Goal: Task Accomplishment & Management: Use online tool/utility

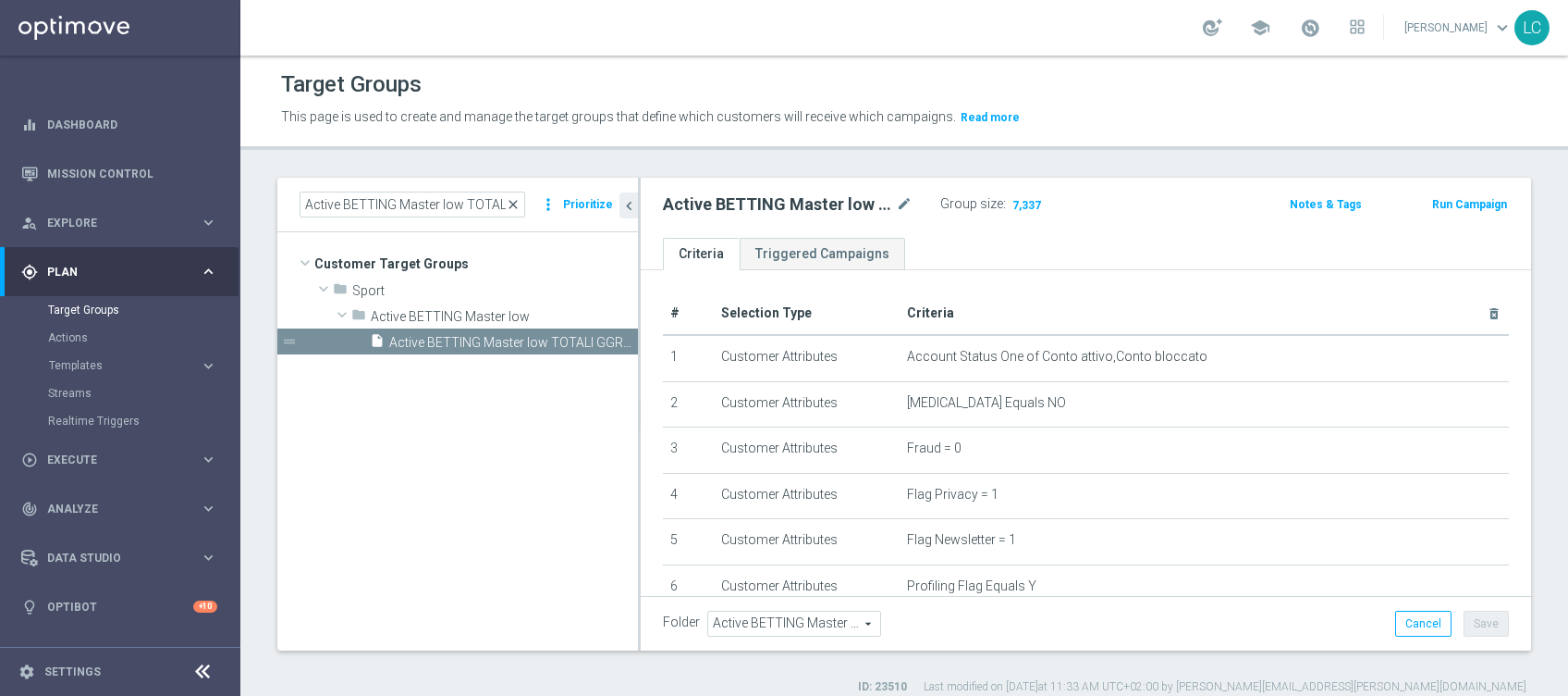
click at [520, 203] on span "close" at bounding box center [513, 205] width 15 height 15
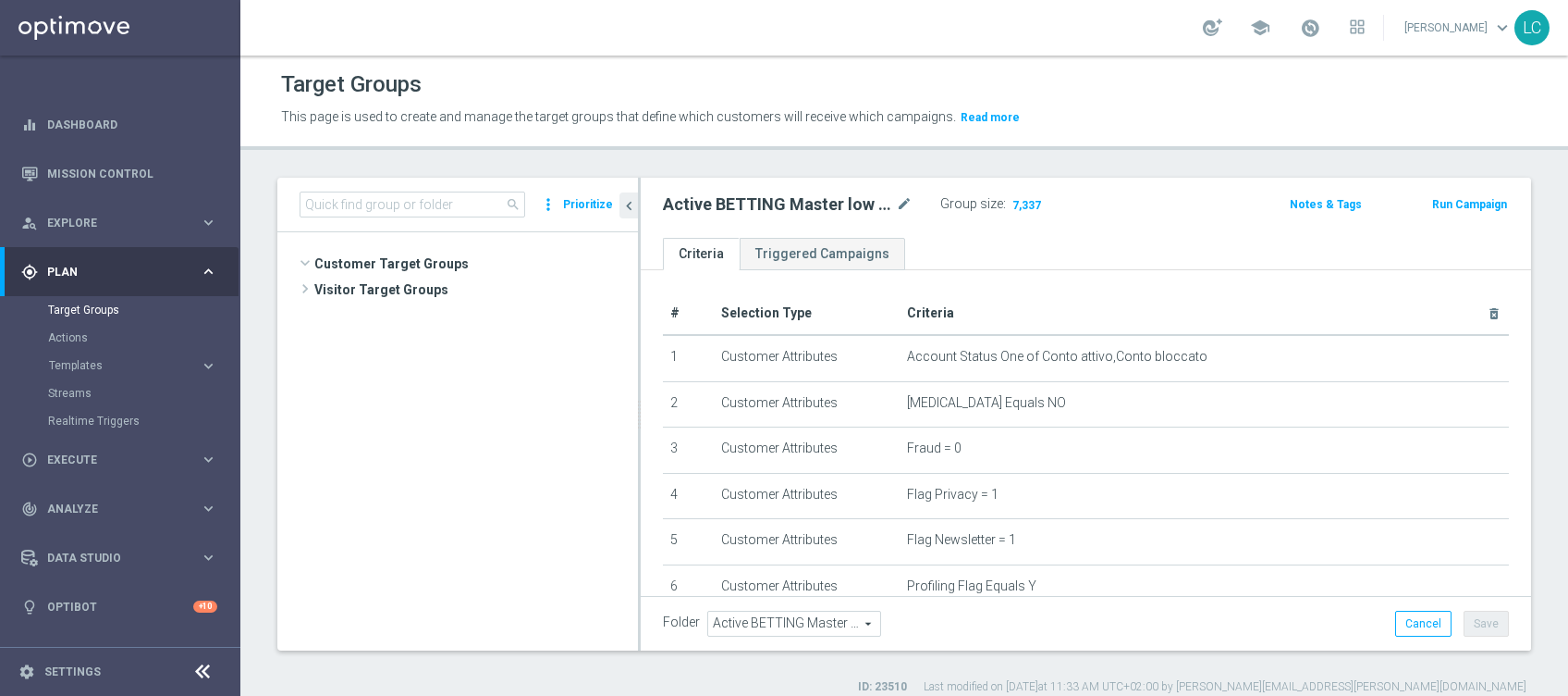
scroll to position [50769, 0]
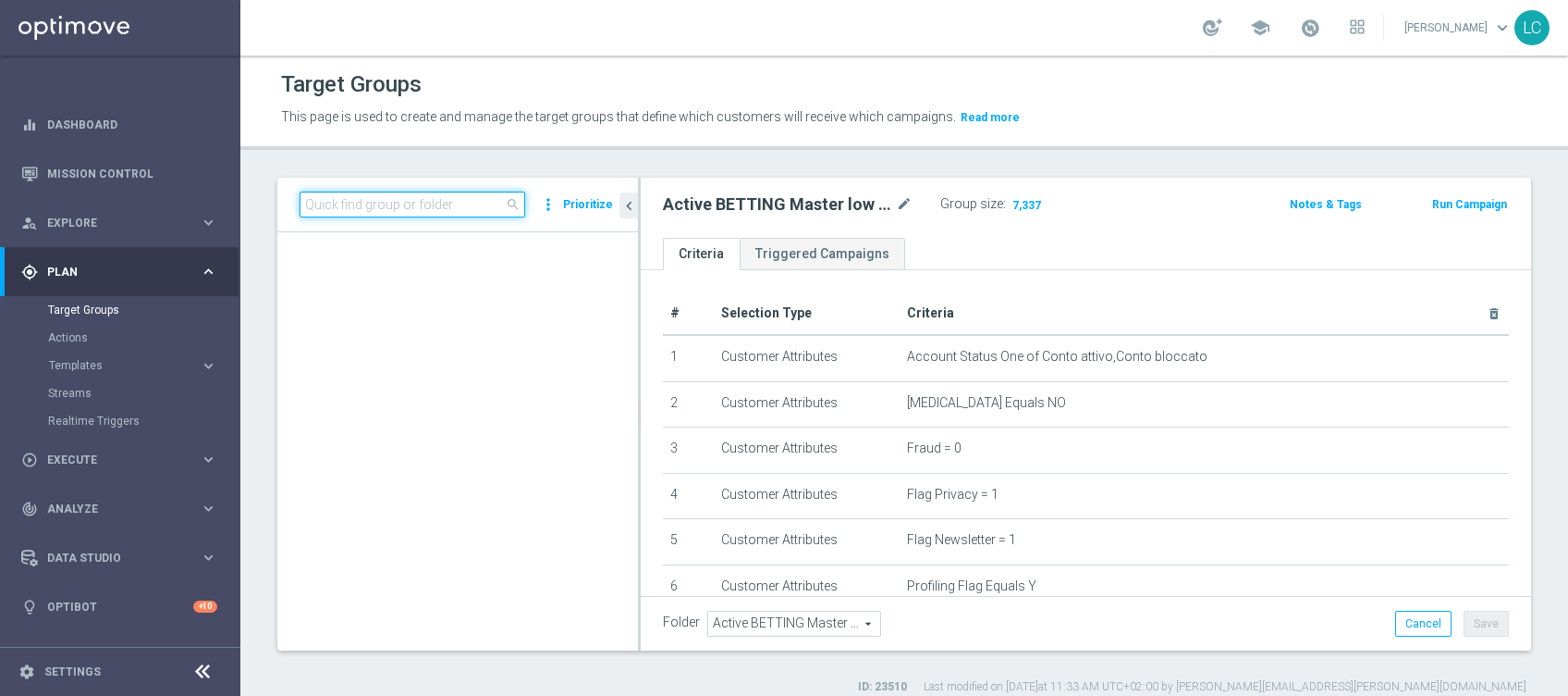
click at [458, 205] on input at bounding box center [412, 205] width 226 height 26
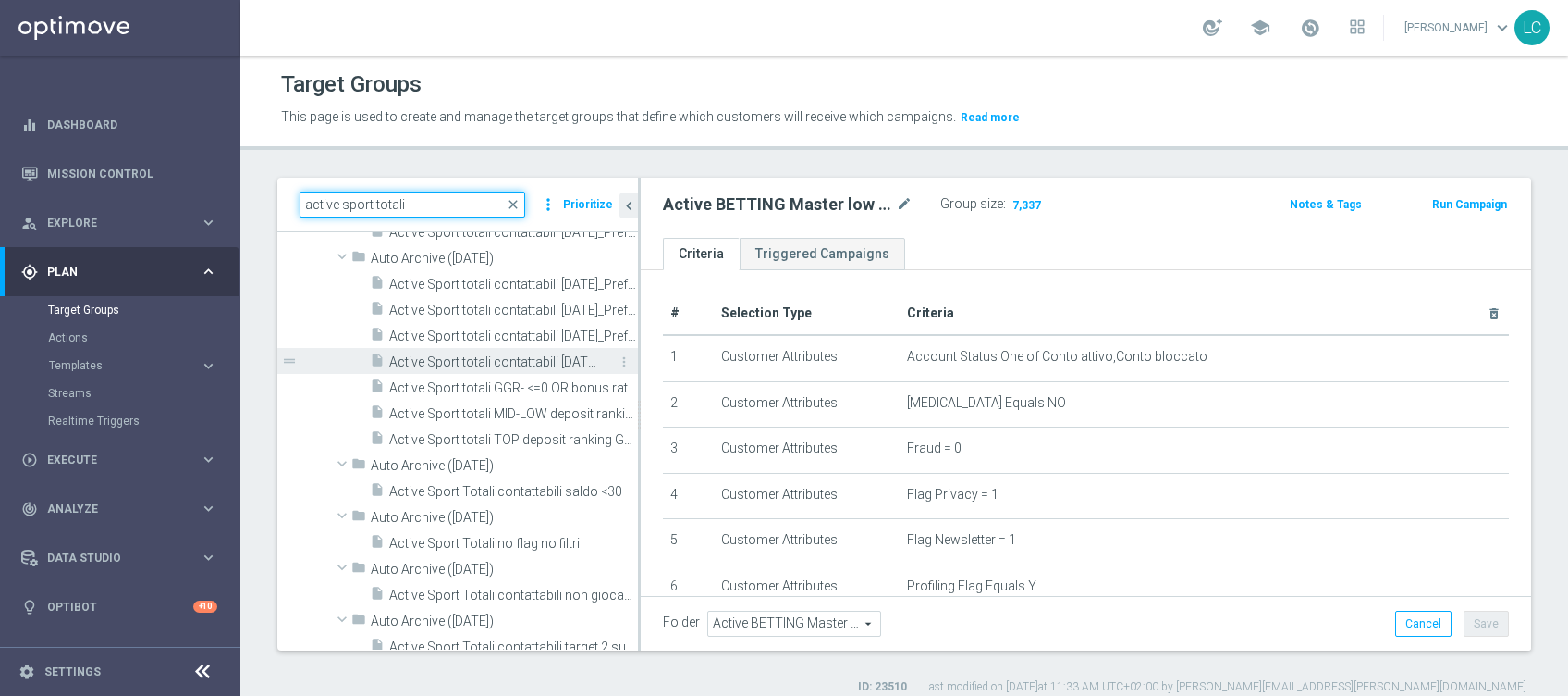
scroll to position [0, 0]
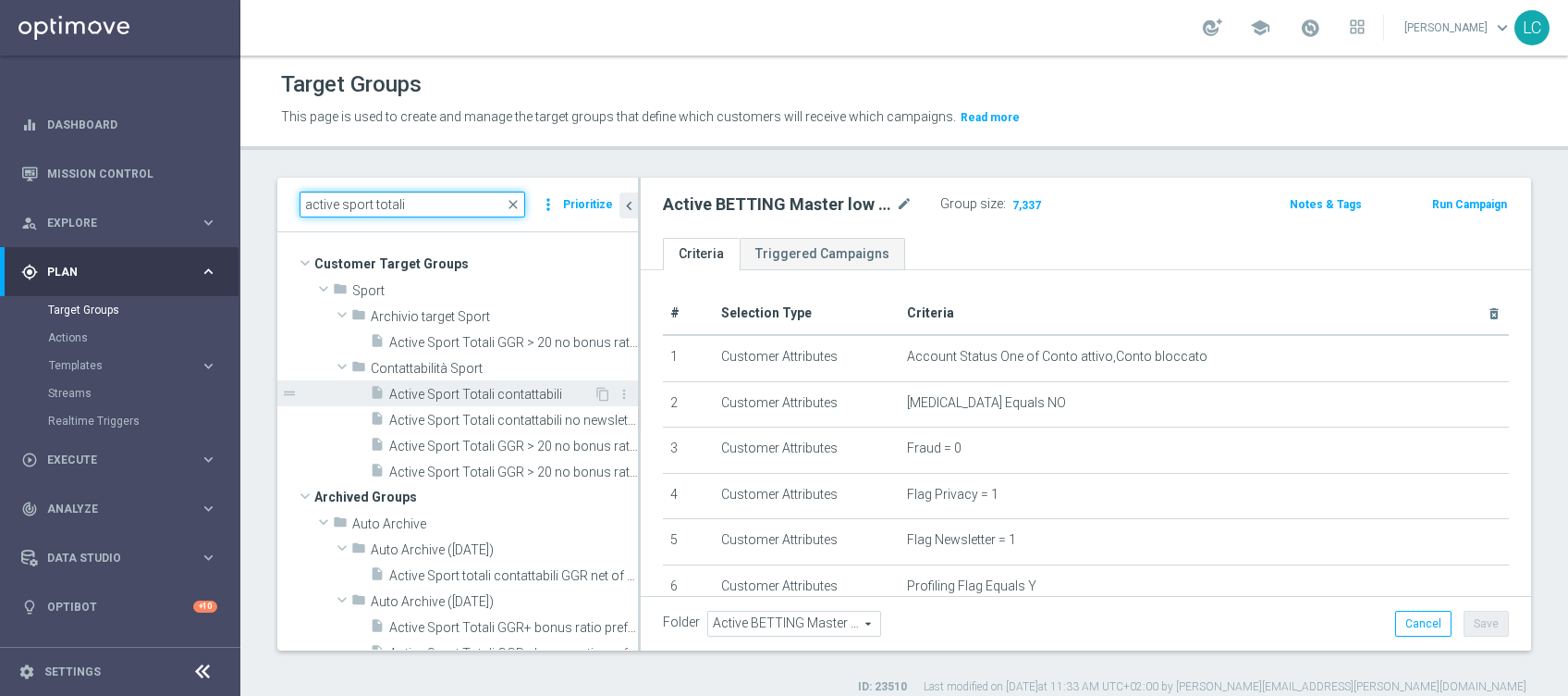
type input "active sport totali"
click at [473, 396] on span "Active Sport Totali contattabili" at bounding box center [491, 394] width 205 height 16
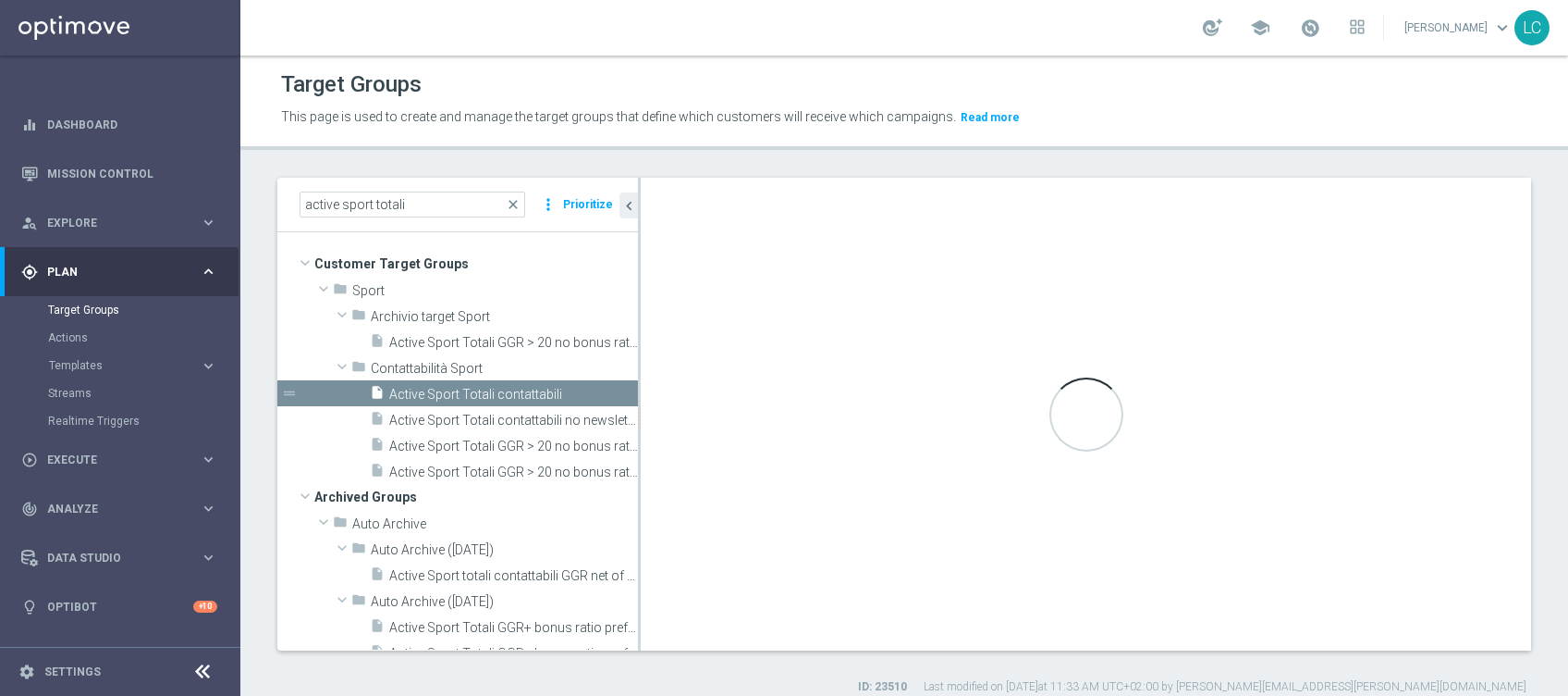
type input "Contattabilità Sport"
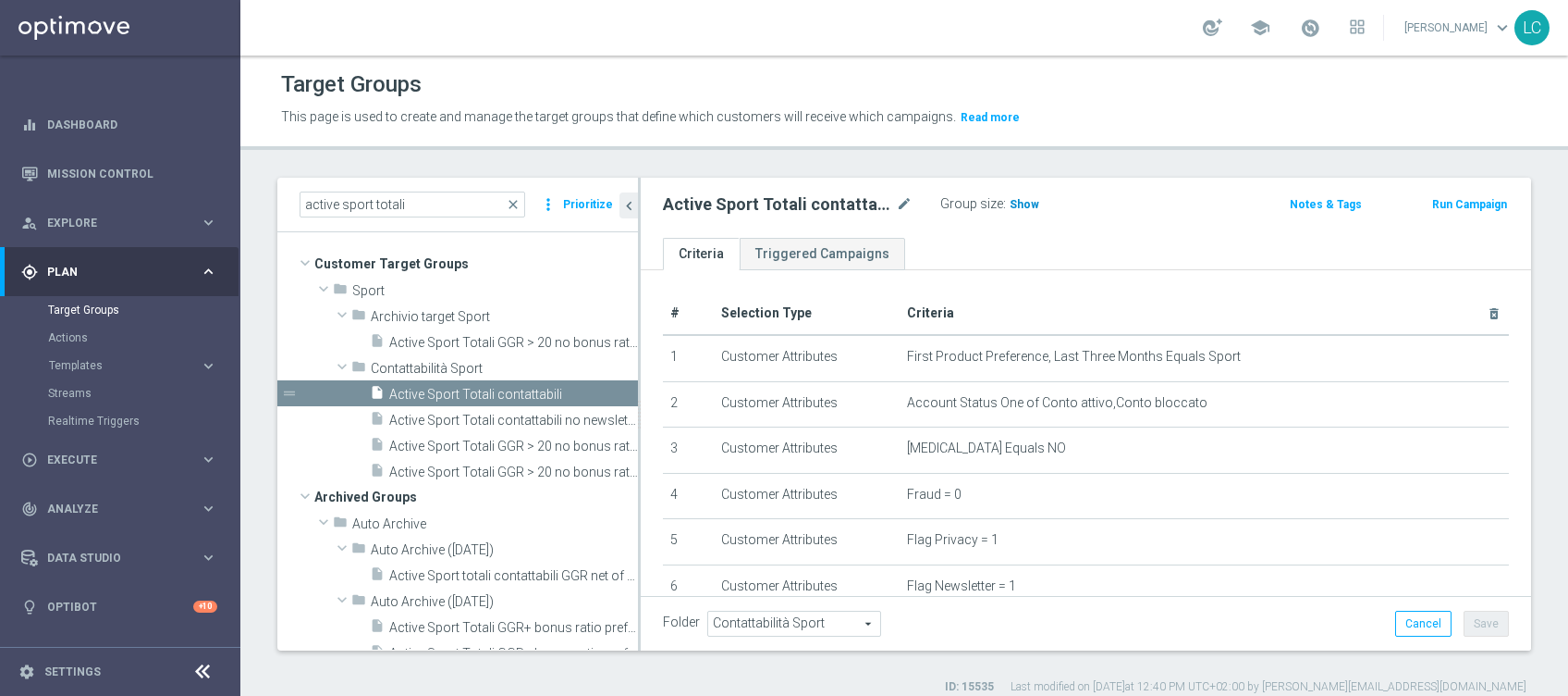
click at [1010, 200] on span "Show" at bounding box center [1024, 205] width 30 height 13
click at [533, 417] on span "Active Sport Totali contattabili no newsletter GGR+" at bounding box center [493, 420] width 207 height 16
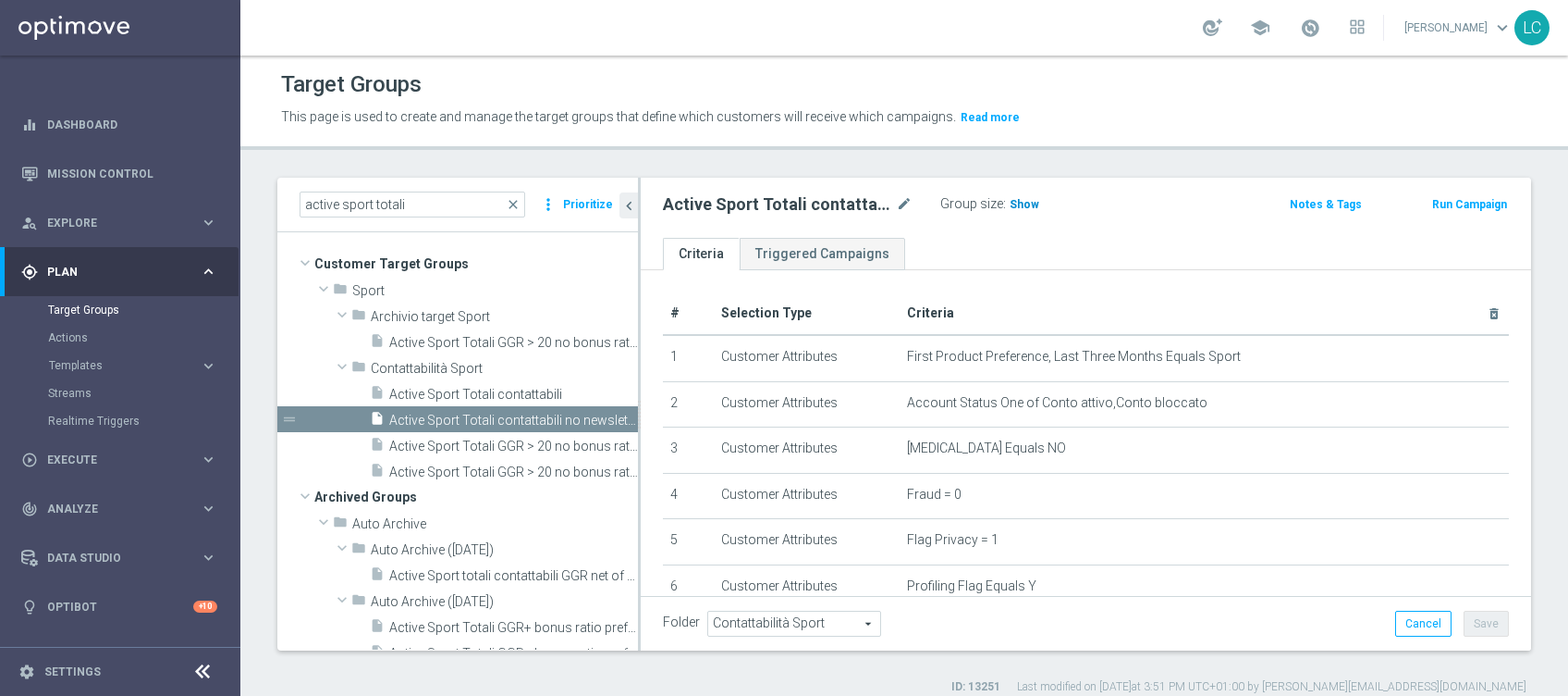
click at [1010, 208] on span "Show" at bounding box center [1024, 205] width 30 height 13
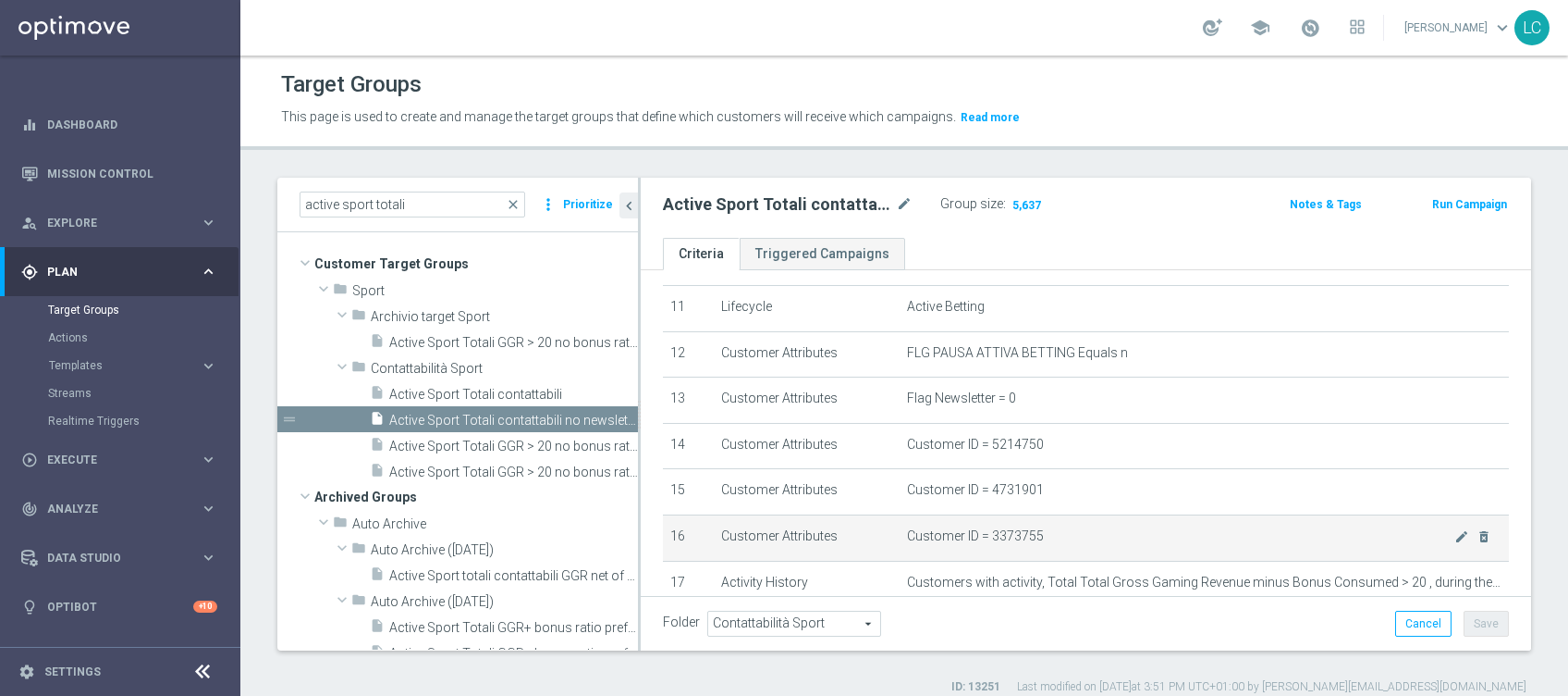
scroll to position [632, 0]
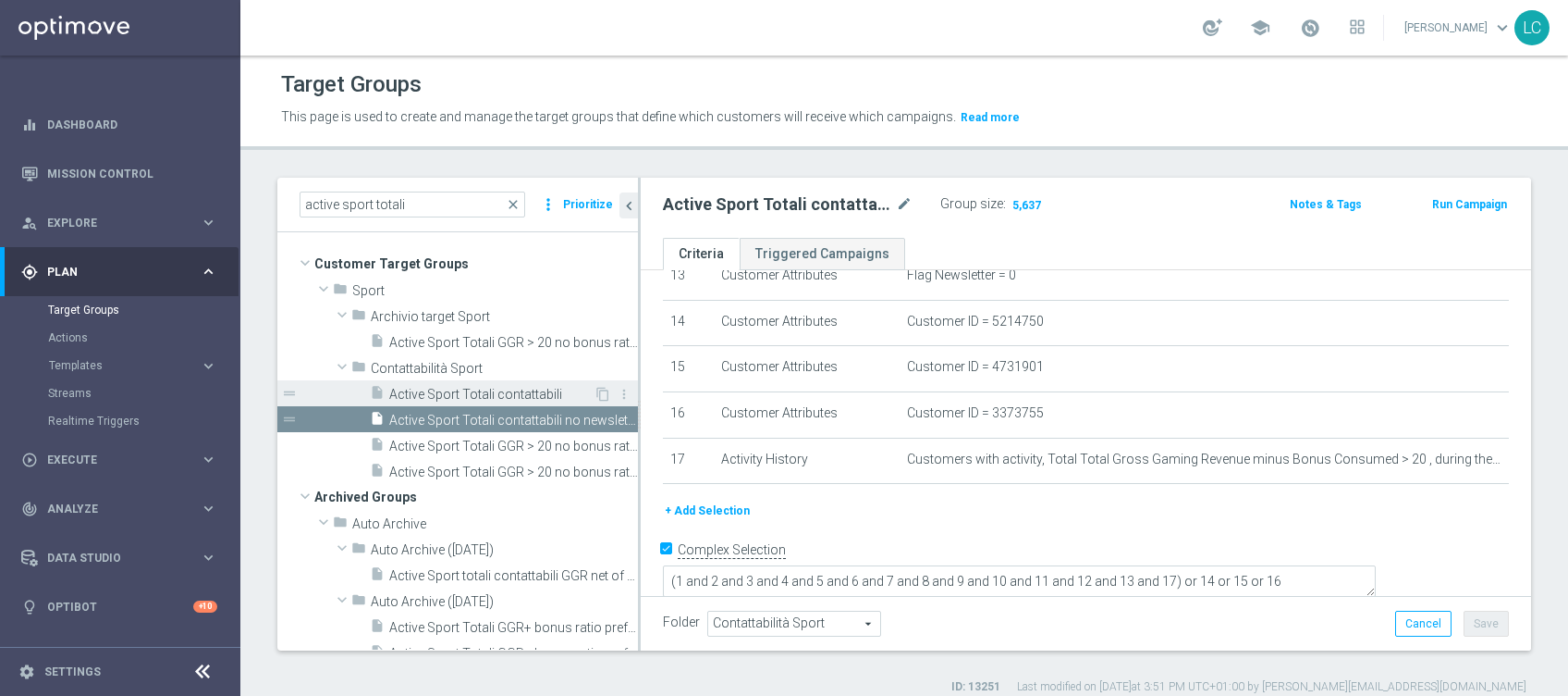
click at [475, 386] on span "Active Sport Totali contattabili" at bounding box center [491, 394] width 205 height 16
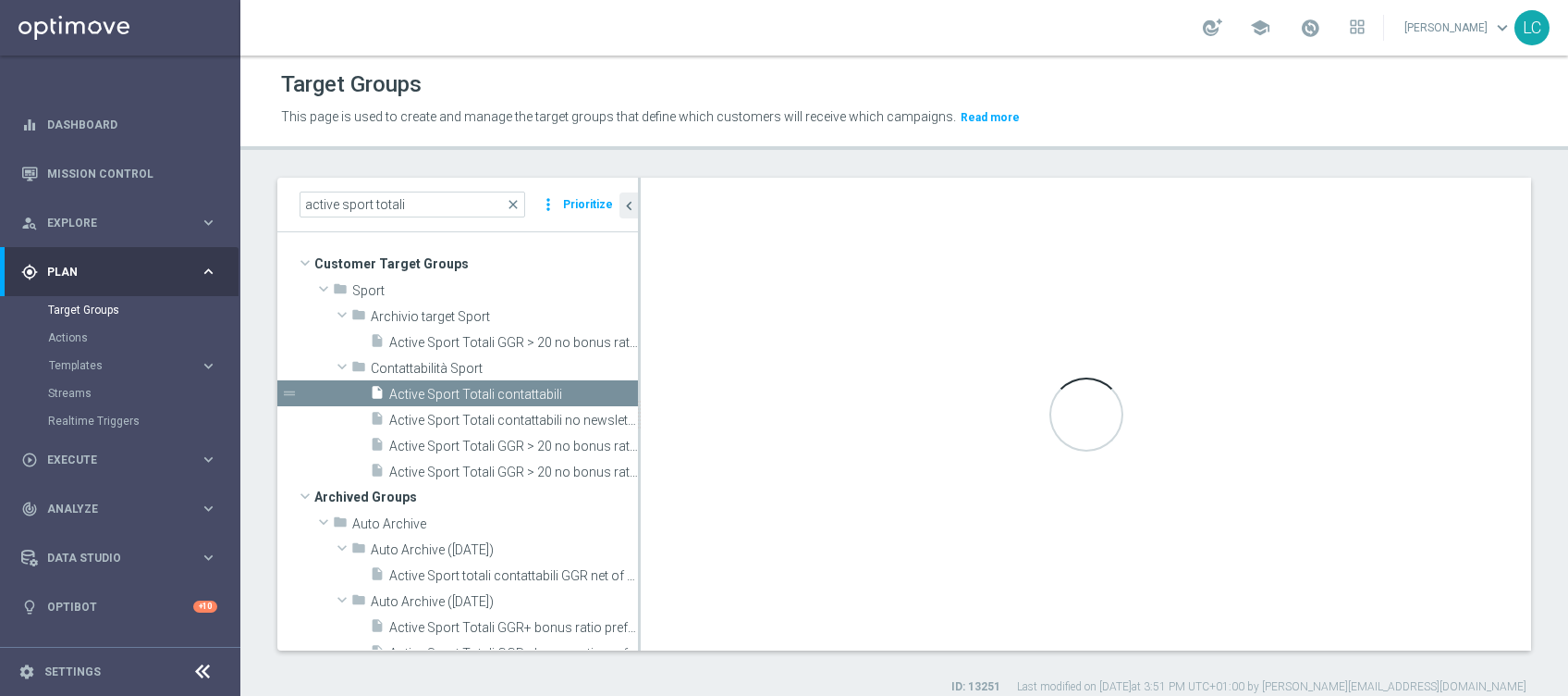
checkbox input "false"
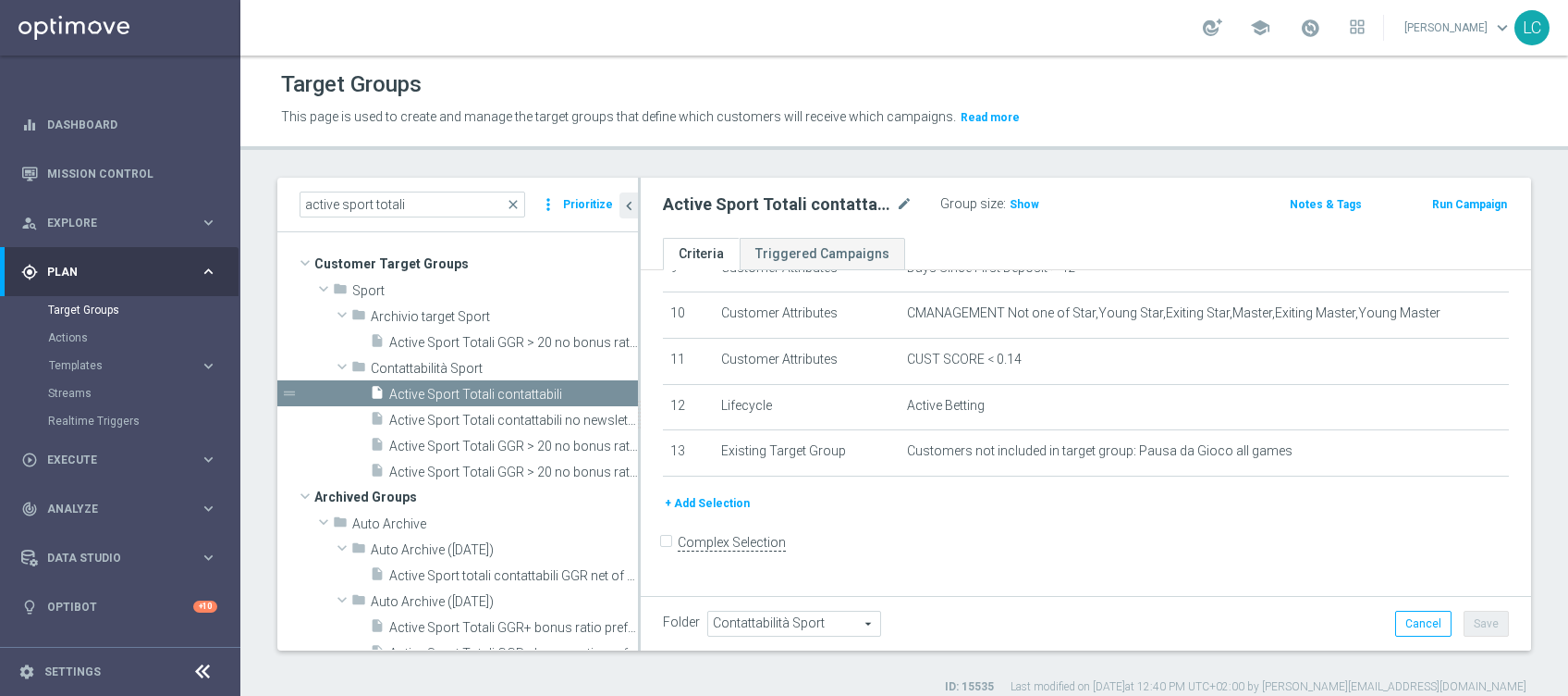
scroll to position [444, 0]
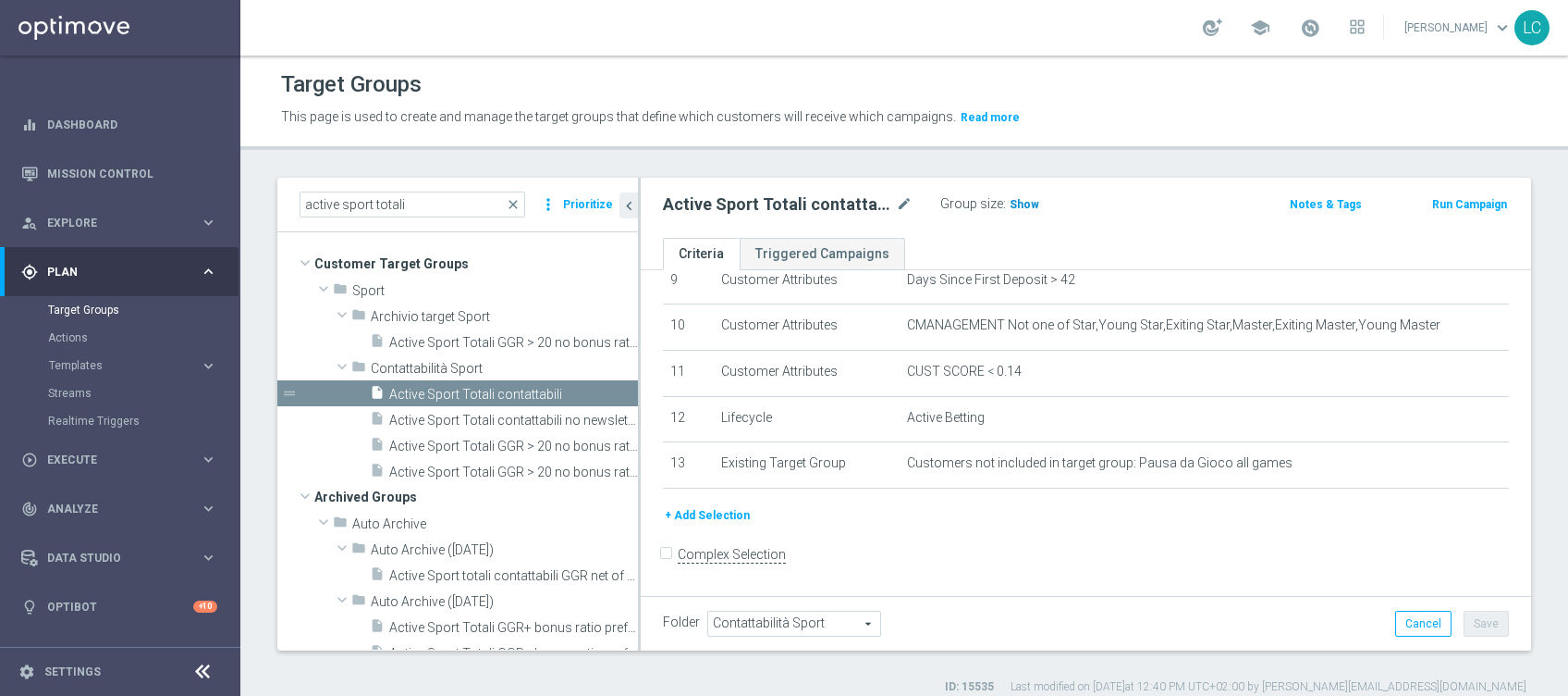
click at [1016, 200] on span "Show" at bounding box center [1024, 205] width 30 height 13
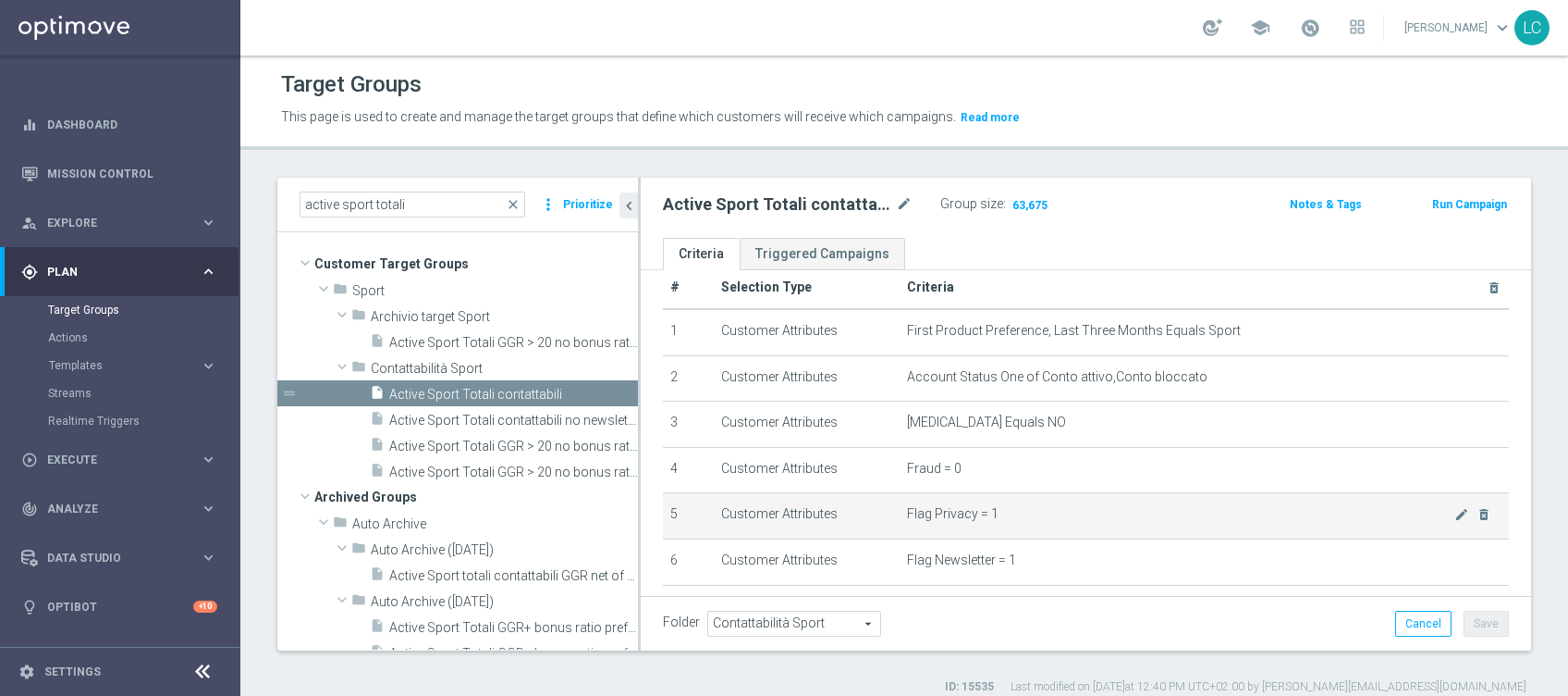
scroll to position [0, 0]
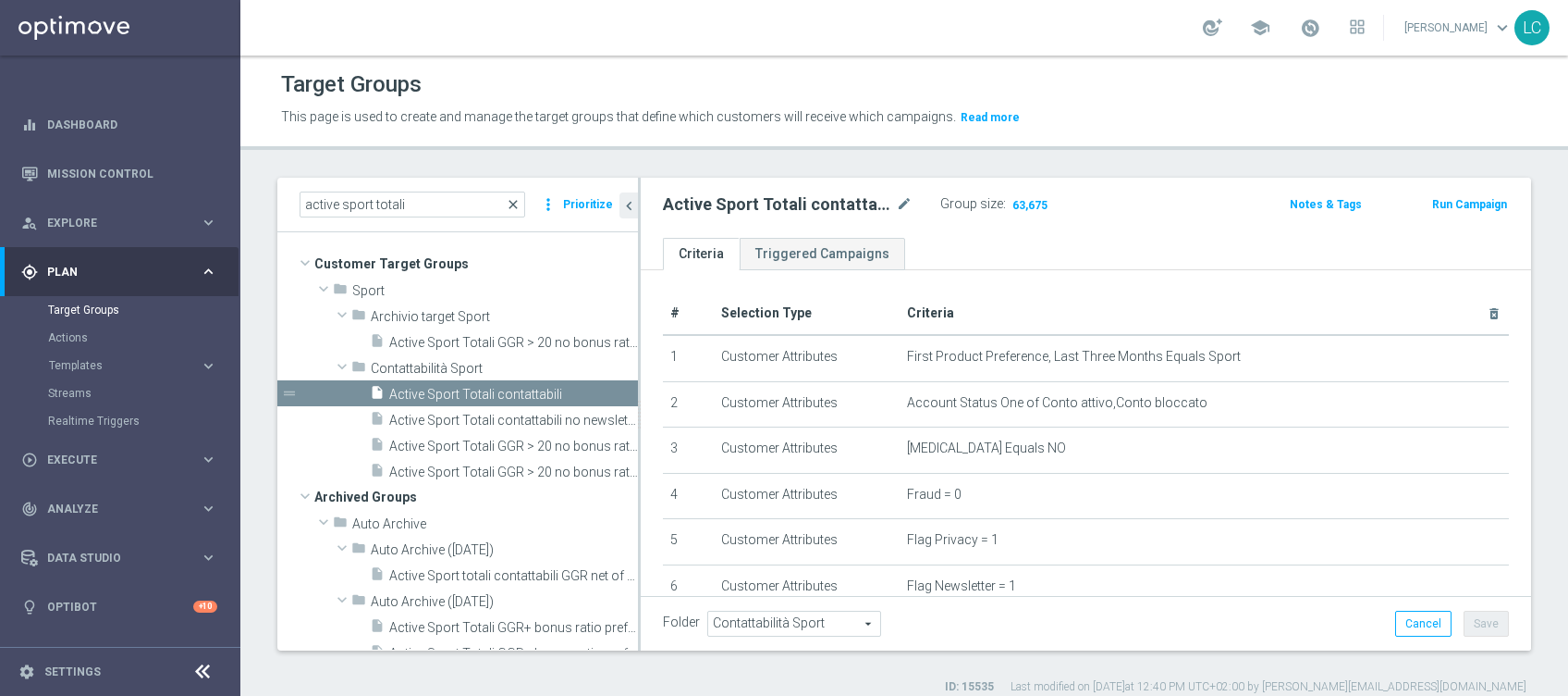
click at [518, 201] on span "close" at bounding box center [513, 205] width 15 height 15
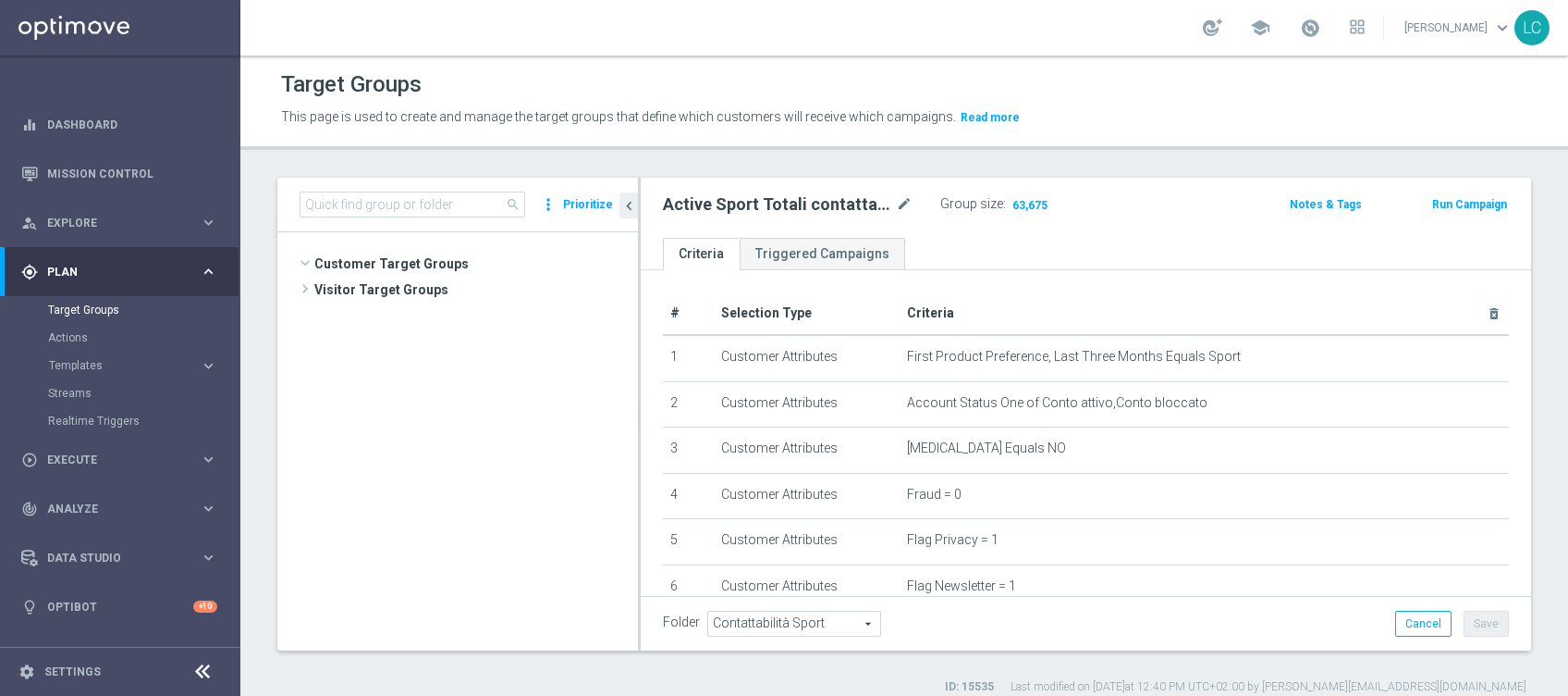
scroll to position [51948, 0]
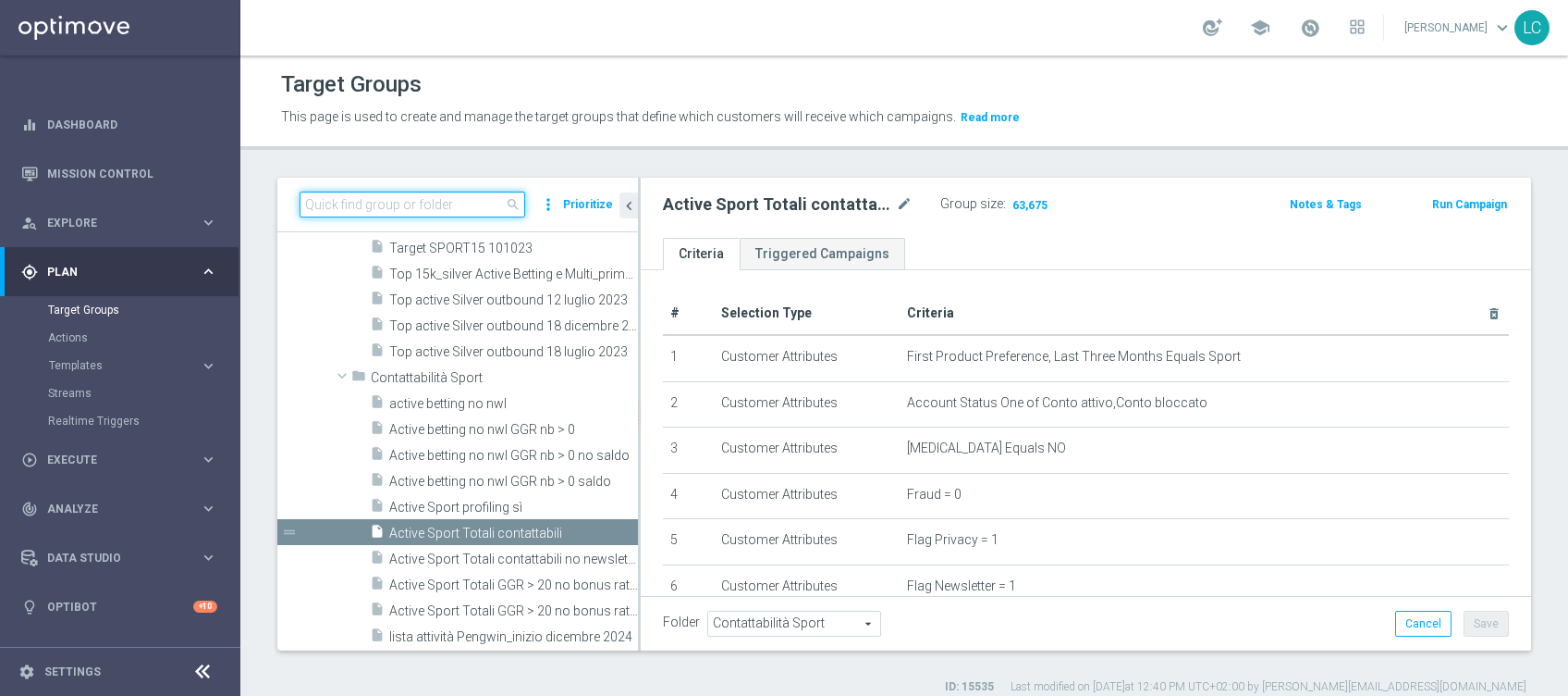
click at [414, 199] on input at bounding box center [412, 205] width 226 height 26
paste input "Active BETTING nosaldo GGR > 0 L3M modeH"
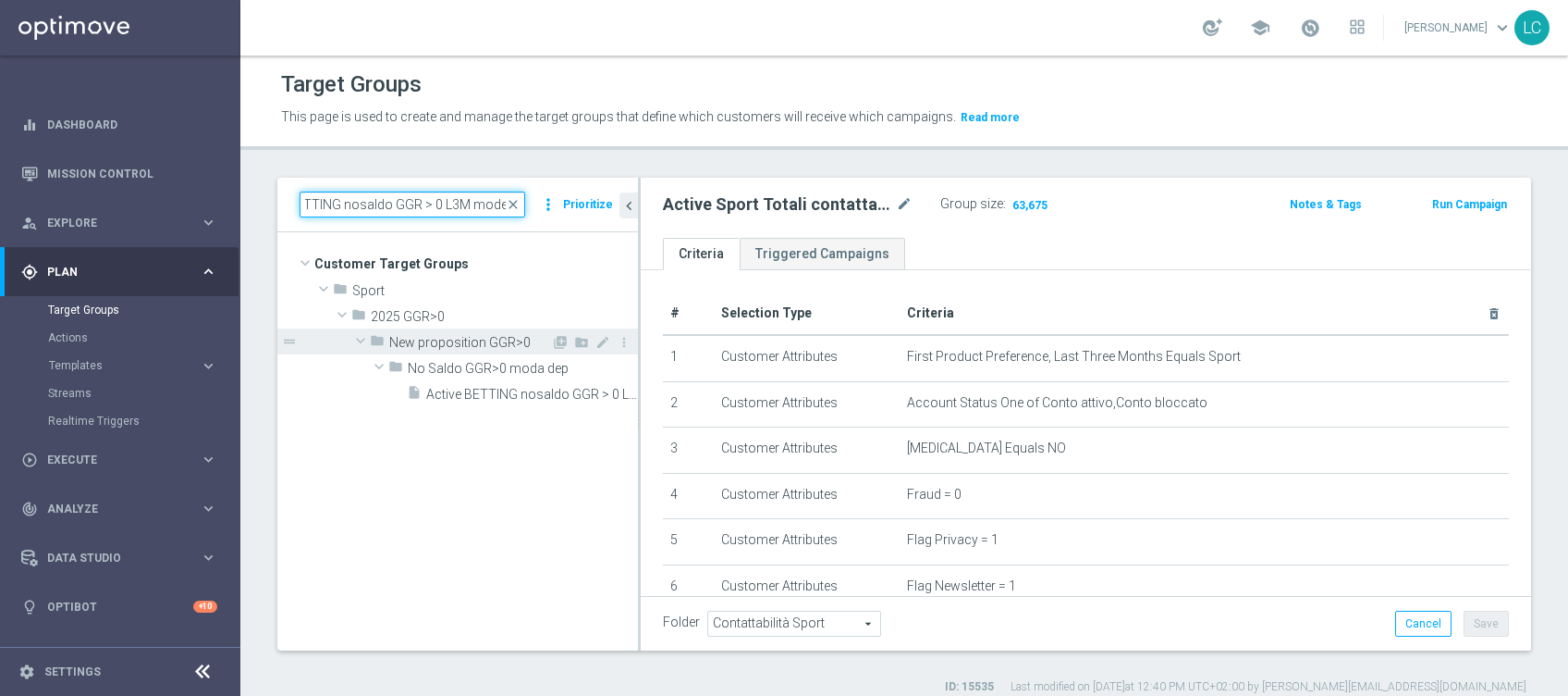
scroll to position [0, 0]
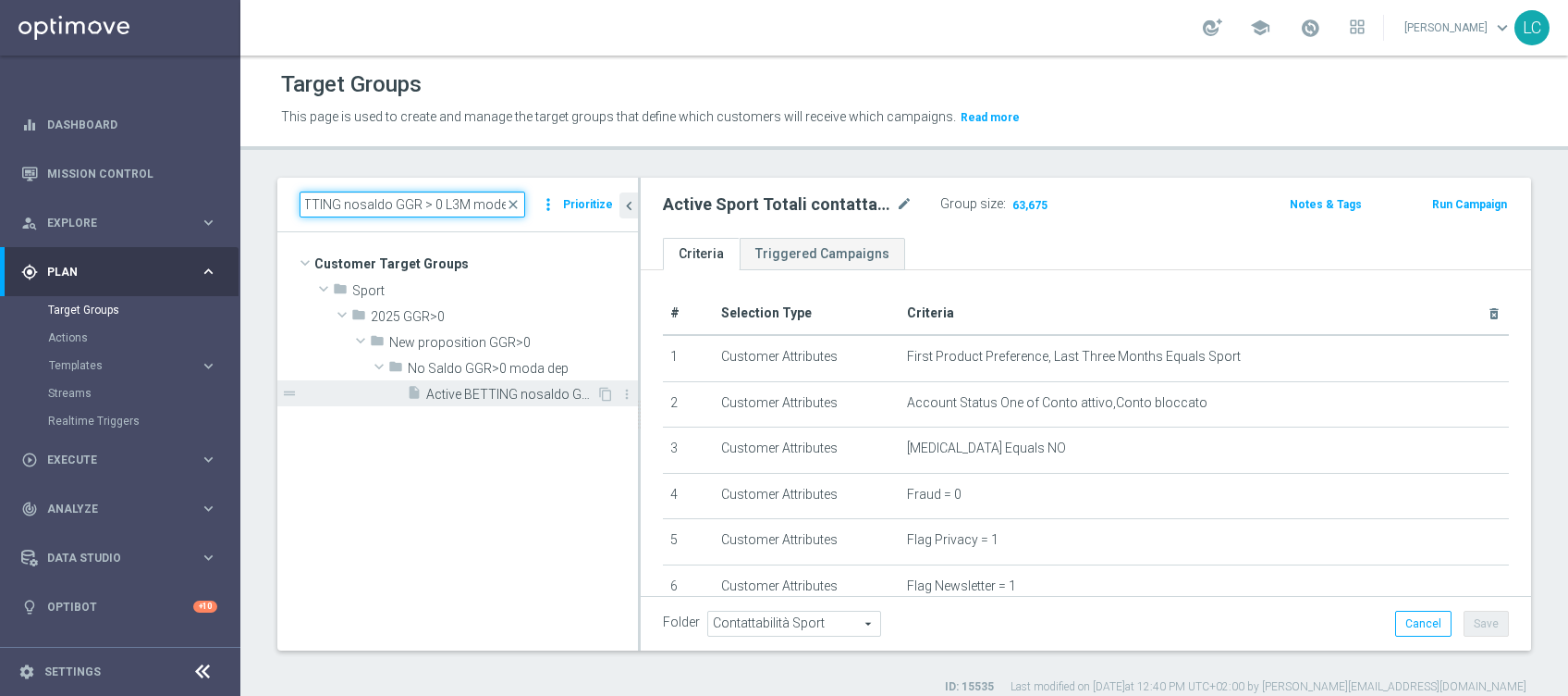
type input "Active BETTING nosaldo GGR > 0 L3M modeH"
click at [483, 389] on span "Active BETTING nosaldo GGR > 0 L3M modeH" at bounding box center [511, 394] width 170 height 16
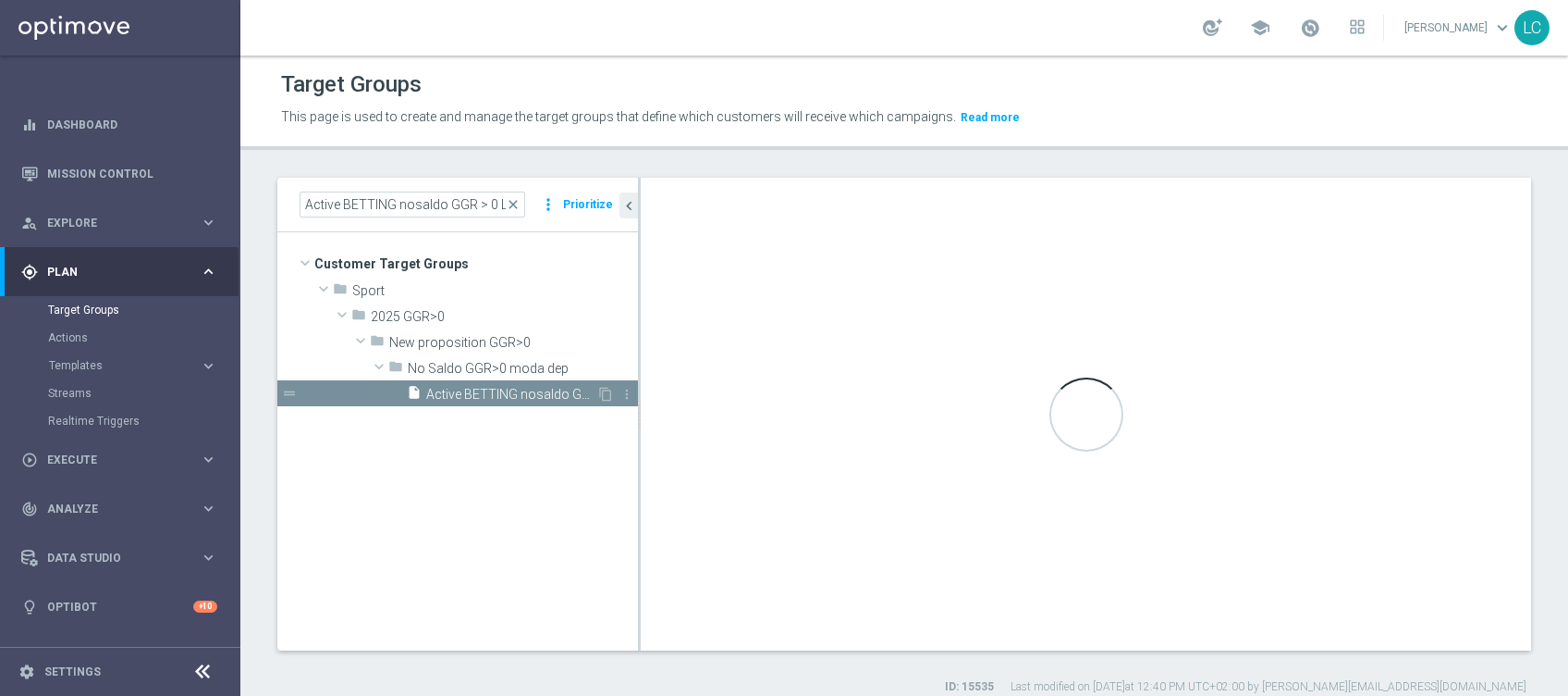
type input "No Saldo GGR>0 moda dep"
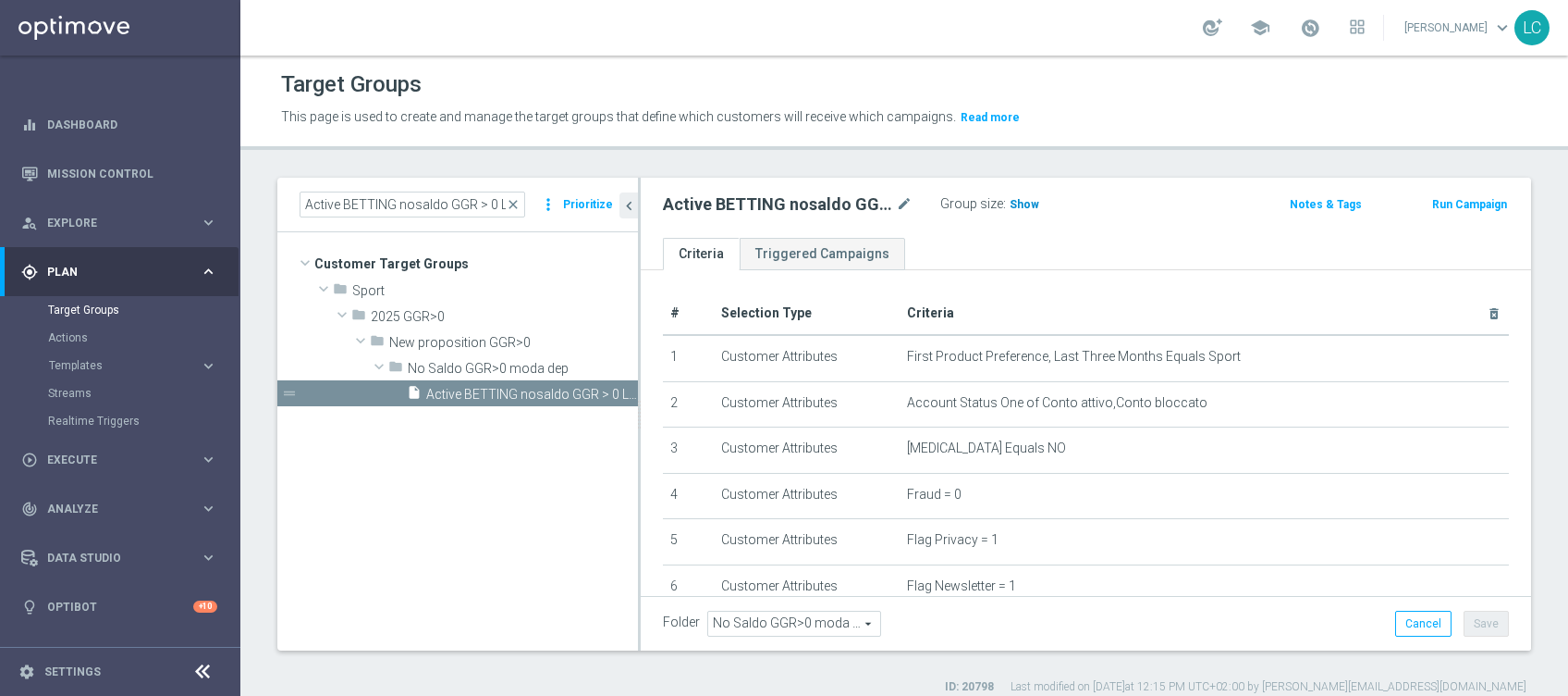
click at [1013, 204] on span "Show" at bounding box center [1024, 205] width 30 height 13
click at [515, 206] on span "close" at bounding box center [513, 205] width 15 height 15
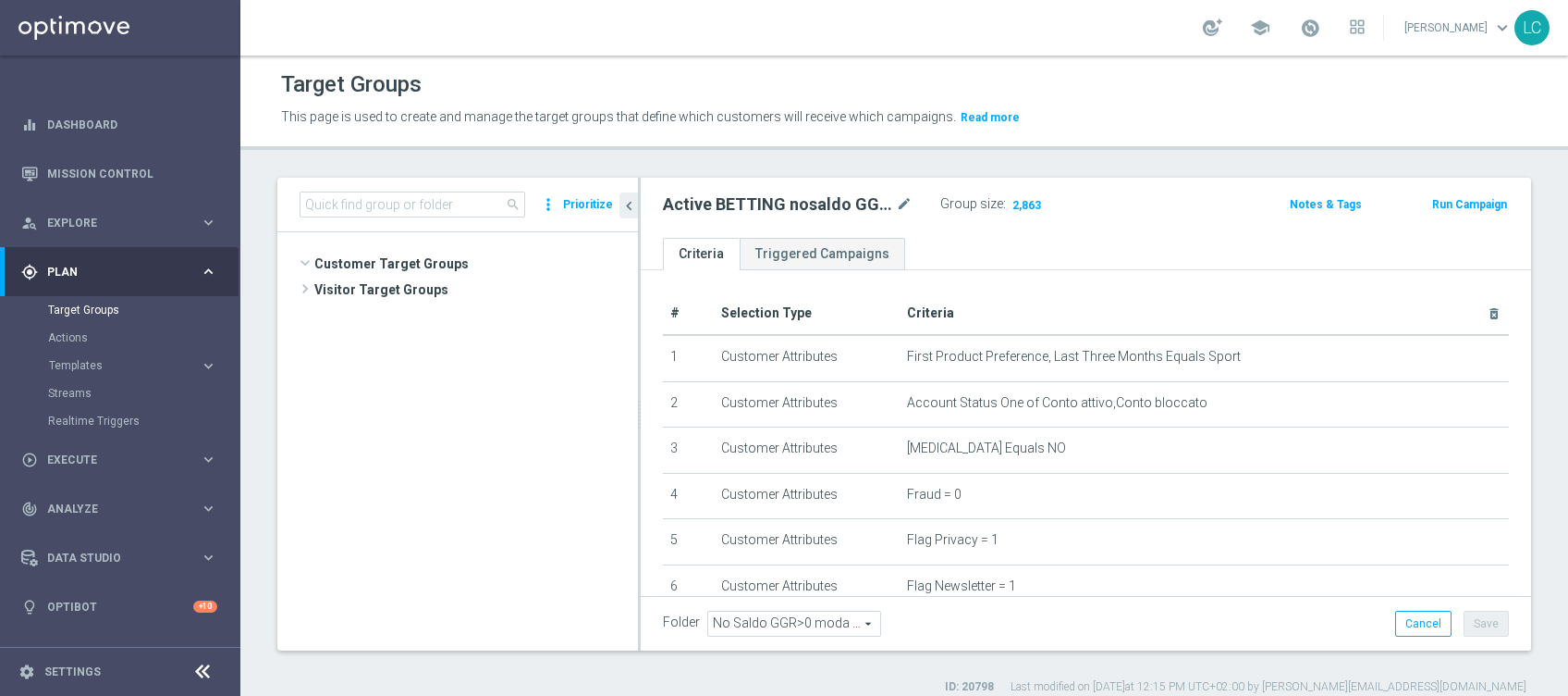
scroll to position [50144, 0]
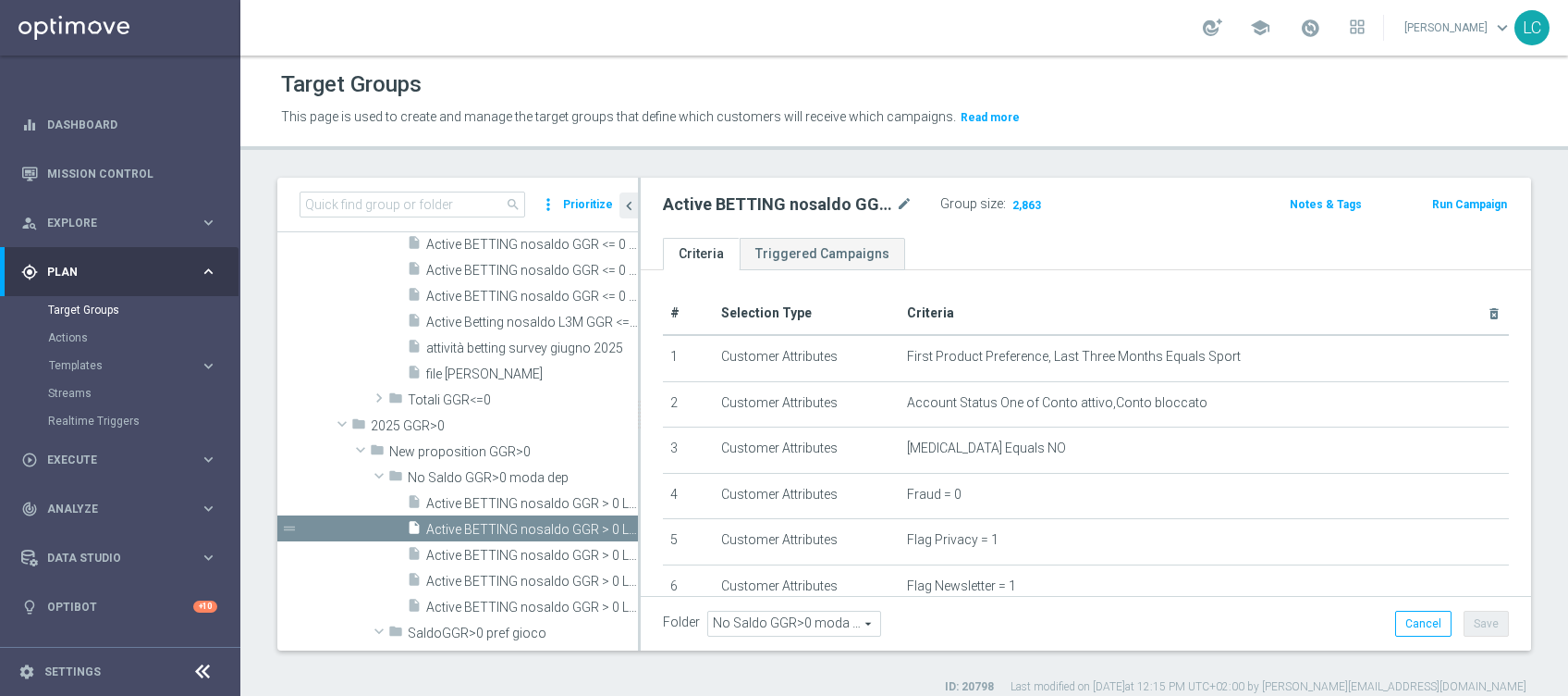
click at [510, 209] on span "search" at bounding box center [513, 205] width 15 height 15
click at [447, 193] on input at bounding box center [412, 205] width 226 height 26
paste input "Active BETTING nosaldo GGR > 0 L3M modeM"
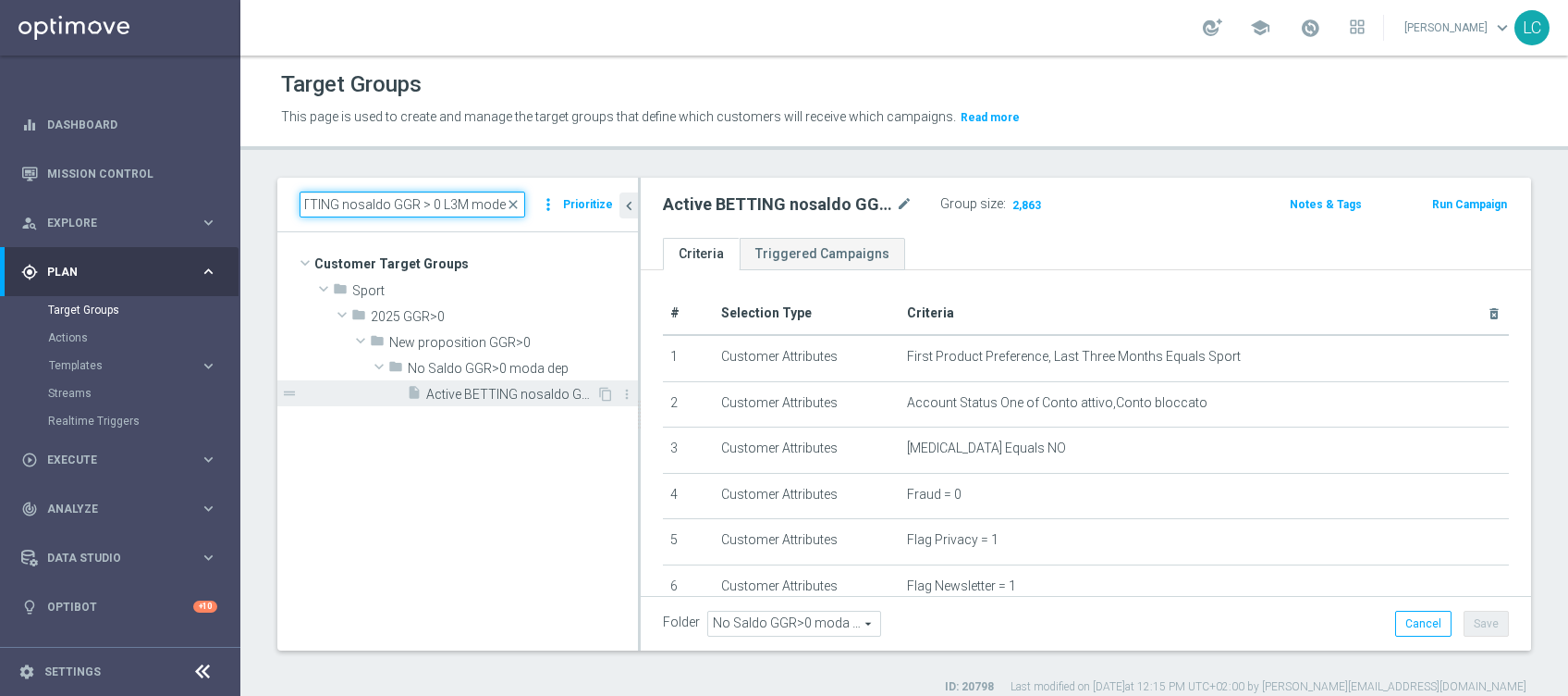
type input "Active BETTING nosaldo GGR > 0 L3M modeM"
click at [485, 388] on span "Active BETTING nosaldo GGR > 0 L3M modeM" at bounding box center [511, 394] width 170 height 16
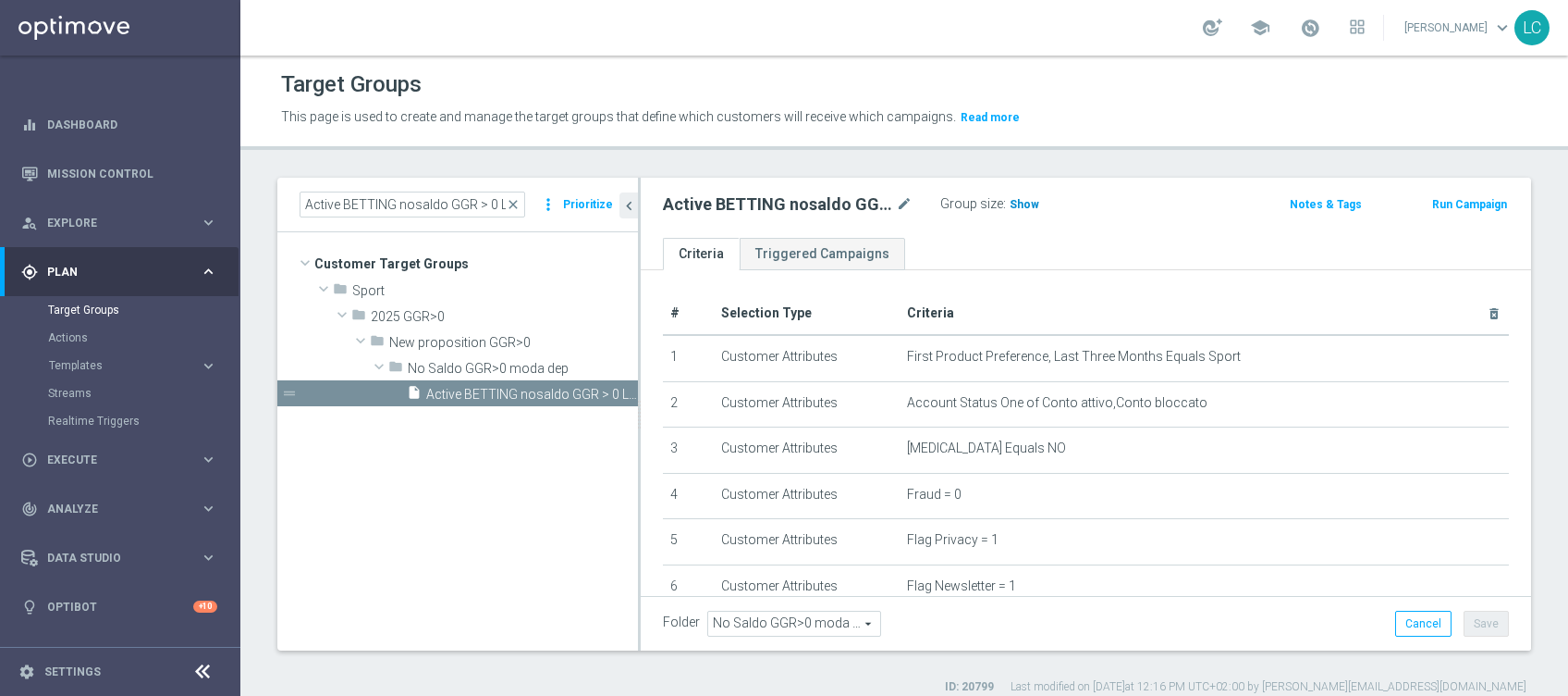
click at [1021, 204] on span "Show" at bounding box center [1024, 205] width 30 height 13
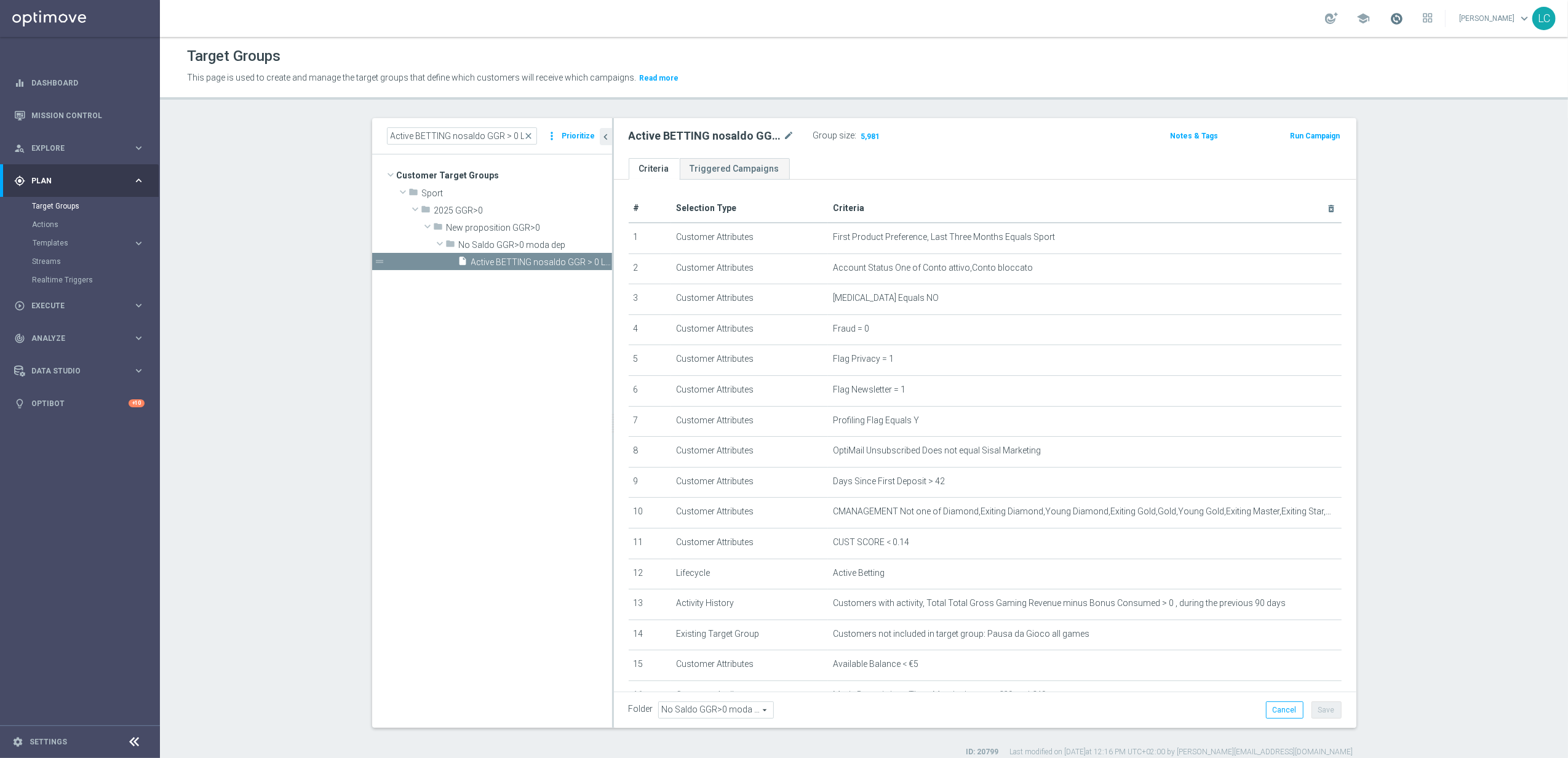
click at [1042, 12] on span at bounding box center [1396, 18] width 14 height 14
click at [1042, 14] on span at bounding box center [1396, 18] width 14 height 14
click at [524, 134] on span "close" at bounding box center [529, 136] width 10 height 10
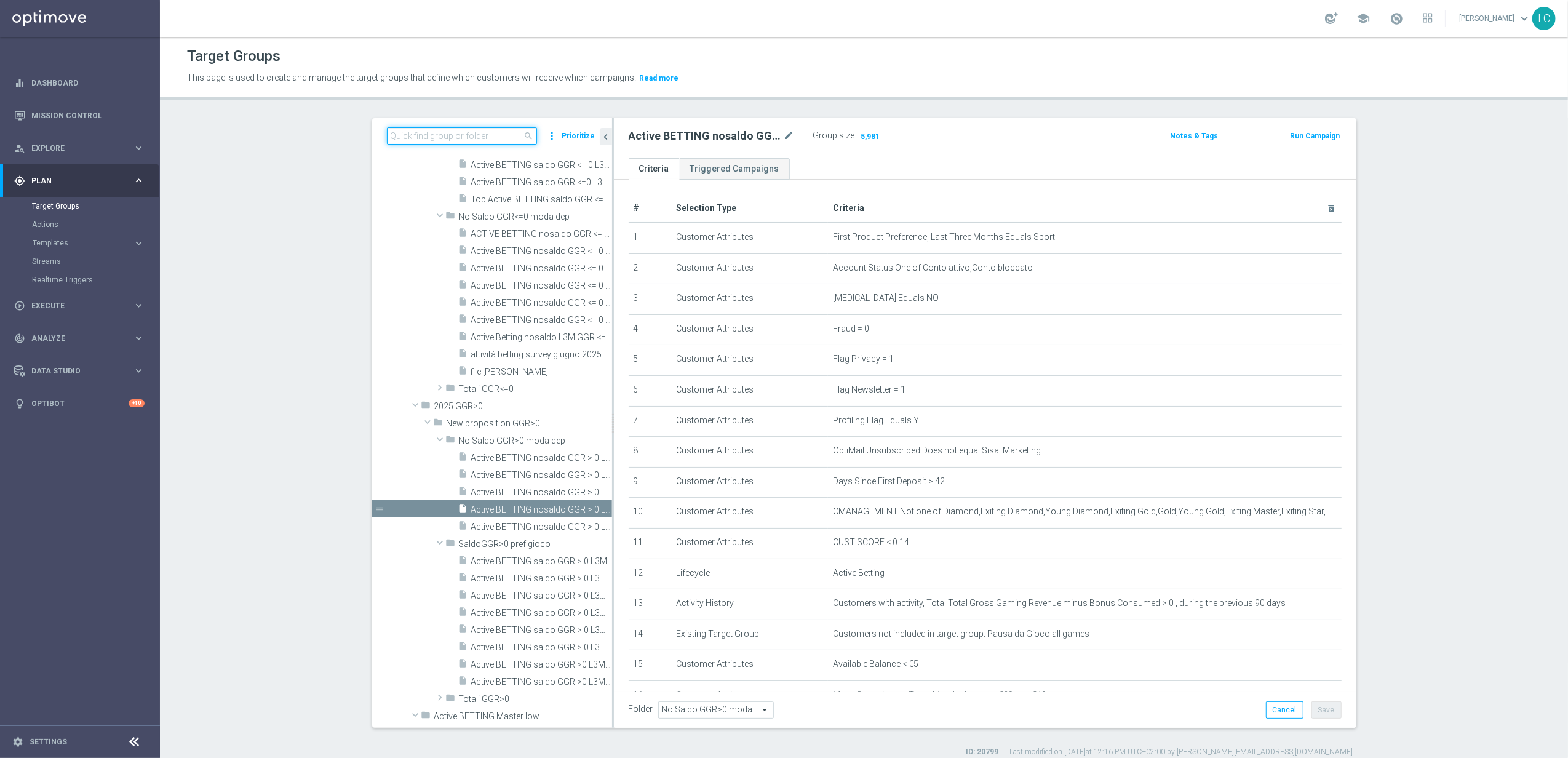
click at [513, 134] on input at bounding box center [462, 136] width 150 height 17
paste input "Active BETTING nosaldo GGR > 0 L3M modeL"
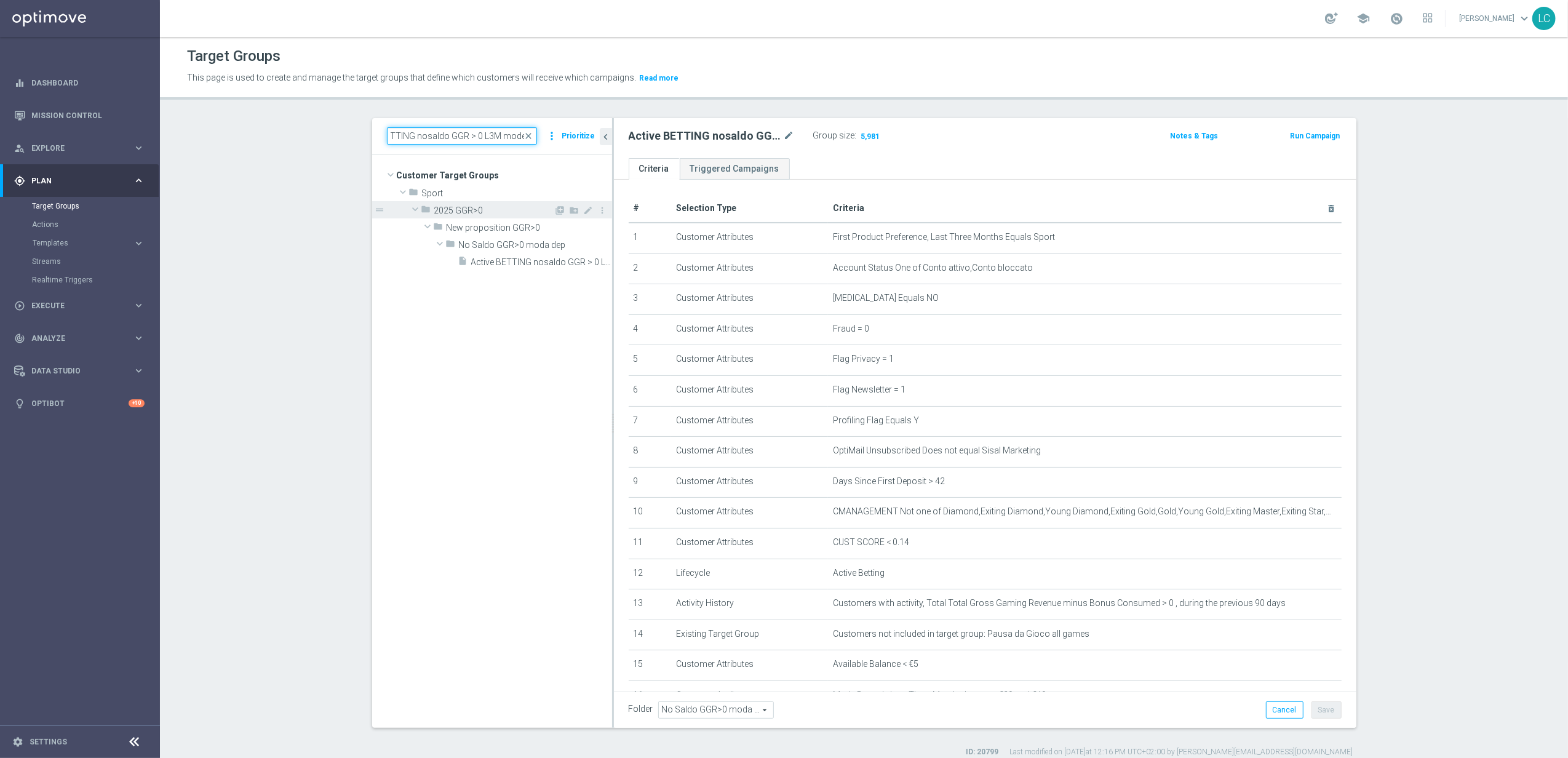
scroll to position [0, 0]
type input "Active BETTING nosaldo GGR > 0 L3M modeL"
click at [537, 264] on span "Active BETTING nosaldo GGR > 0 L3M modeL" at bounding box center [528, 262] width 113 height 10
click at [859, 134] on span "Show" at bounding box center [869, 136] width 20 height 9
drag, startPoint x: 528, startPoint y: 133, endPoint x: 520, endPoint y: 133, distance: 8.0
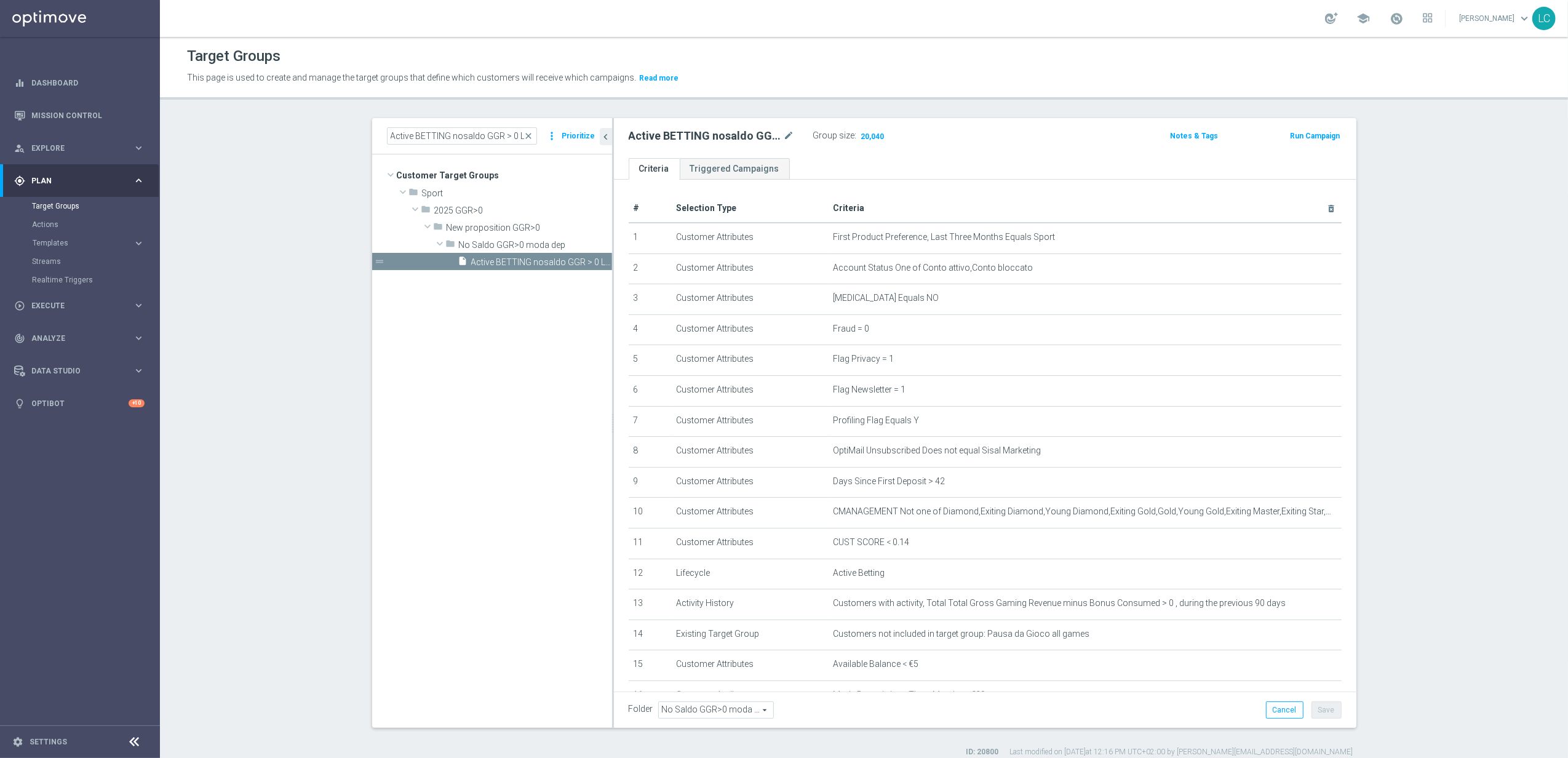
click at [528, 133] on span "close" at bounding box center [529, 136] width 10 height 10
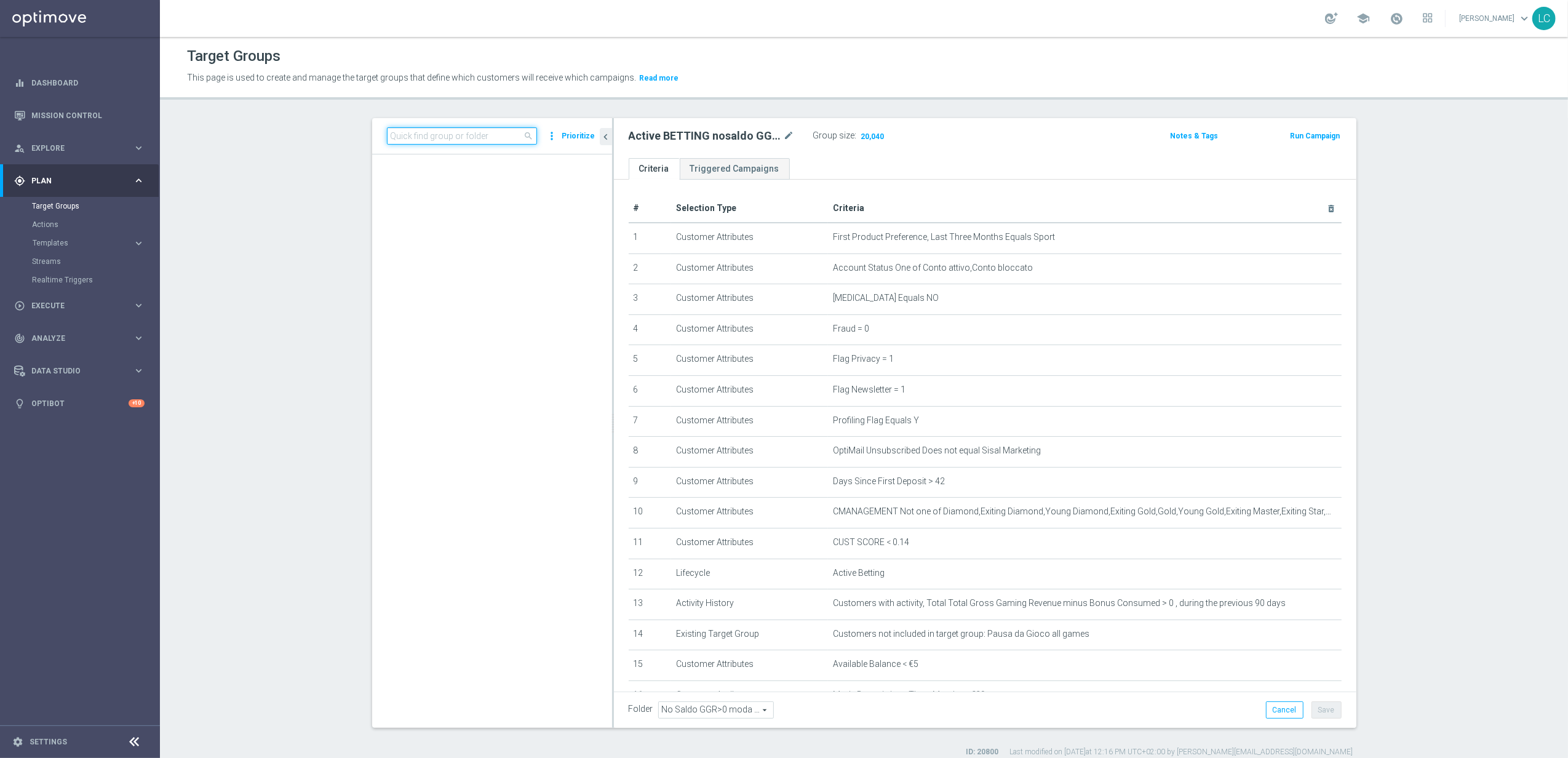
click at [519, 133] on input at bounding box center [462, 136] width 150 height 17
paste input "Active BETTING nosaldo GGR > 0 L3M NODEPL3M"
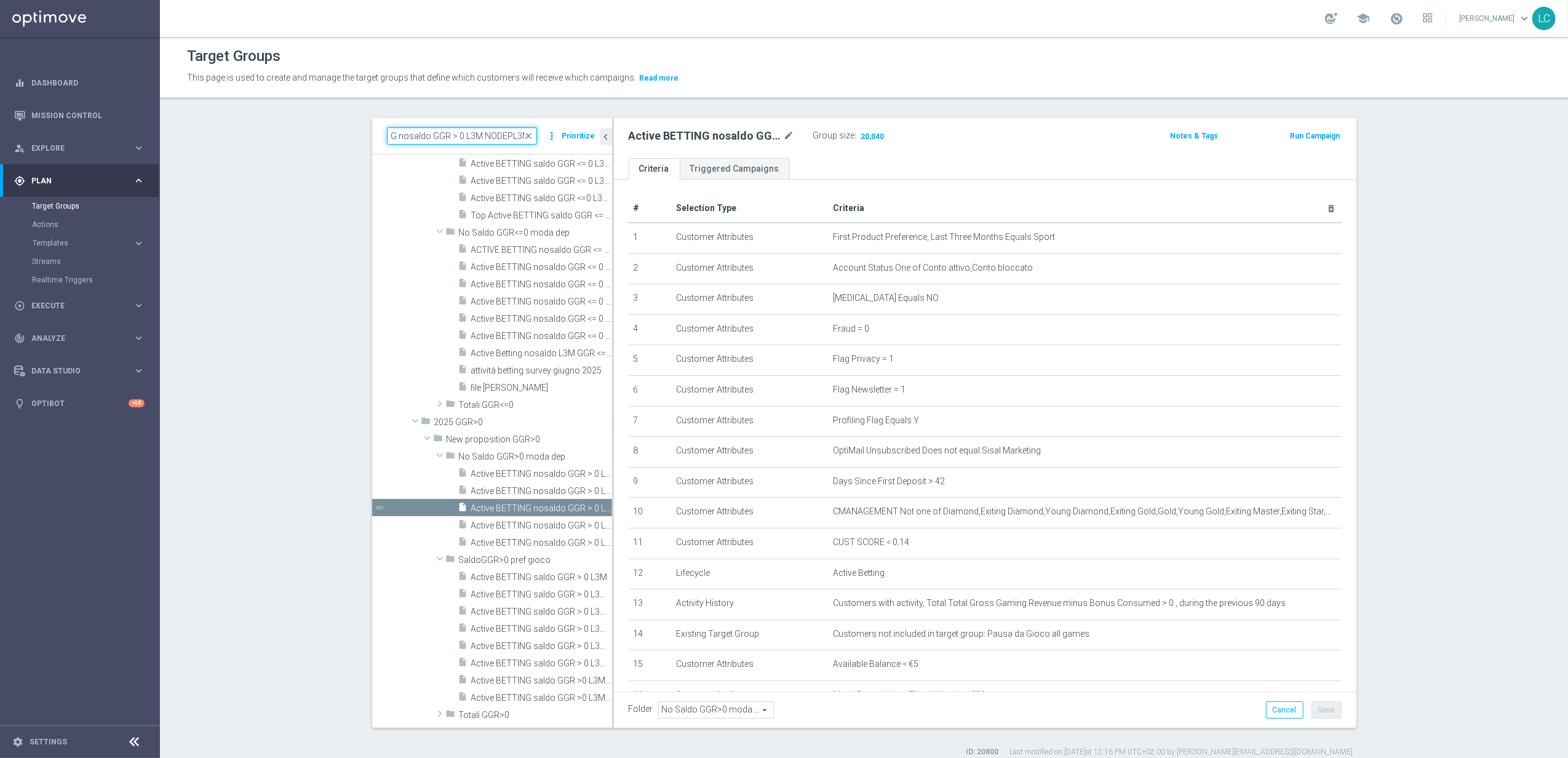
scroll to position [0, 0]
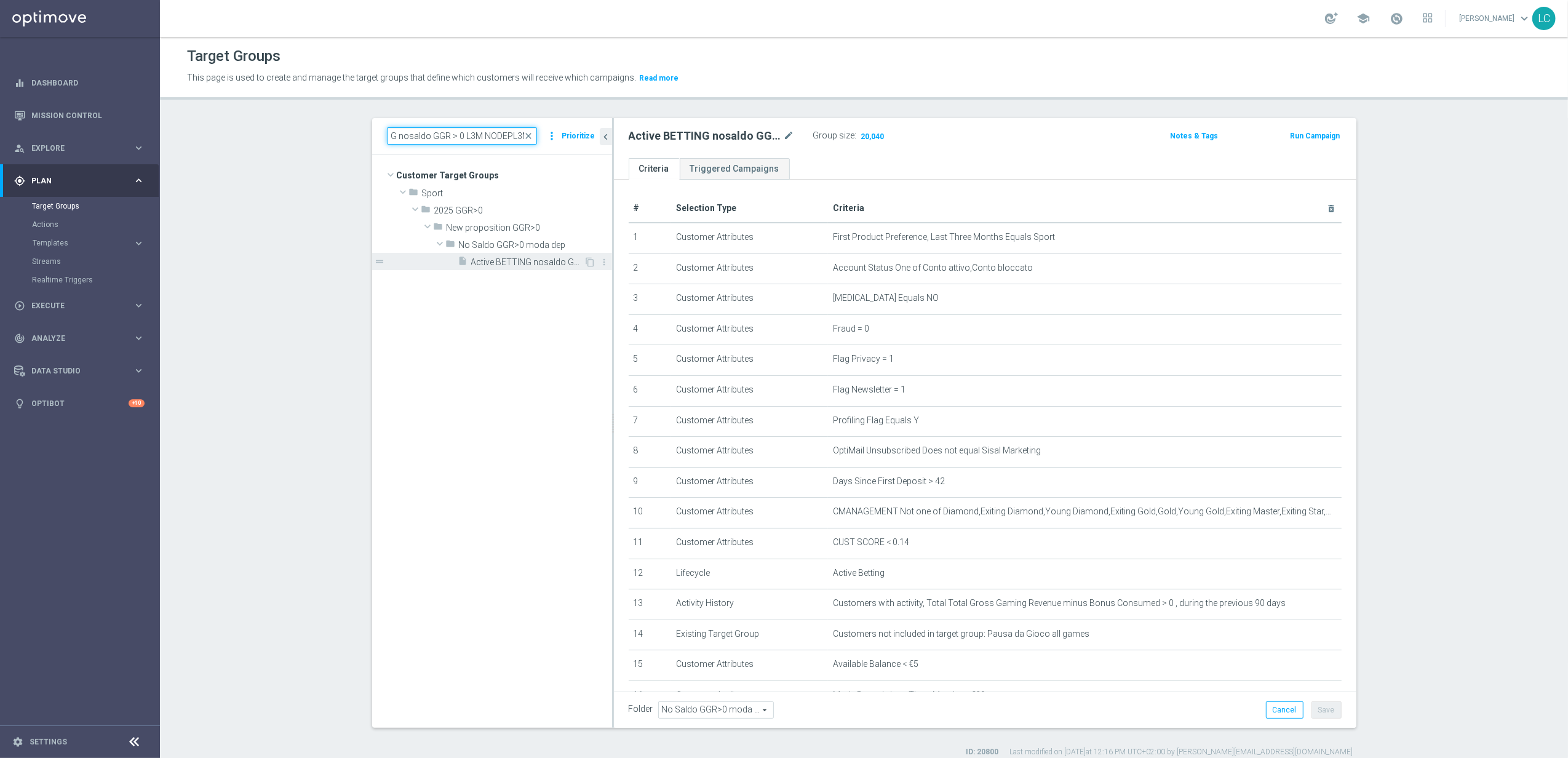
type input "Active BETTING nosaldo GGR > 0 L3M NODEPL3M"
click at [526, 261] on span "Active BETTING nosaldo GGR > 0 L3M NODEPL3M" at bounding box center [528, 262] width 113 height 10
click at [869, 139] on span "Show" at bounding box center [869, 136] width 20 height 9
click at [530, 133] on span "close" at bounding box center [529, 136] width 10 height 10
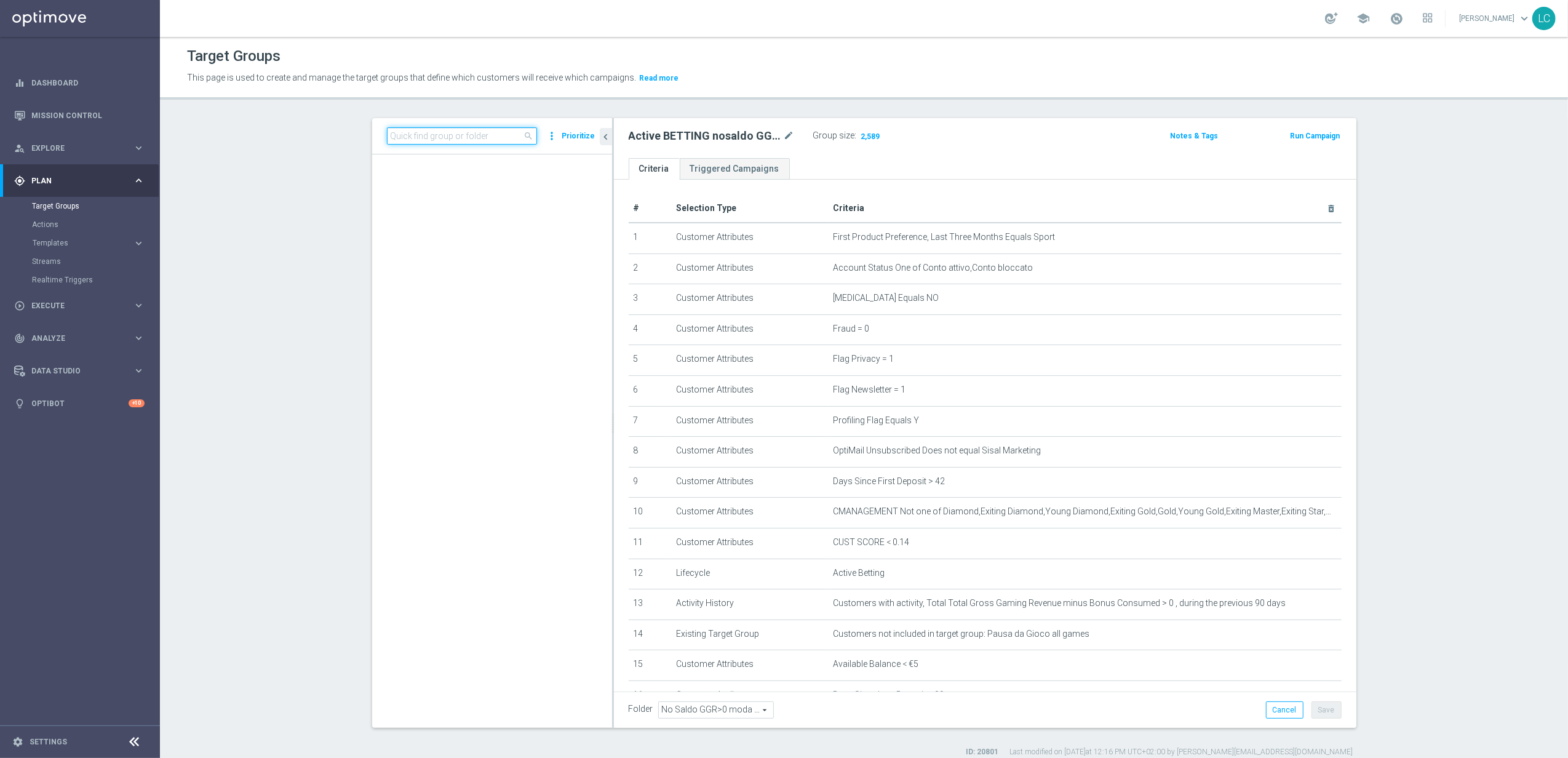
click at [514, 136] on input at bounding box center [462, 136] width 150 height 17
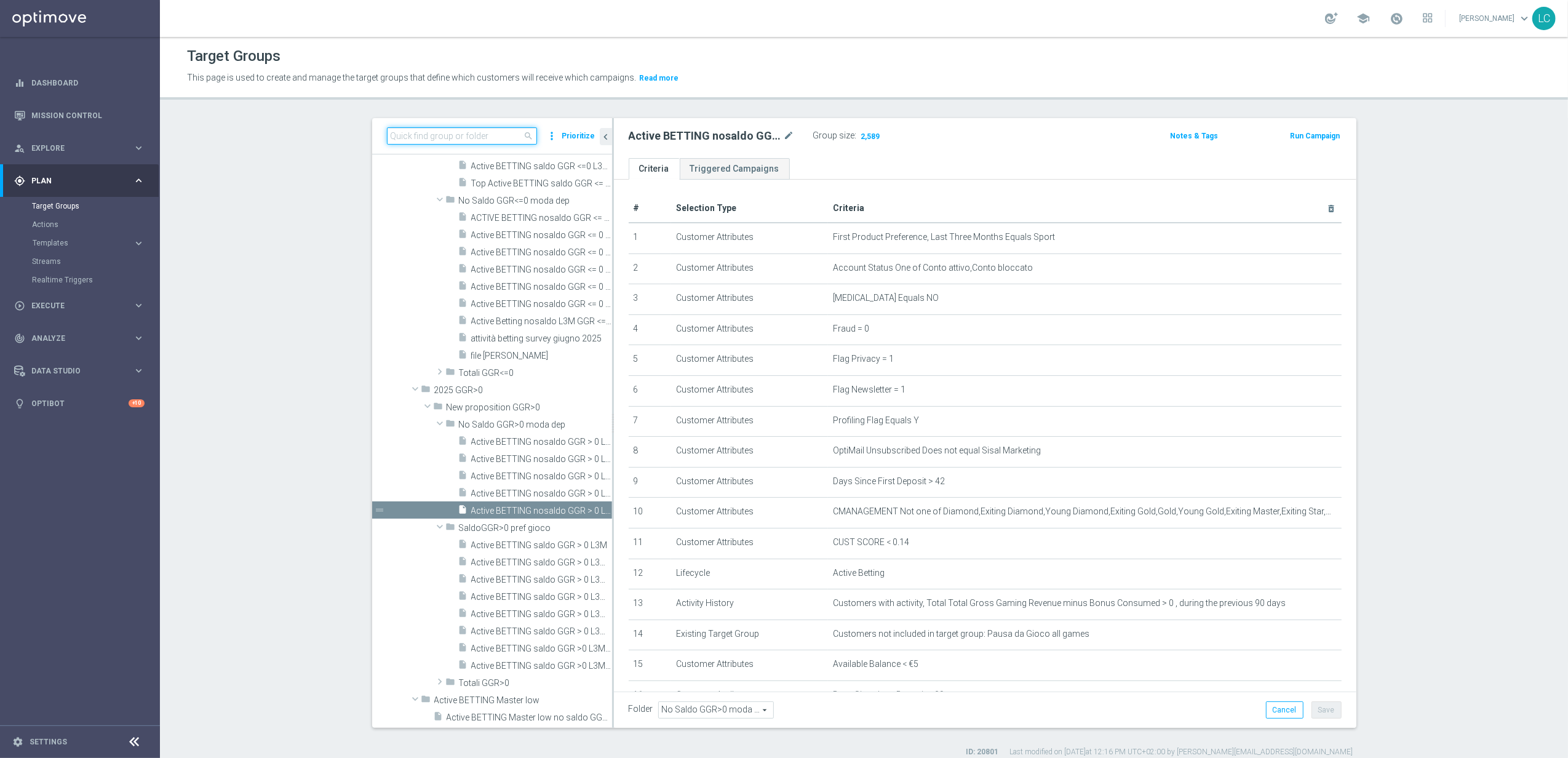
paste input "Active BETTING saldo GGR > 0 L3M BALANCER/STRATEGIST"
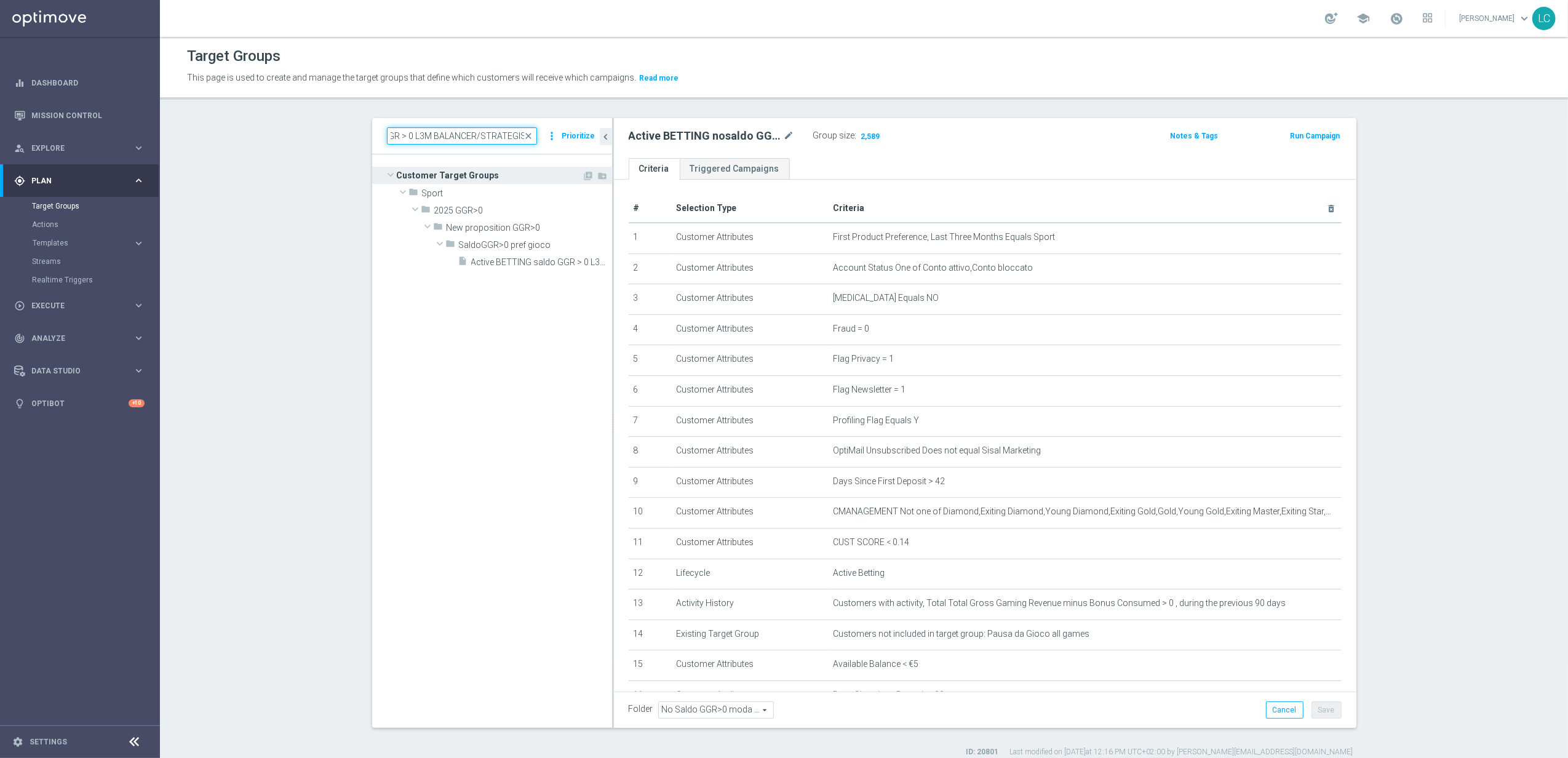
scroll to position [0, 0]
type input "Active BETTING saldo GGR > 0 L3M BALANCER/STRATEGIST"
click at [508, 262] on span "Active BETTING saldo GGR > 0 L3M BALANCER/STRATEGIST" at bounding box center [528, 262] width 113 height 10
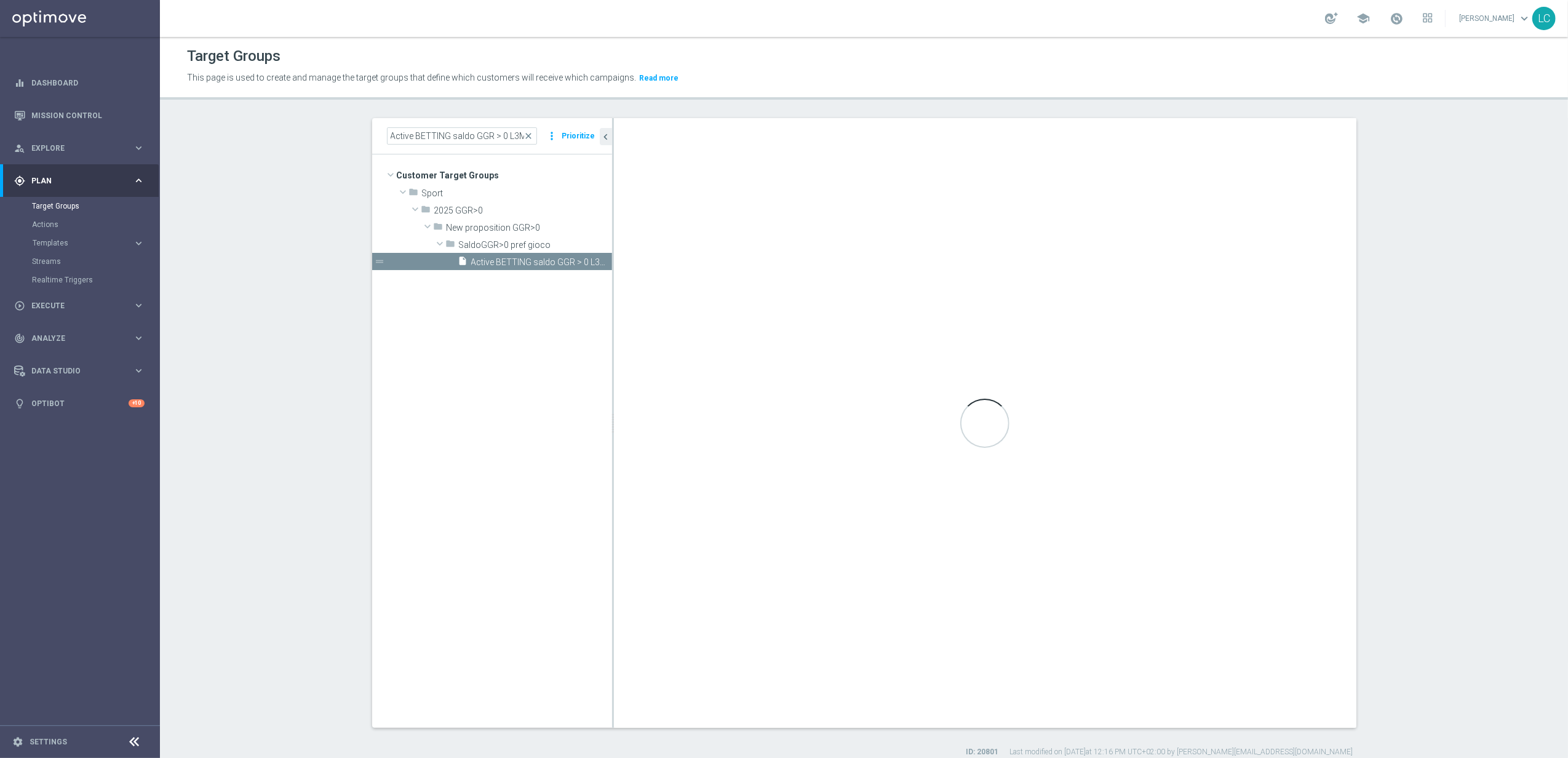
type input "SaldoGGR>0 pref gioco"
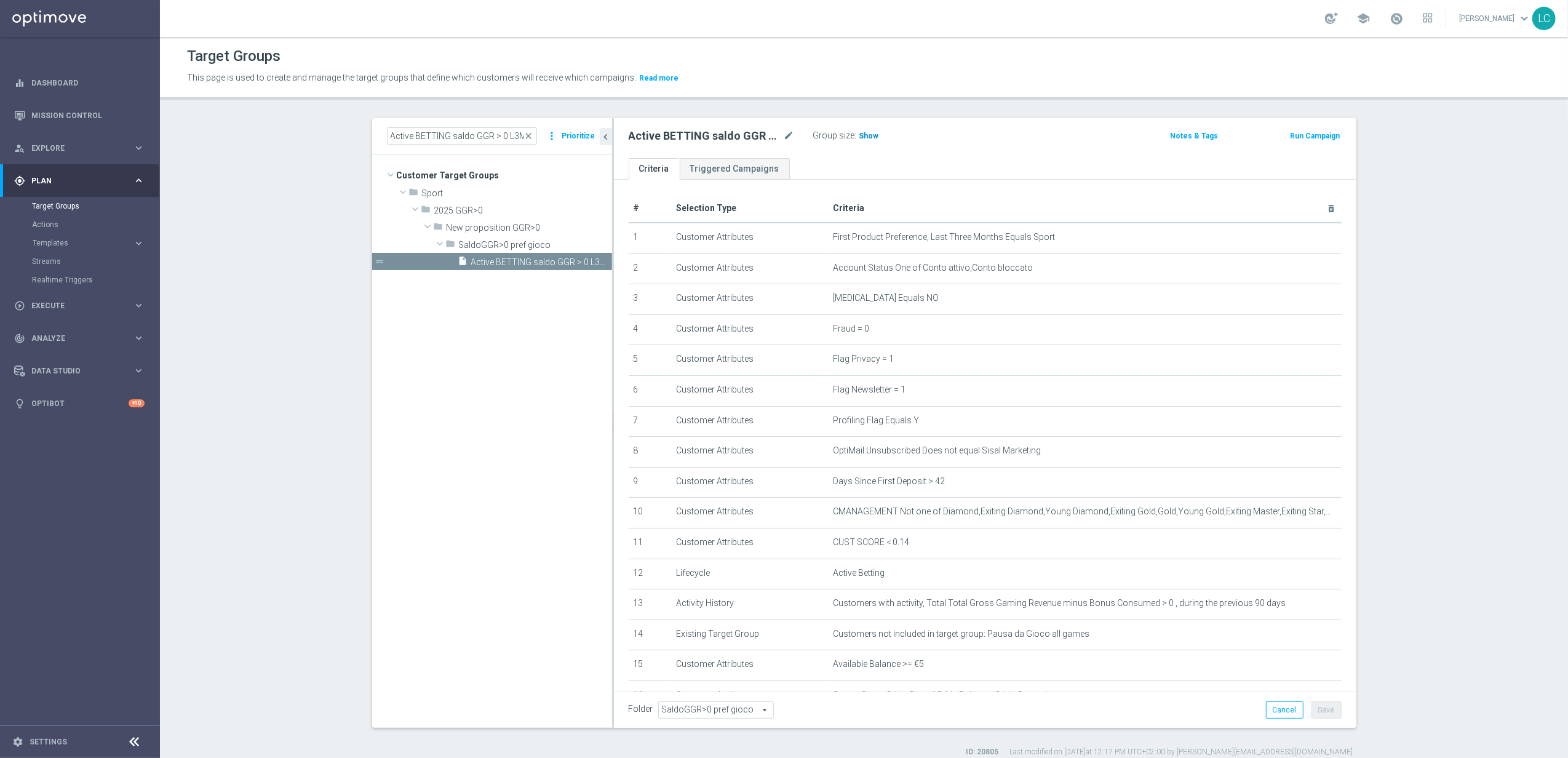
click at [859, 132] on span "Show" at bounding box center [869, 136] width 20 height 9
click at [527, 133] on span "close" at bounding box center [529, 136] width 10 height 10
click at [524, 133] on span "search" at bounding box center [529, 136] width 10 height 10
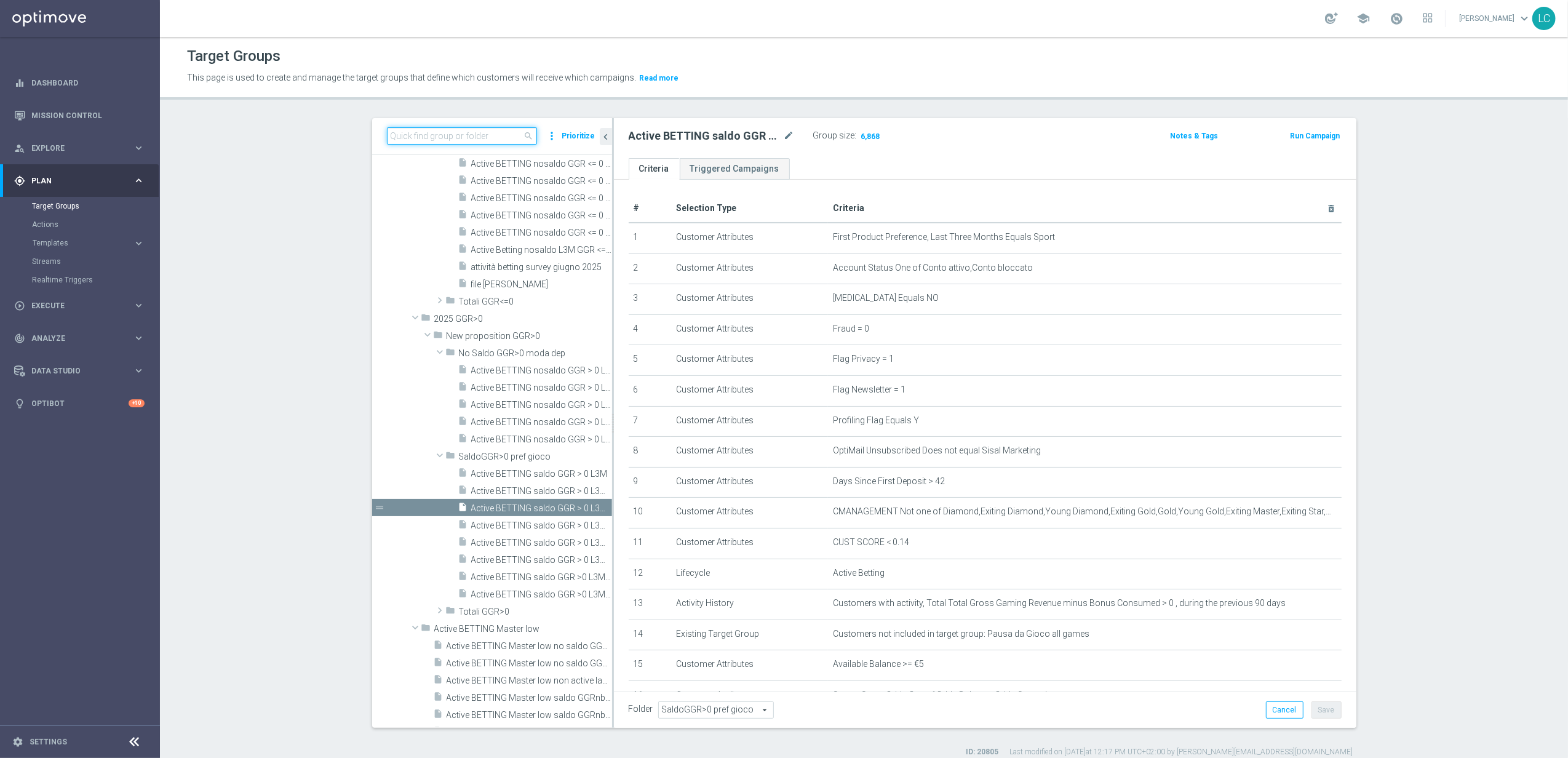
click at [501, 134] on input at bounding box center [462, 136] width 150 height 17
paste input "Active BETTING saldo GGR > 0 L3M OPTIMIZER/MAXIMIZER"
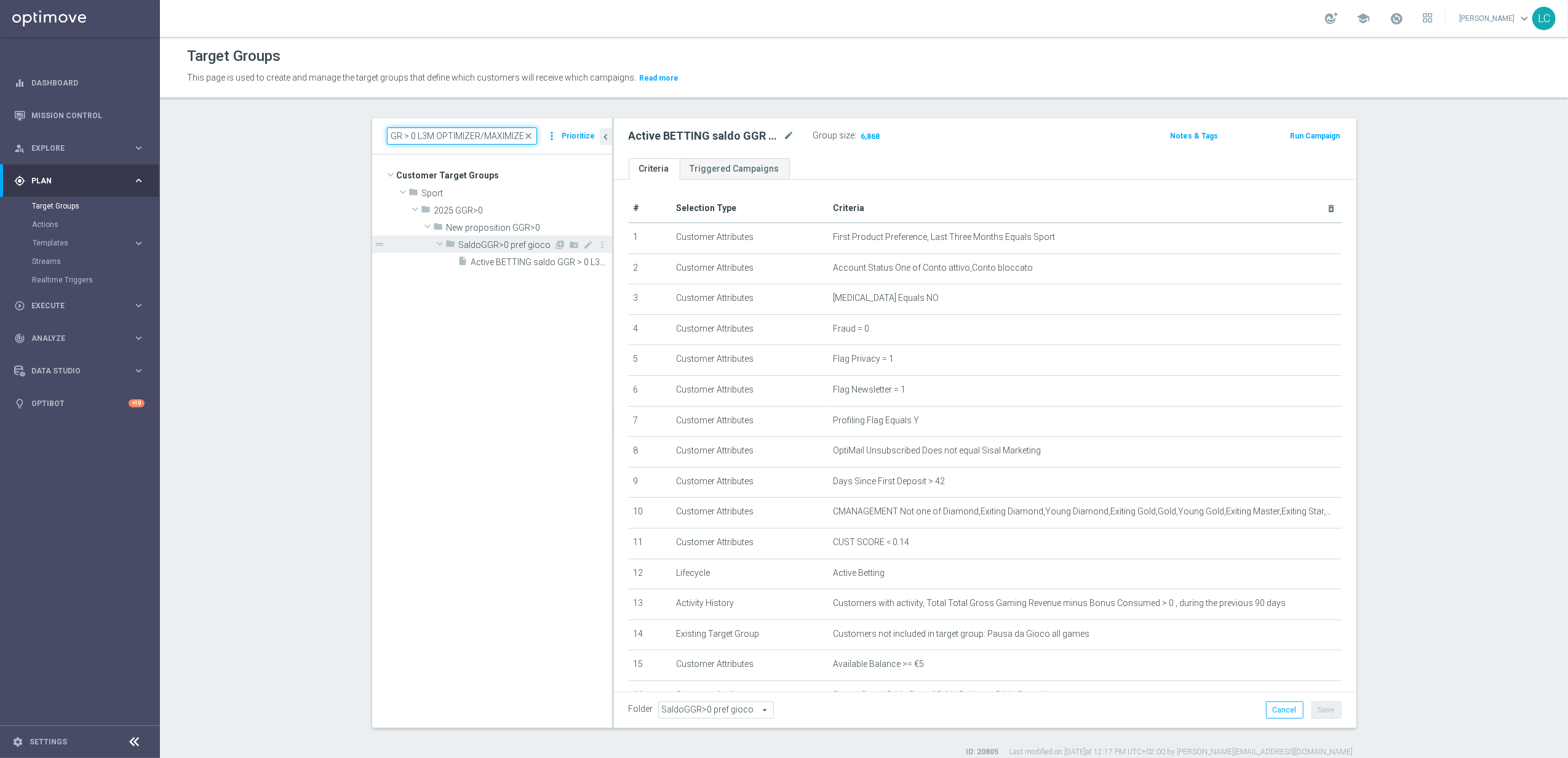
type input "Active BETTING saldo GGR > 0 L3M OPTIMIZER/MAXIMIZER"
click at [473, 251] on div "folder SaldoGGR>0 pref gioco" at bounding box center [500, 244] width 108 height 17
click at [475, 252] on div "folder SaldoGGR>0 pref gioco" at bounding box center [500, 244] width 108 height 17
click at [476, 262] on span "Active BETTING saldo GGR > 0 L3M OPTIMIZER/MAXIMIZER" at bounding box center [528, 262] width 113 height 10
click at [859, 132] on span "Show" at bounding box center [869, 136] width 20 height 9
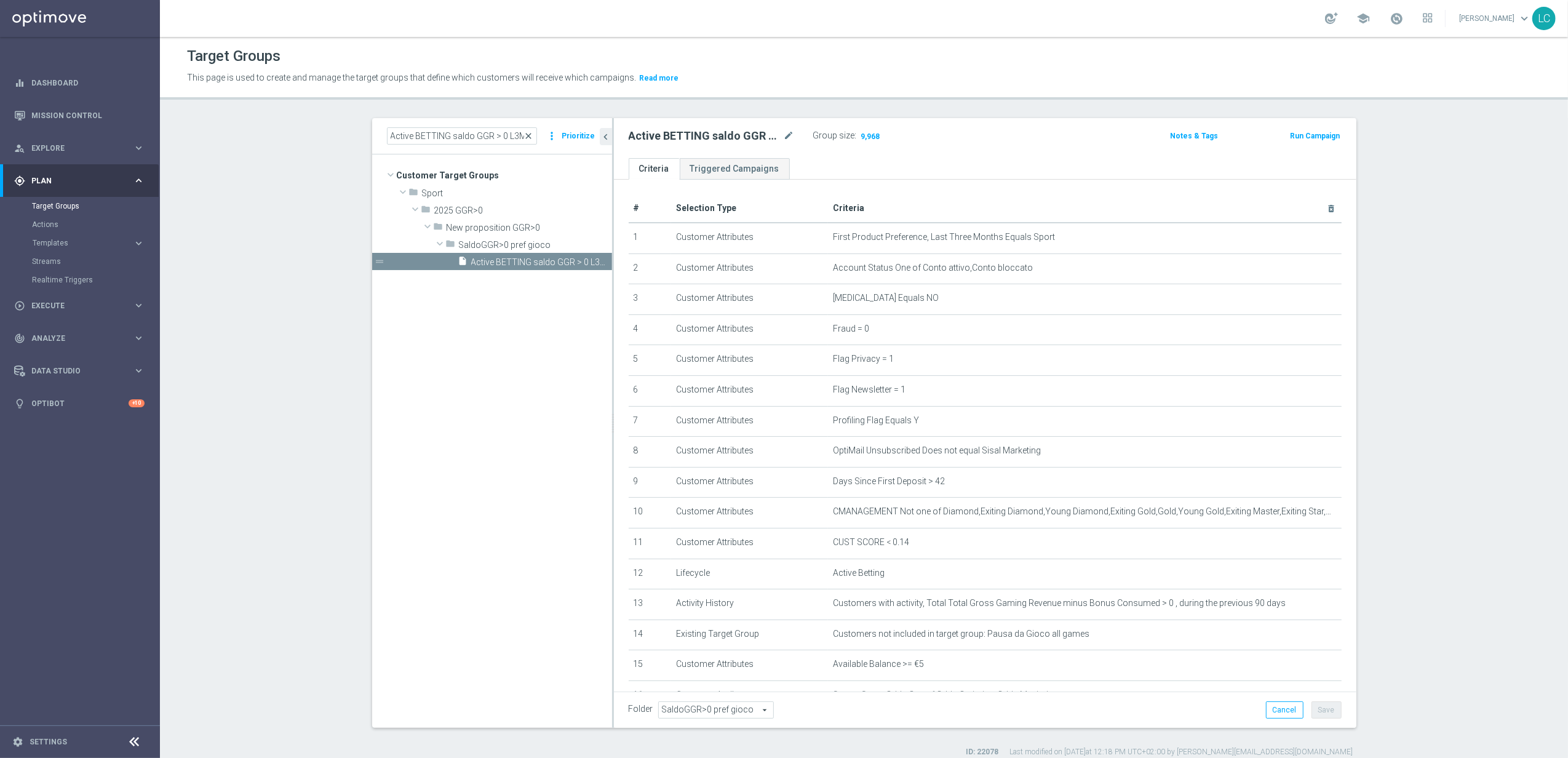
click at [527, 136] on span "close" at bounding box center [529, 136] width 10 height 10
click at [524, 134] on span "search" at bounding box center [529, 136] width 10 height 10
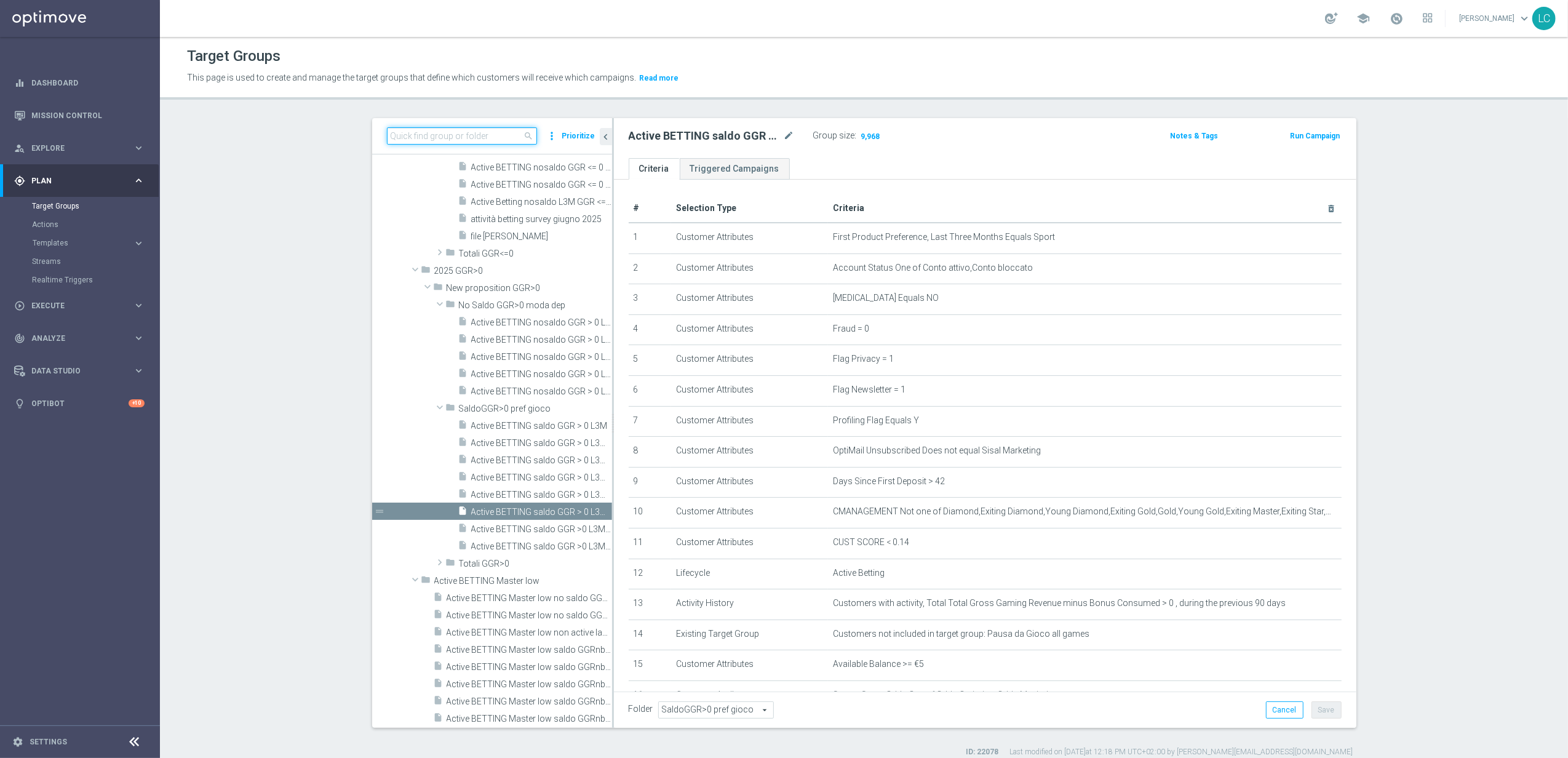
click at [505, 141] on input at bounding box center [462, 136] width 150 height 17
paste input "Active BETTING saldo GGR > 0 L3M BALANCER/STRATEGIST"
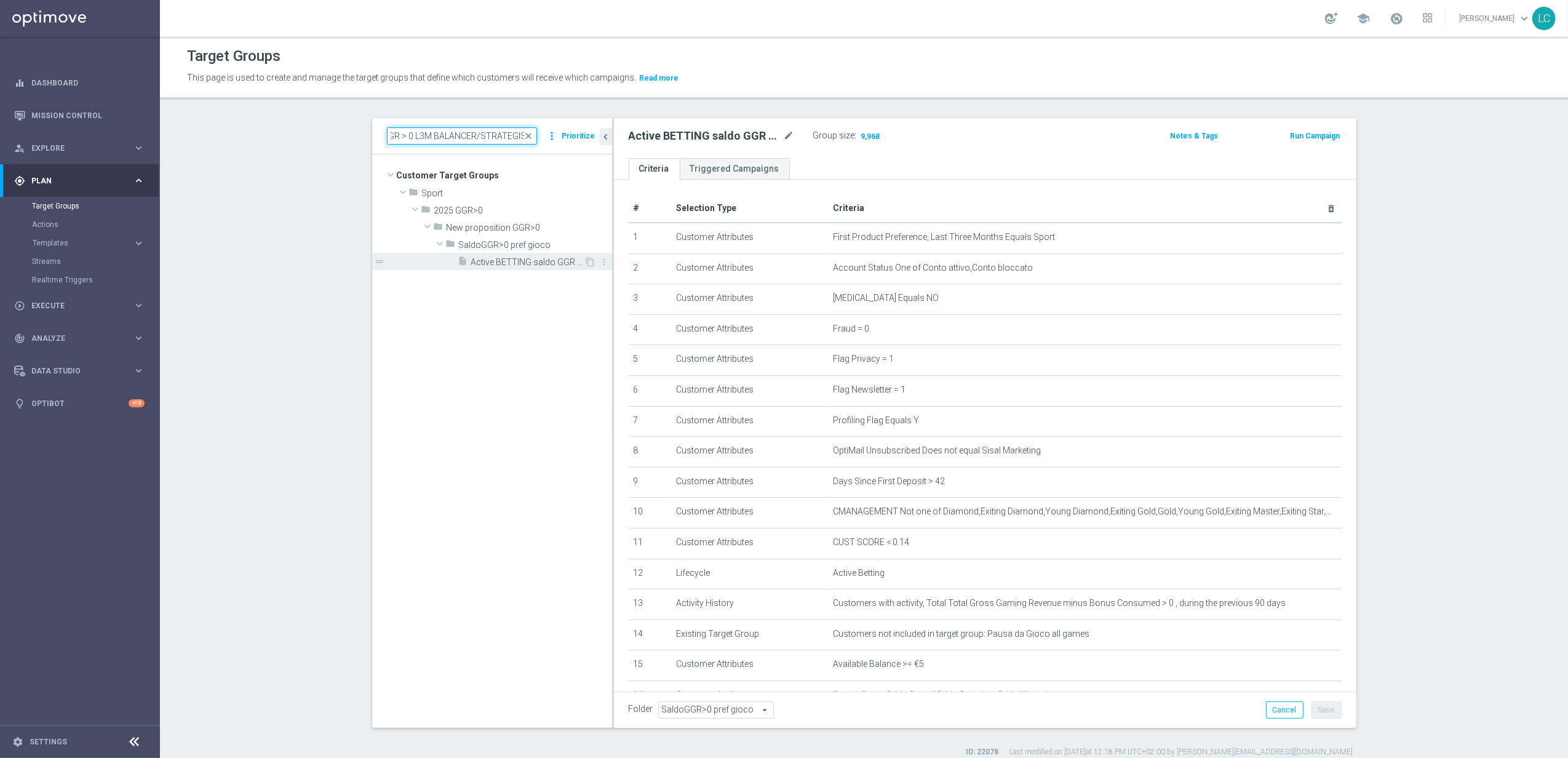
type input "Active BETTING saldo GGR > 0 L3M BALANCER/STRATEGIST"
click at [540, 269] on div "insert_drive_file Active BETTING saldo GGR > 0 L3M BALANCER/STRATEGIST" at bounding box center [521, 261] width 126 height 17
click at [859, 139] on span "Show" at bounding box center [869, 136] width 20 height 9
click at [526, 133] on span "close" at bounding box center [529, 136] width 10 height 10
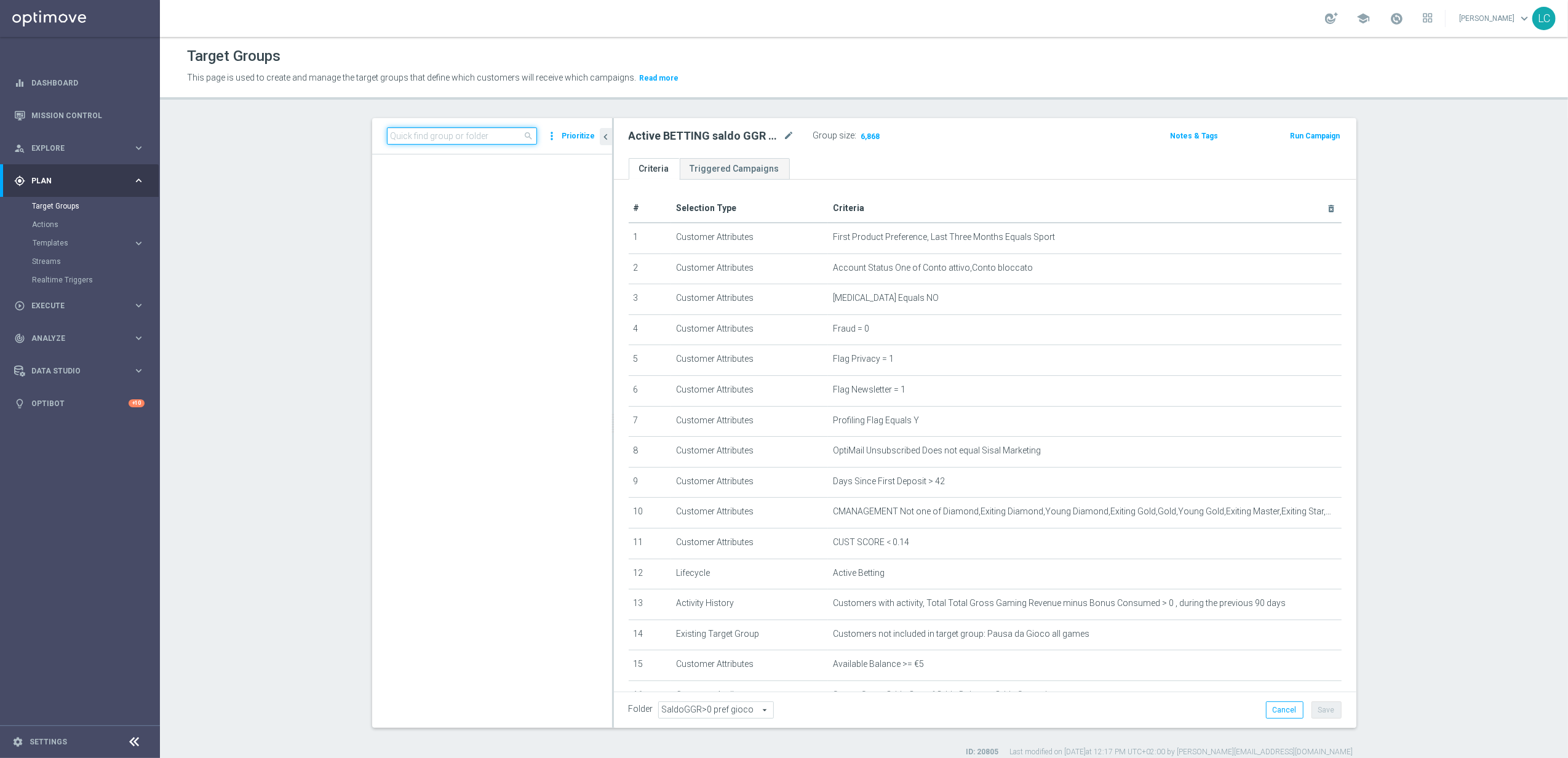
click at [517, 133] on input at bounding box center [462, 136] width 150 height 17
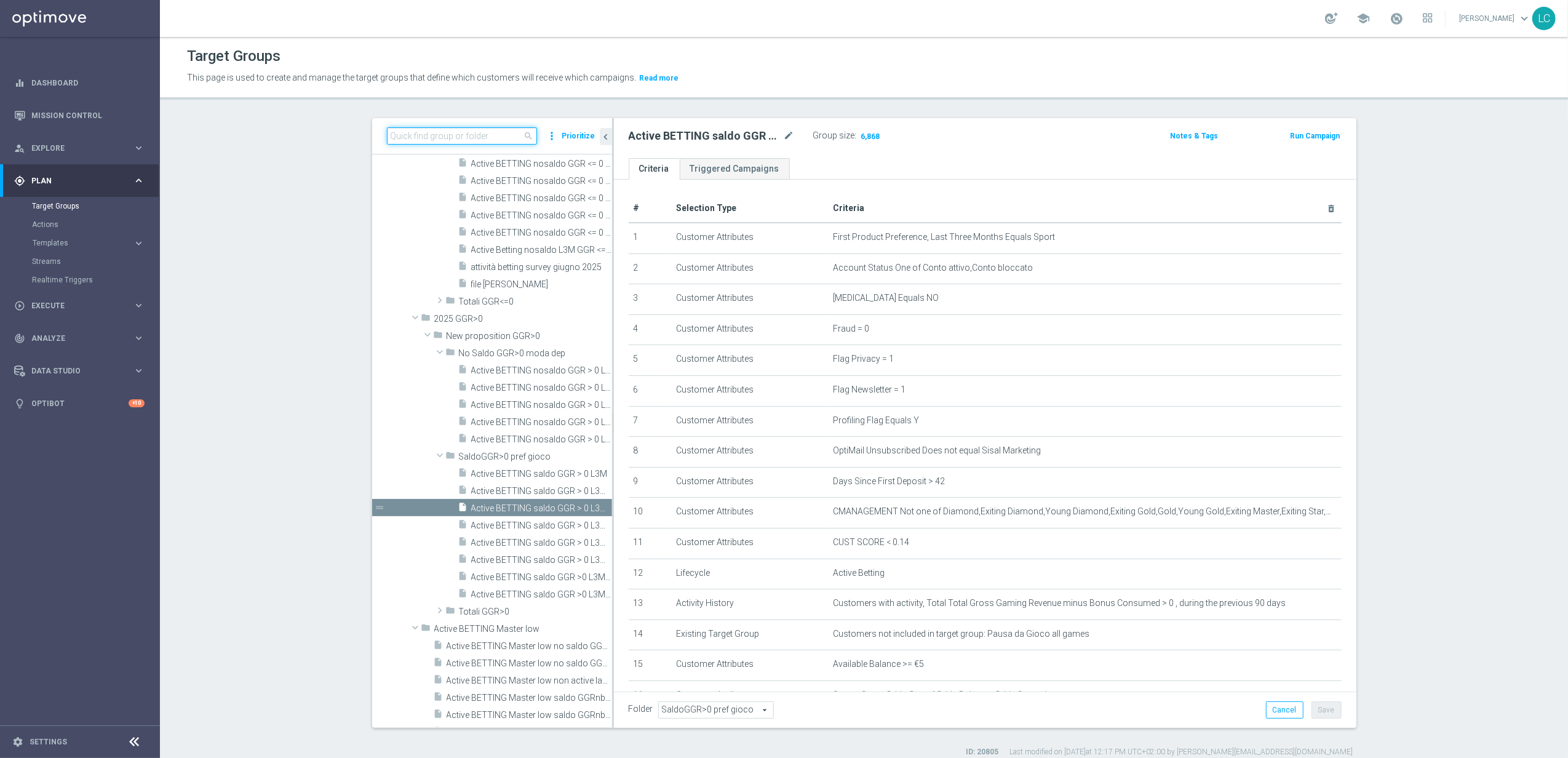
paste input "Active BETTING saldo GGR <= 0 L3M"
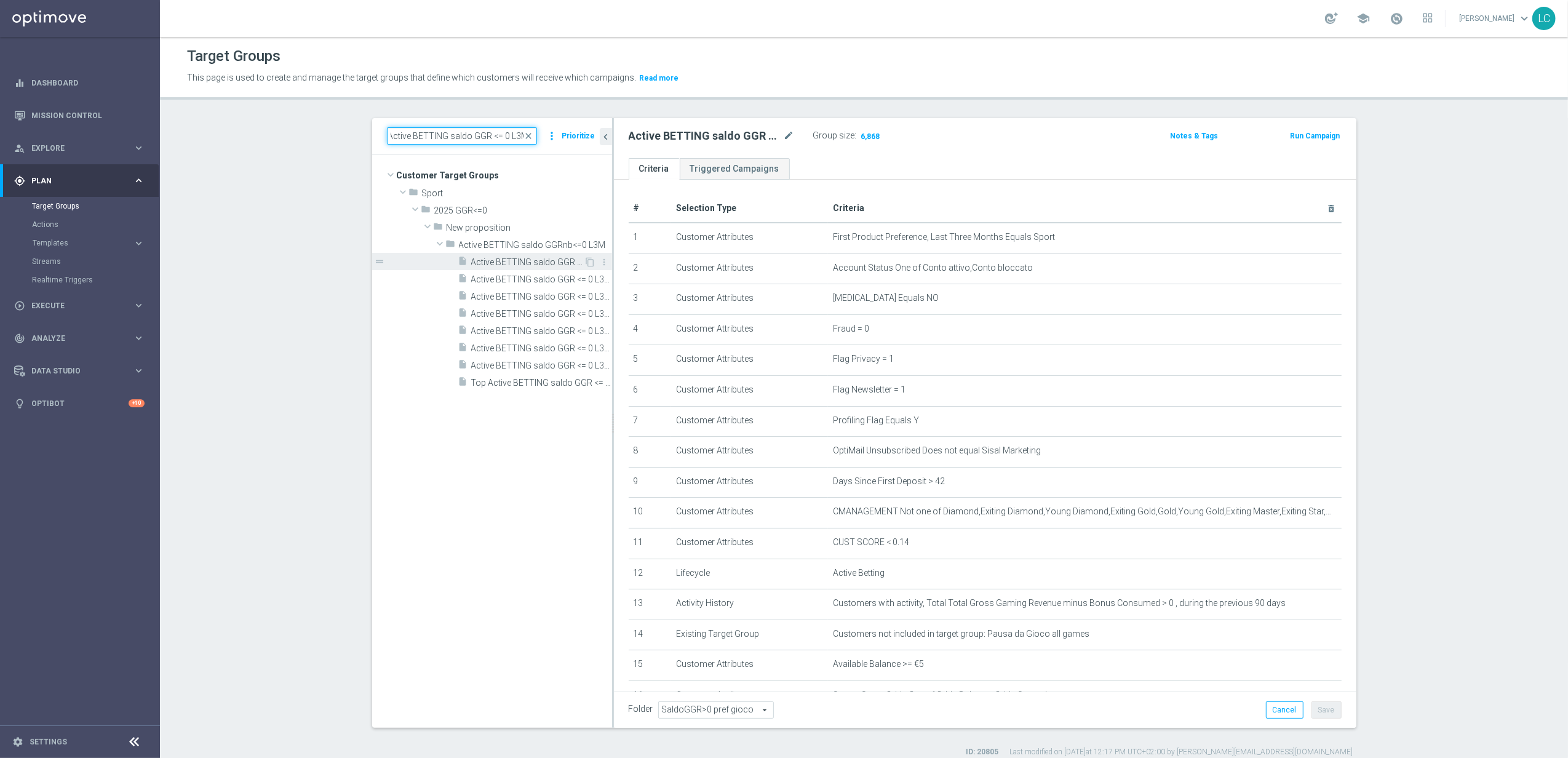
type input "Active BETTING saldo GGR <= 0 L3M"
click at [530, 261] on span "Active BETTING saldo GGR <= 0 L3M" at bounding box center [528, 262] width 113 height 10
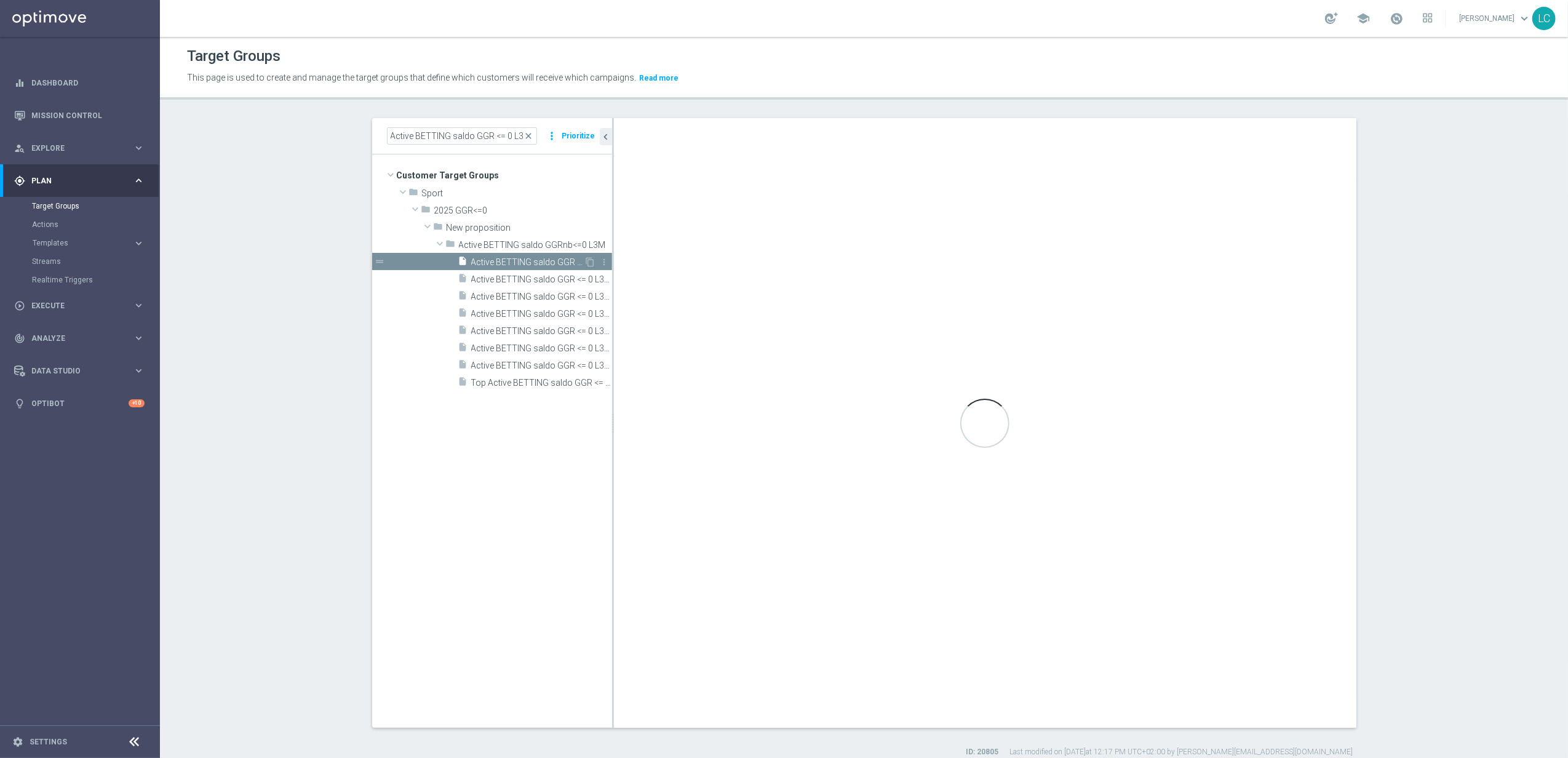
type input "Active BETTING saldo GGRnb<=0 L3M"
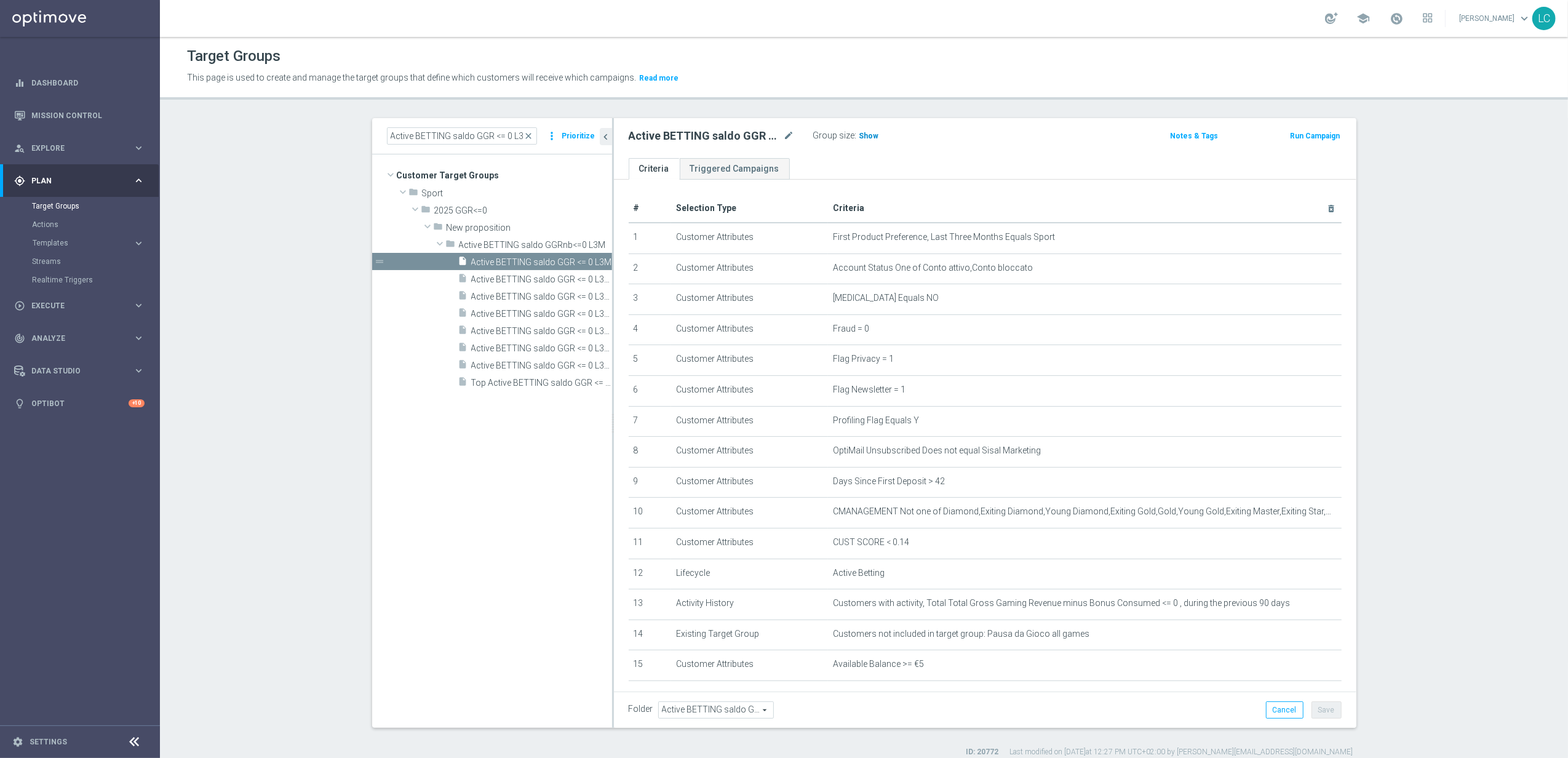
click at [859, 132] on span "Show" at bounding box center [869, 136] width 20 height 9
click at [527, 134] on span "close" at bounding box center [529, 136] width 10 height 10
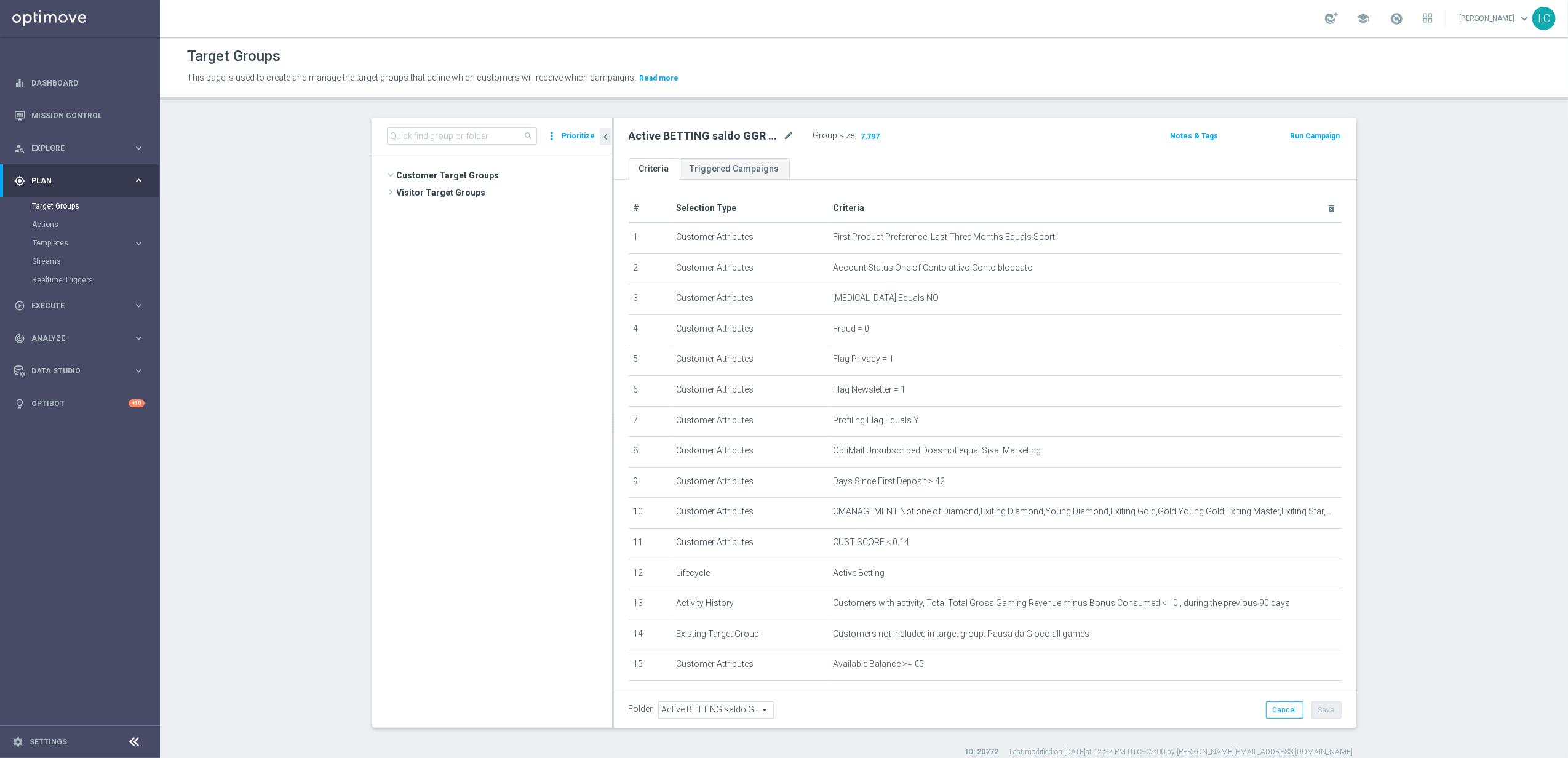
scroll to position [32812, 0]
click at [517, 131] on input at bounding box center [462, 136] width 150 height 17
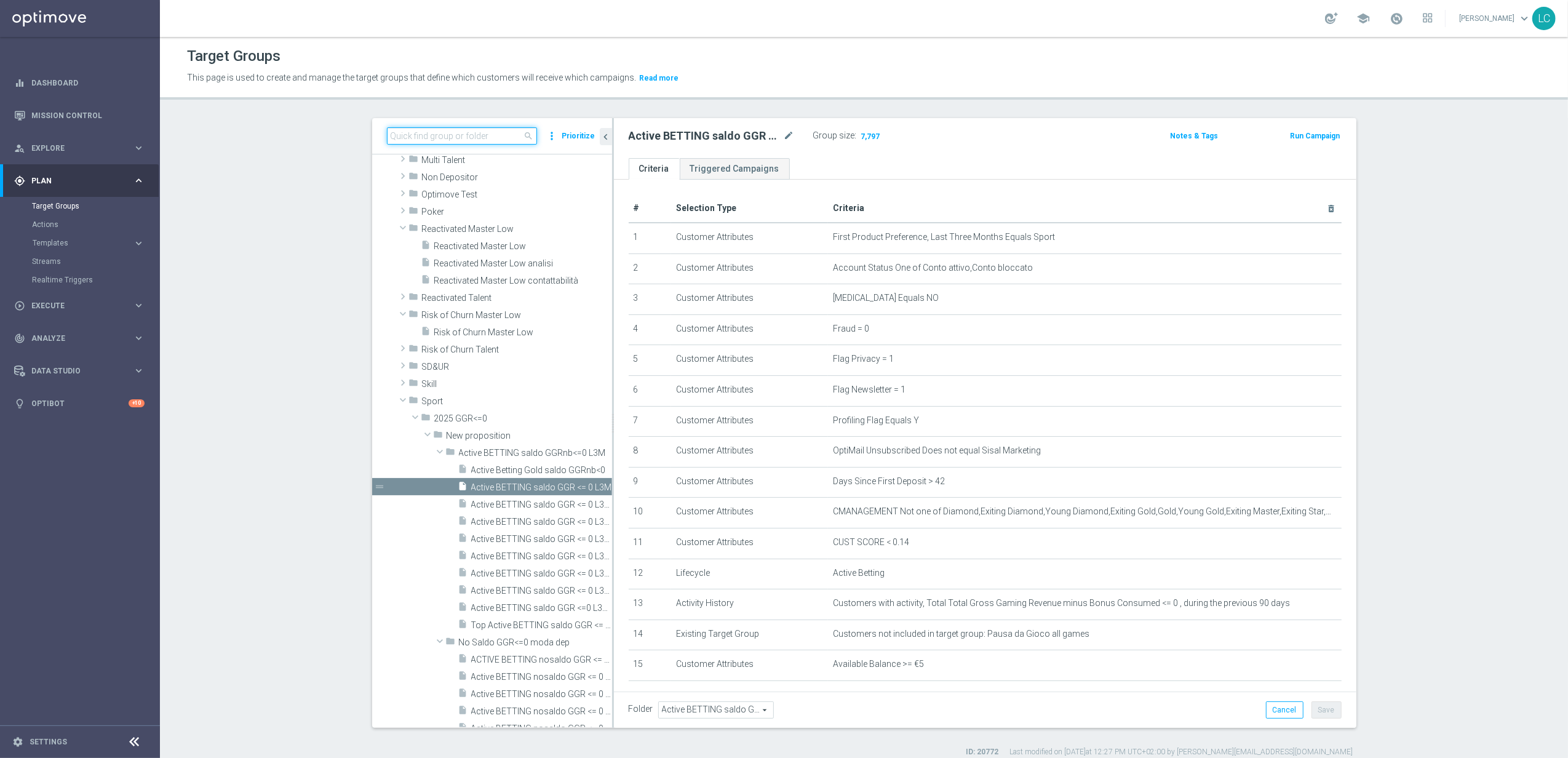
paste input "Active BETTING nosaldo GGR <= 0 L3M"
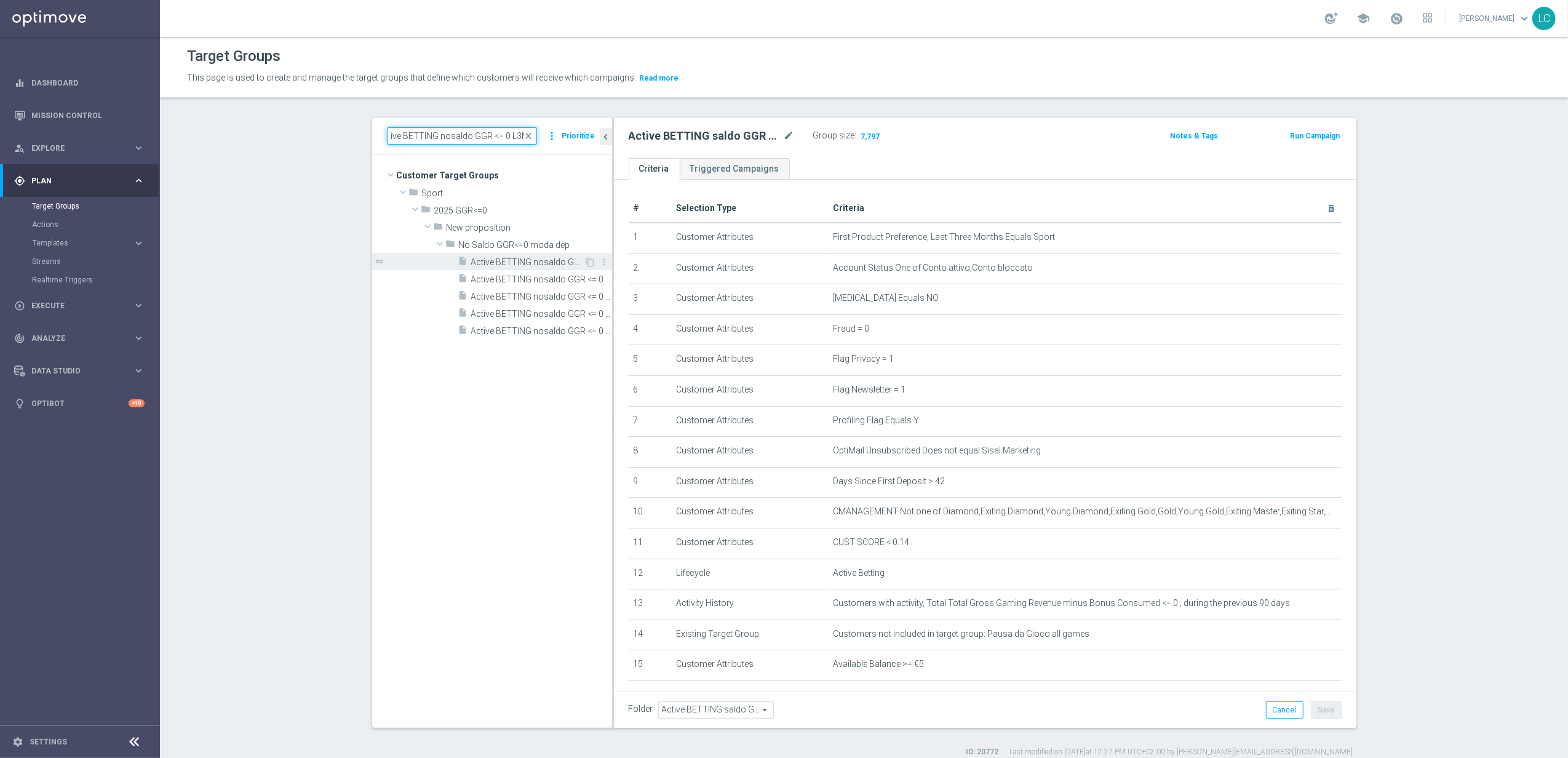
type input "Active BETTING nosaldo GGR <= 0 L3M"
click at [537, 259] on span "Active BETTING nosaldo GGR <= 0 L3M" at bounding box center [528, 262] width 113 height 10
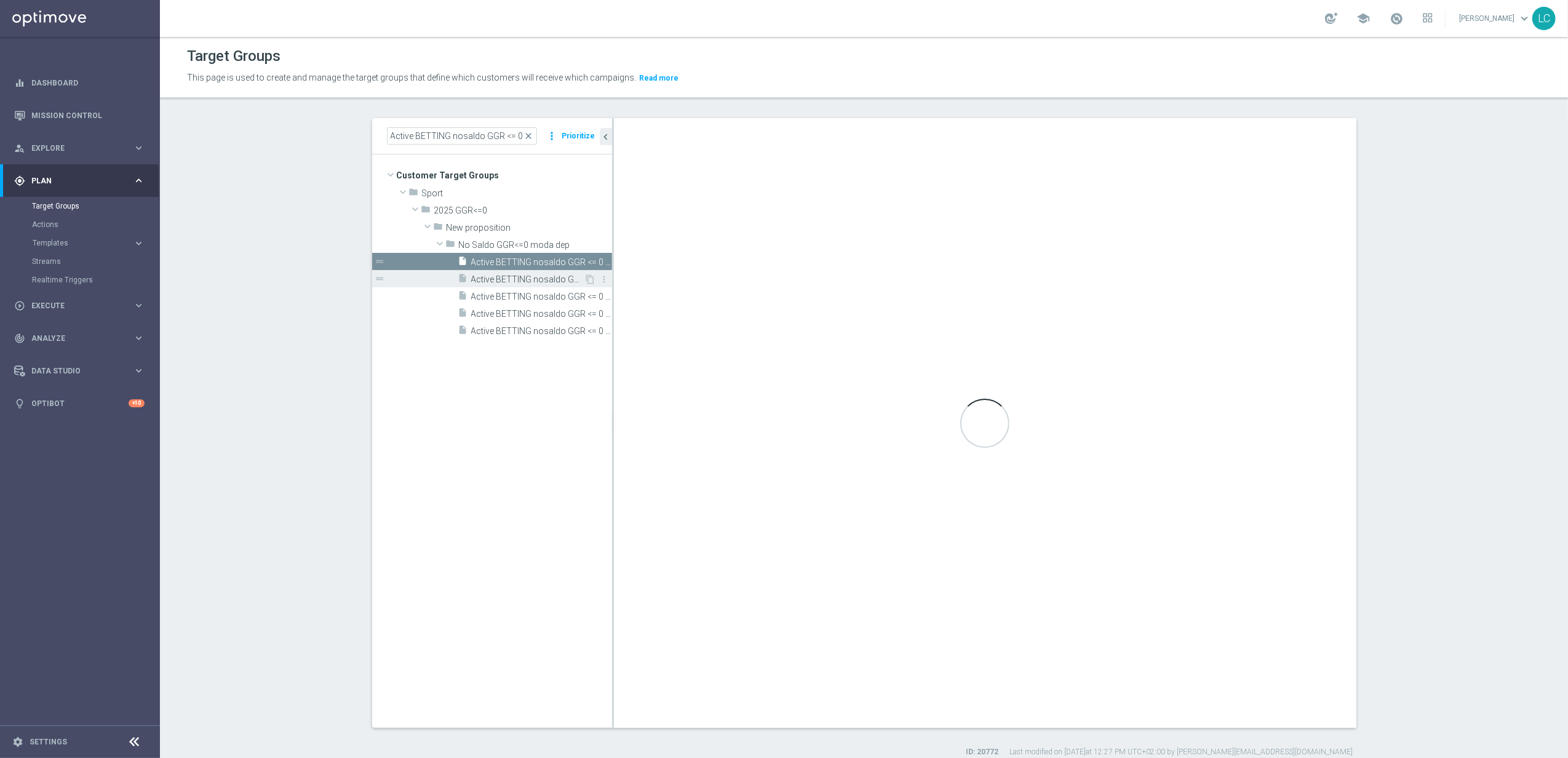
type input "No Saldo GGR<=0 moda dep"
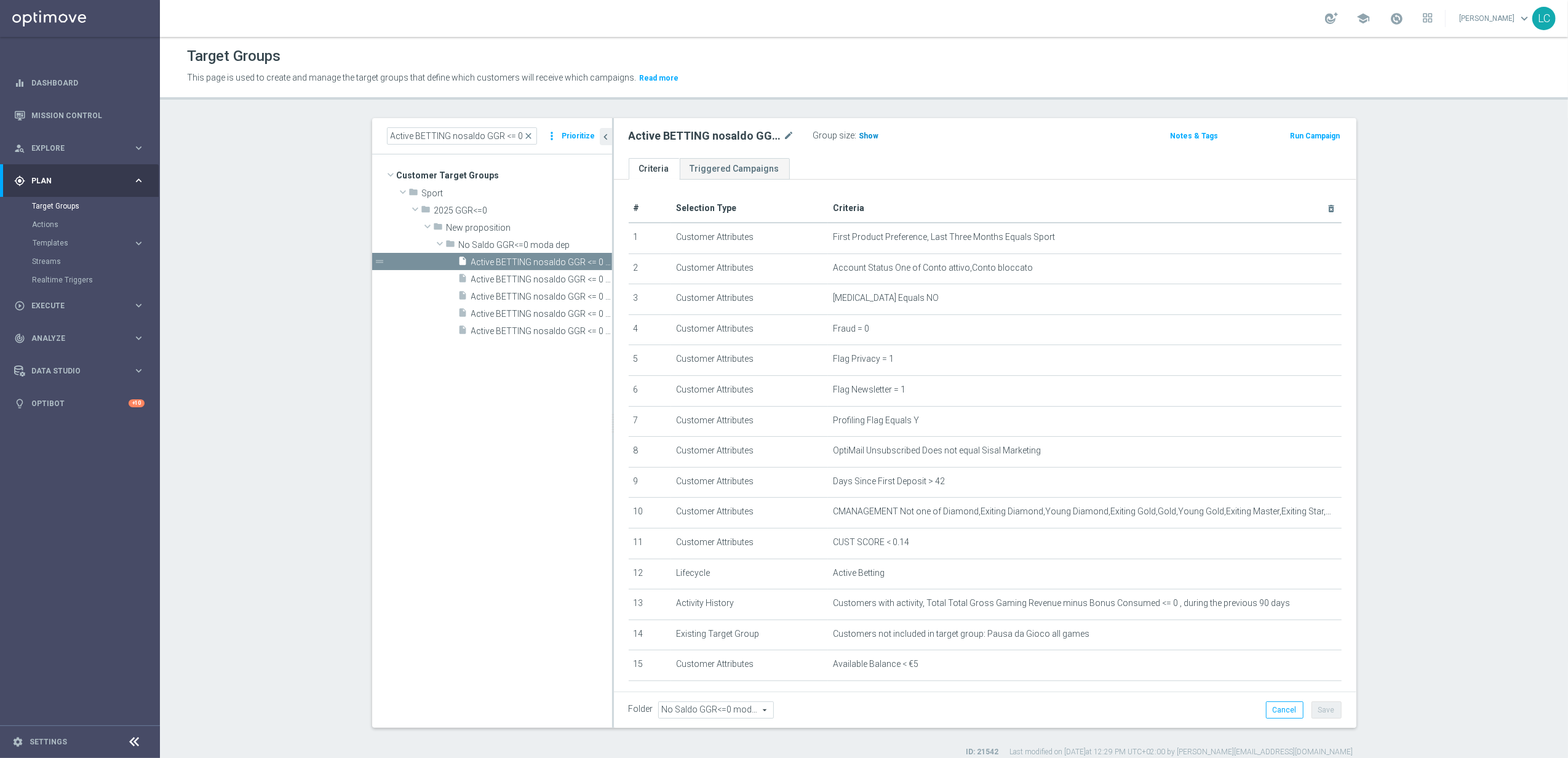
click at [863, 133] on span "Show" at bounding box center [869, 136] width 20 height 9
click at [526, 132] on span "close" at bounding box center [529, 136] width 10 height 10
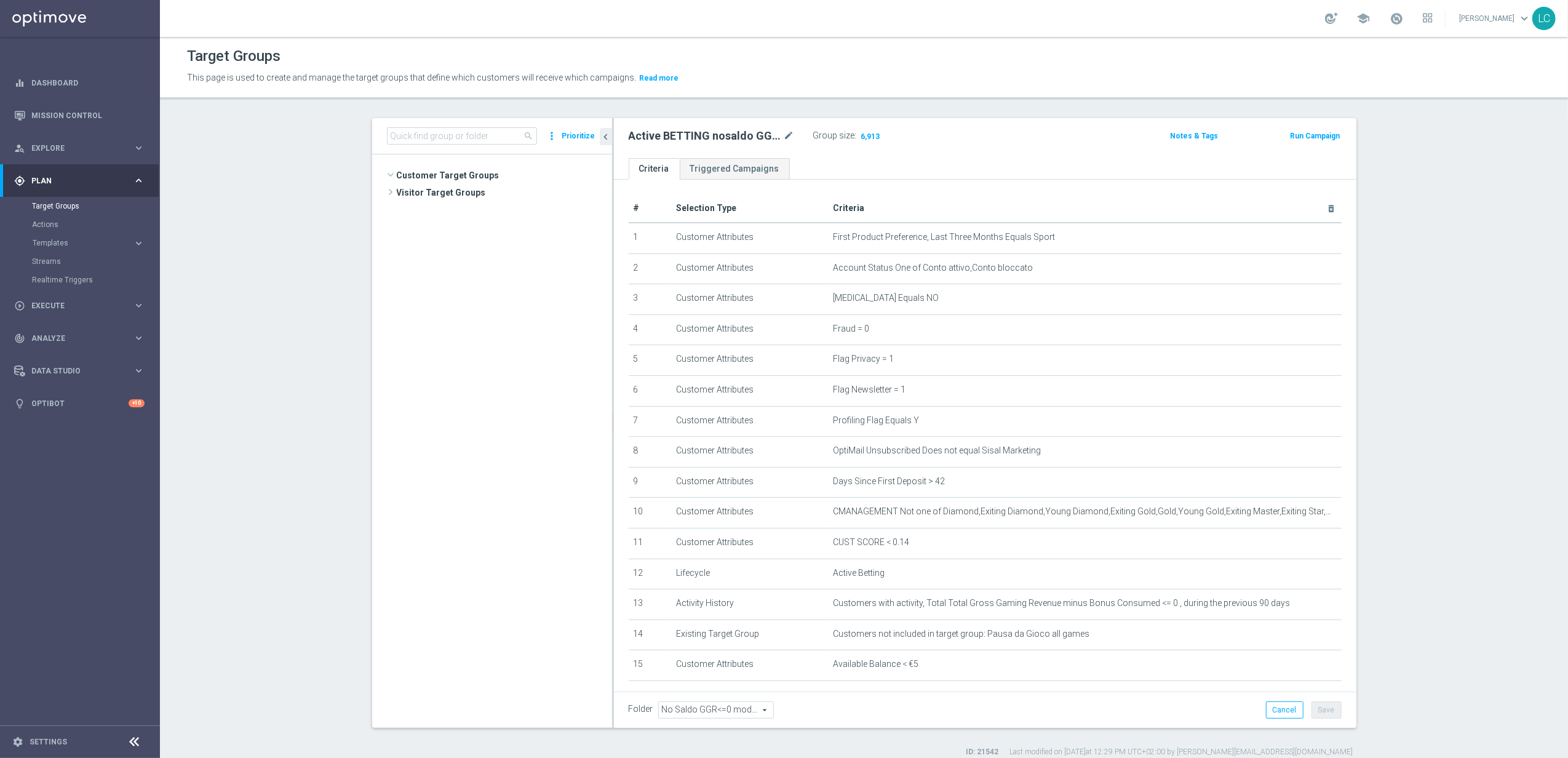
scroll to position [32988, 0]
click at [520, 131] on input at bounding box center [462, 136] width 150 height 17
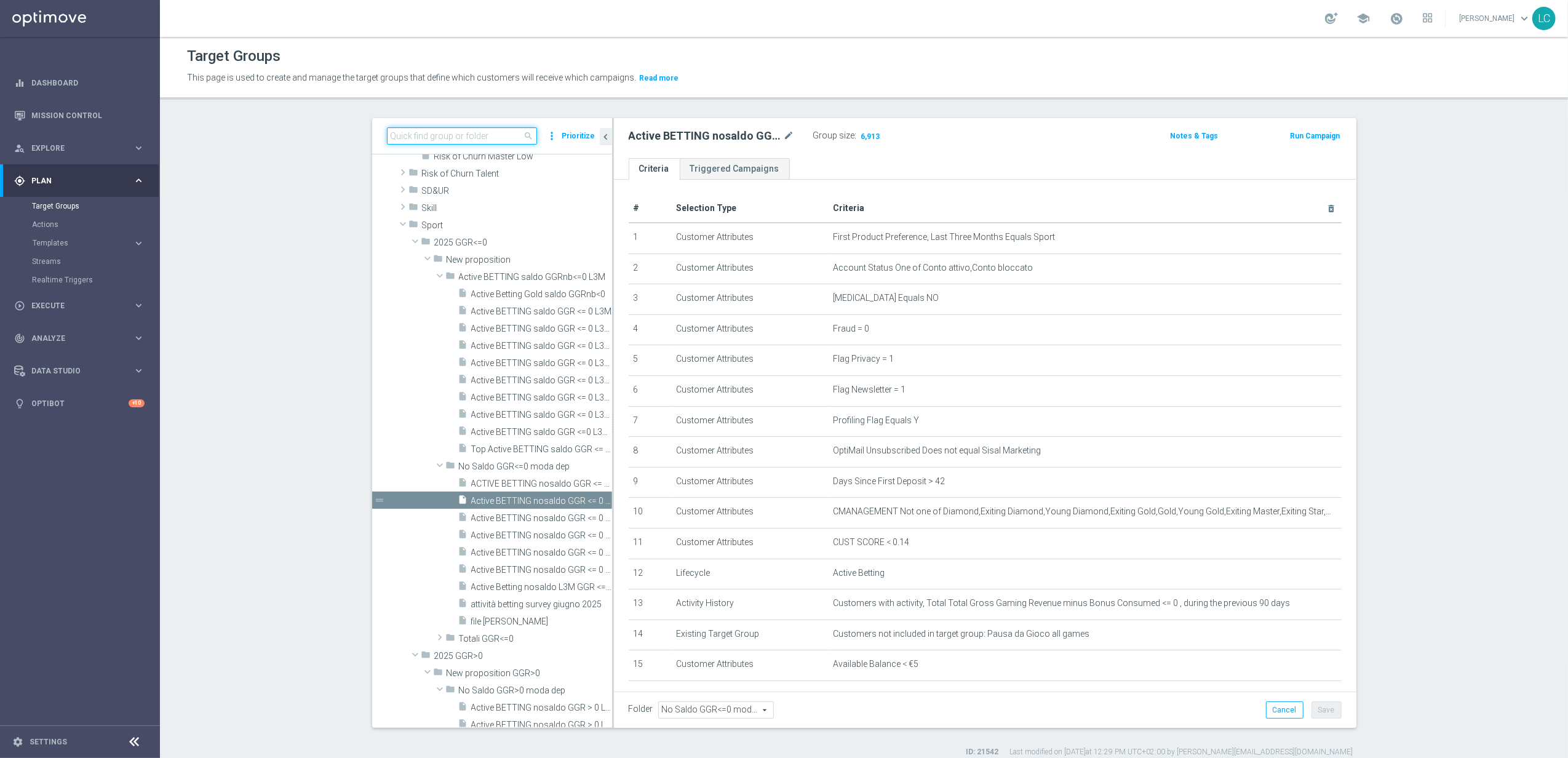
paste input "Active Betting no nwl GGR nb > 0 no saldo"
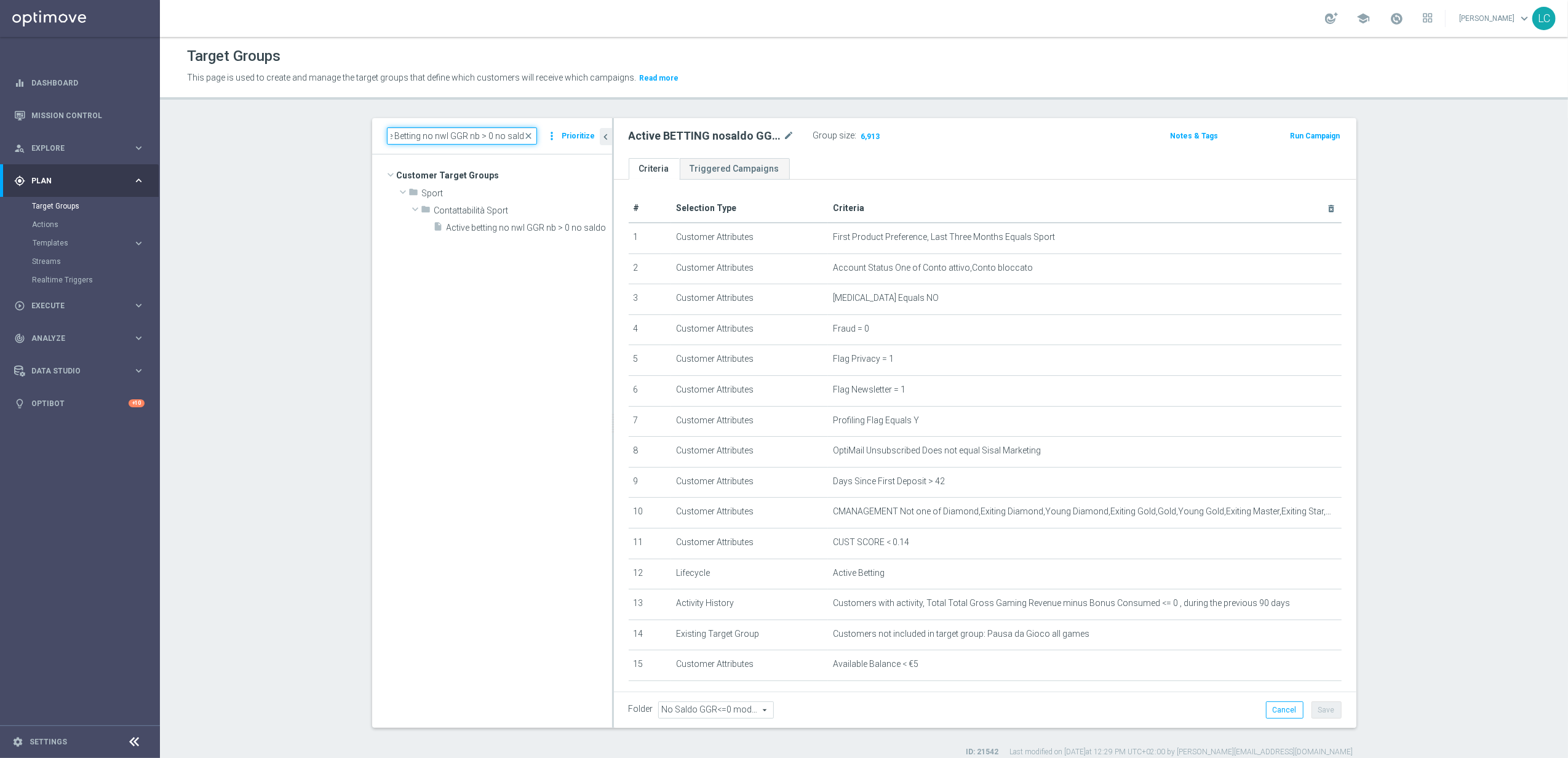
scroll to position [0, 0]
type input "Active Betting no nwl GGR nb > 0 no saldo"
click at [521, 224] on span "Active betting no nwl GGR nb > 0 no saldo" at bounding box center [516, 227] width 138 height 10
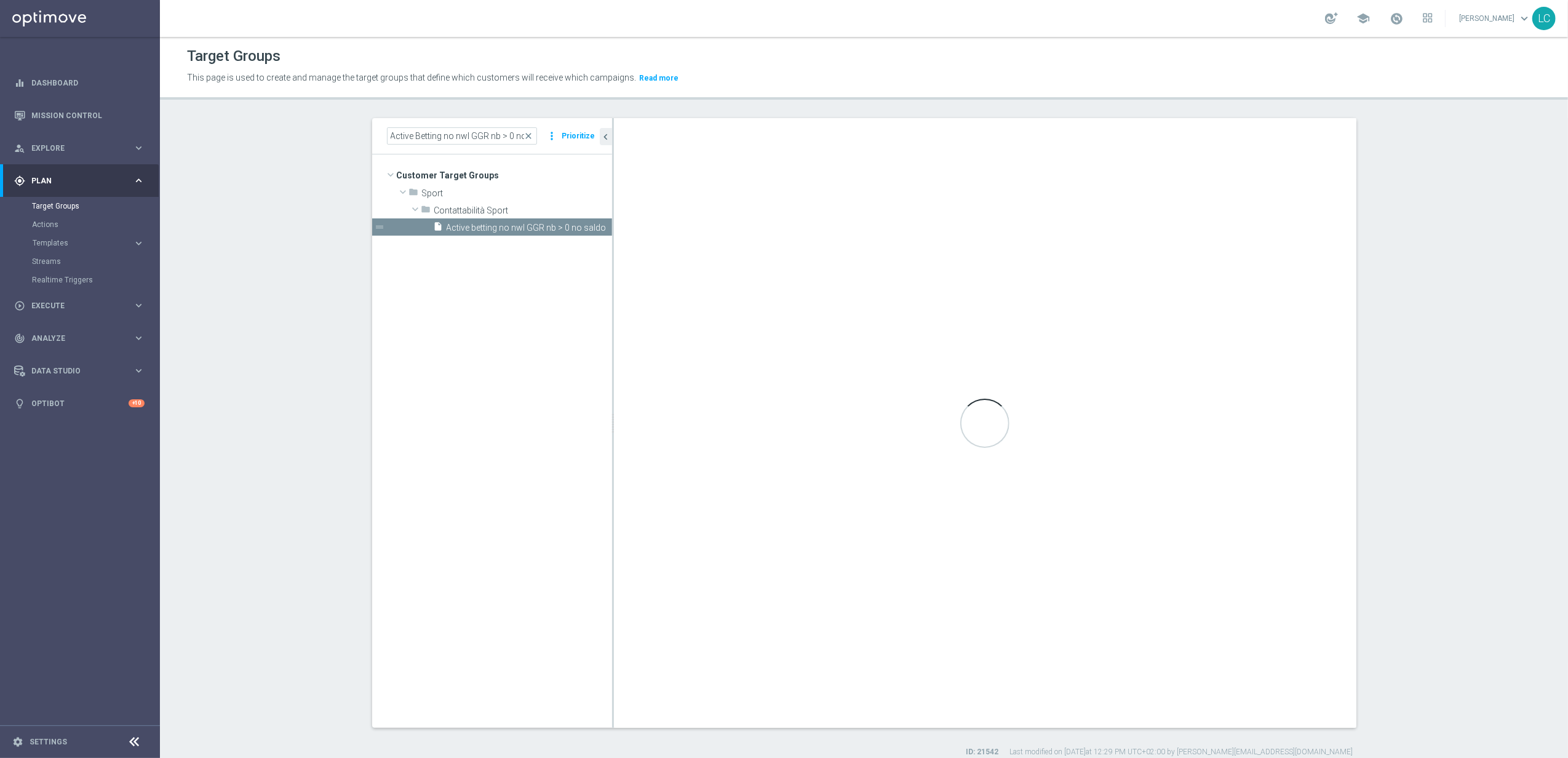
type input "Contattabilità Sport"
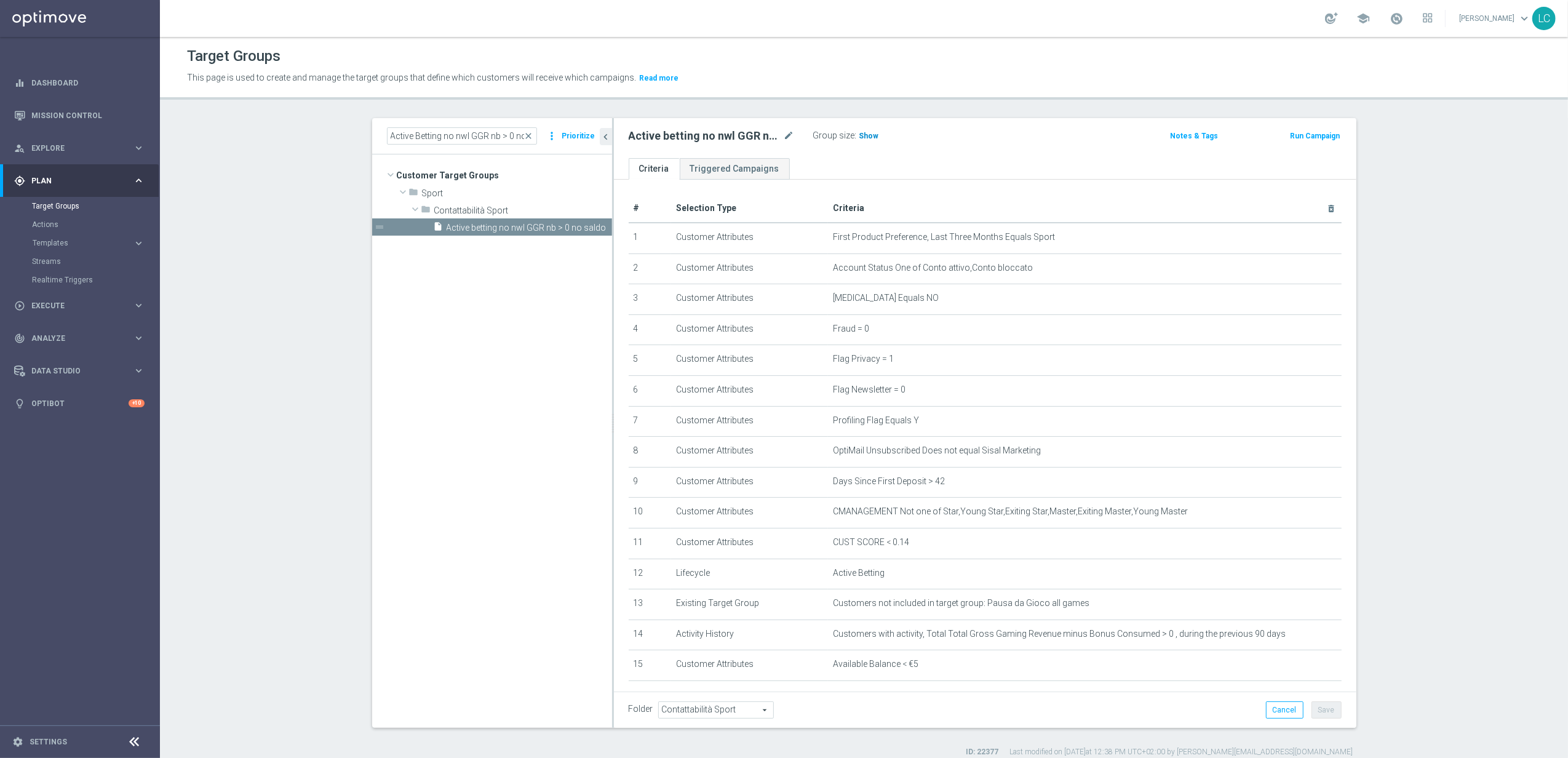
click at [865, 132] on span "Show" at bounding box center [869, 136] width 20 height 9
drag, startPoint x: 526, startPoint y: 133, endPoint x: 516, endPoint y: 134, distance: 10.0
click at [526, 133] on span "close" at bounding box center [529, 136] width 10 height 10
click at [516, 134] on input at bounding box center [462, 136] width 150 height 17
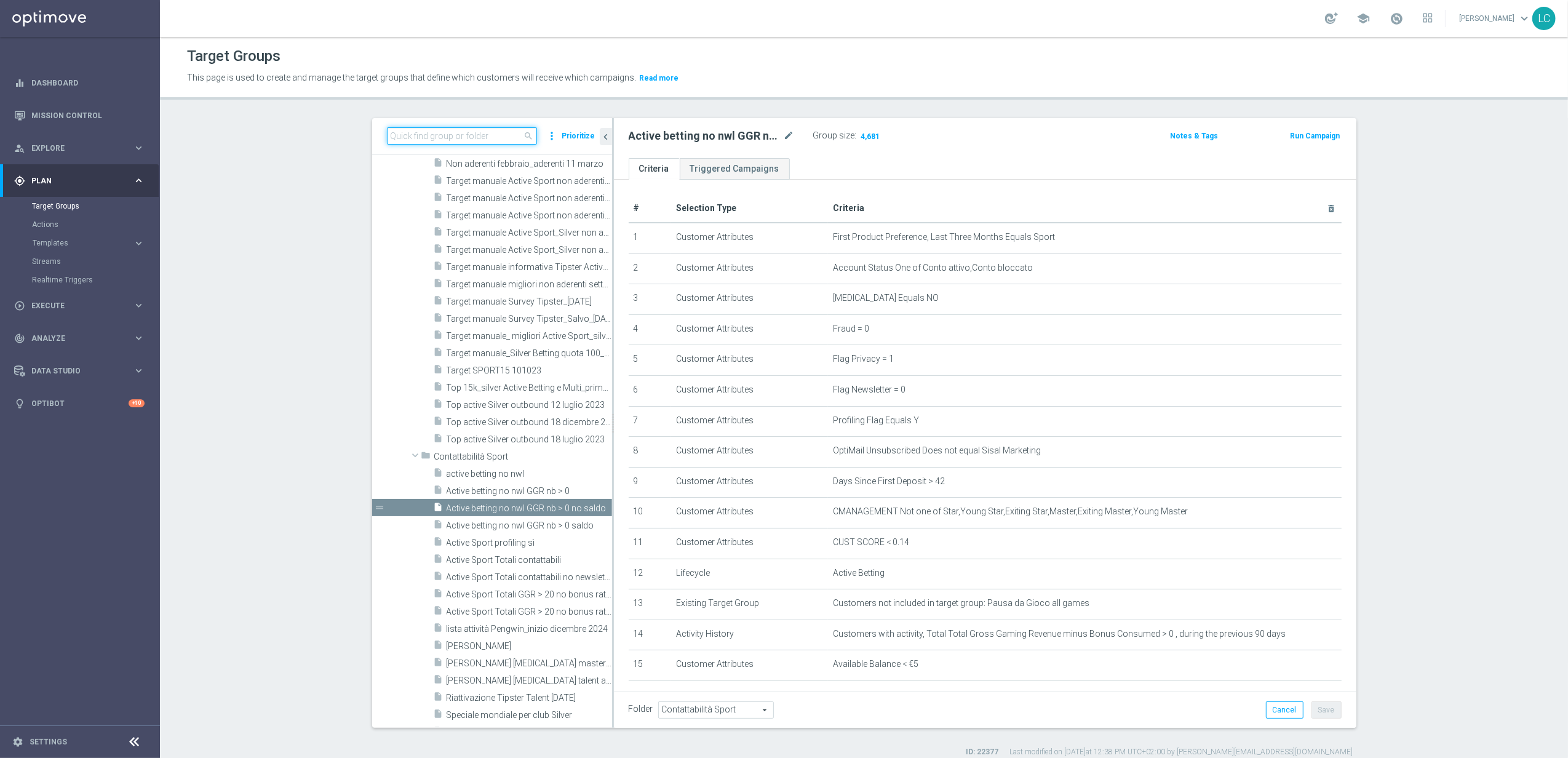
paste input "Active Betting no nwl GGR nb > 0 saldo"
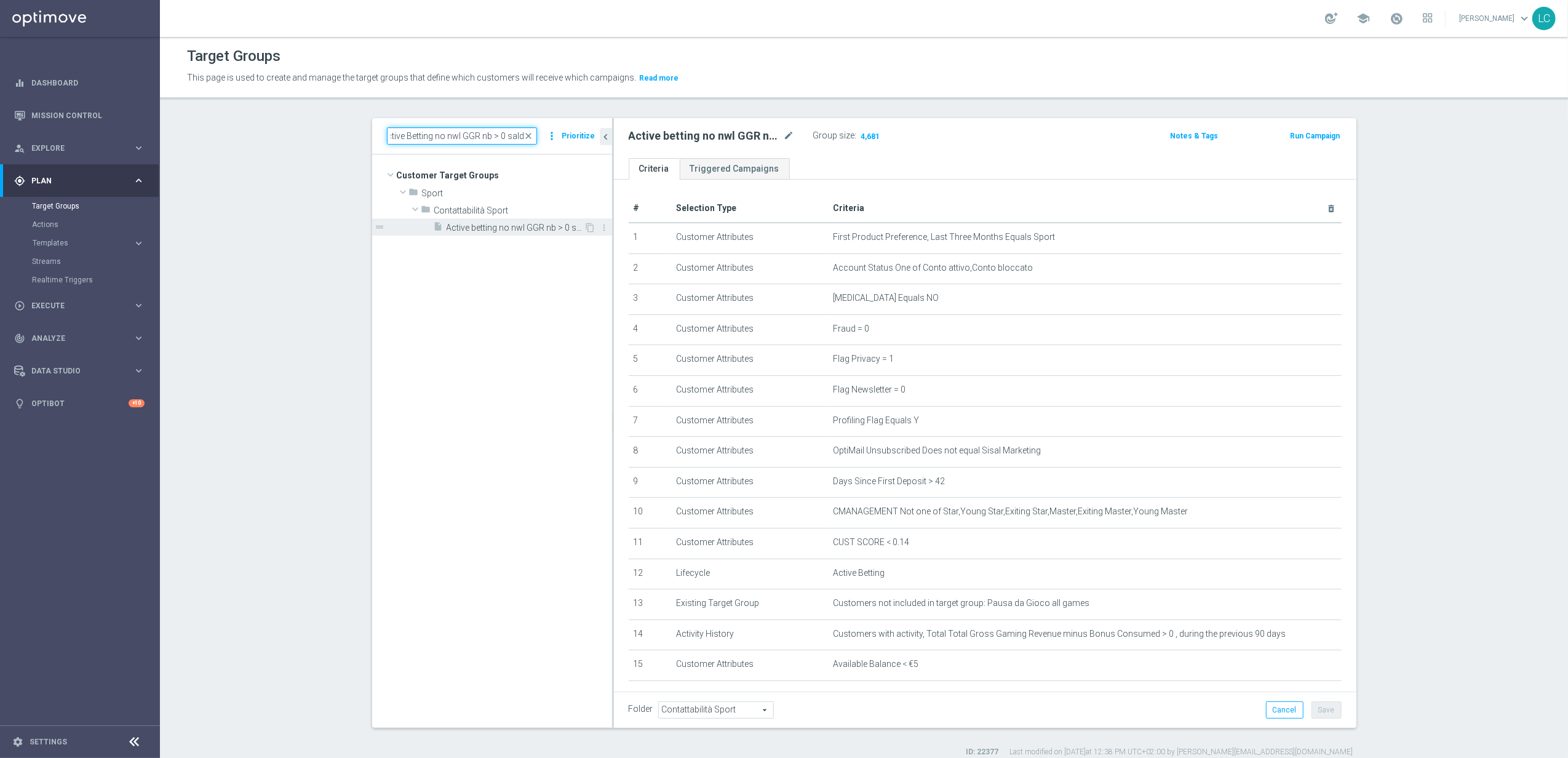
type input "Active Betting no nwl GGR nb > 0 saldo"
click at [461, 229] on span "Active betting no nwl GGR nb > 0 saldo" at bounding box center [516, 227] width 138 height 10
click at [859, 136] on span "Show" at bounding box center [869, 136] width 20 height 9
click at [526, 133] on span "close" at bounding box center [529, 136] width 10 height 10
click at [502, 134] on input "Active Betting no nwl GGR nb > 0 saldo" at bounding box center [462, 136] width 150 height 17
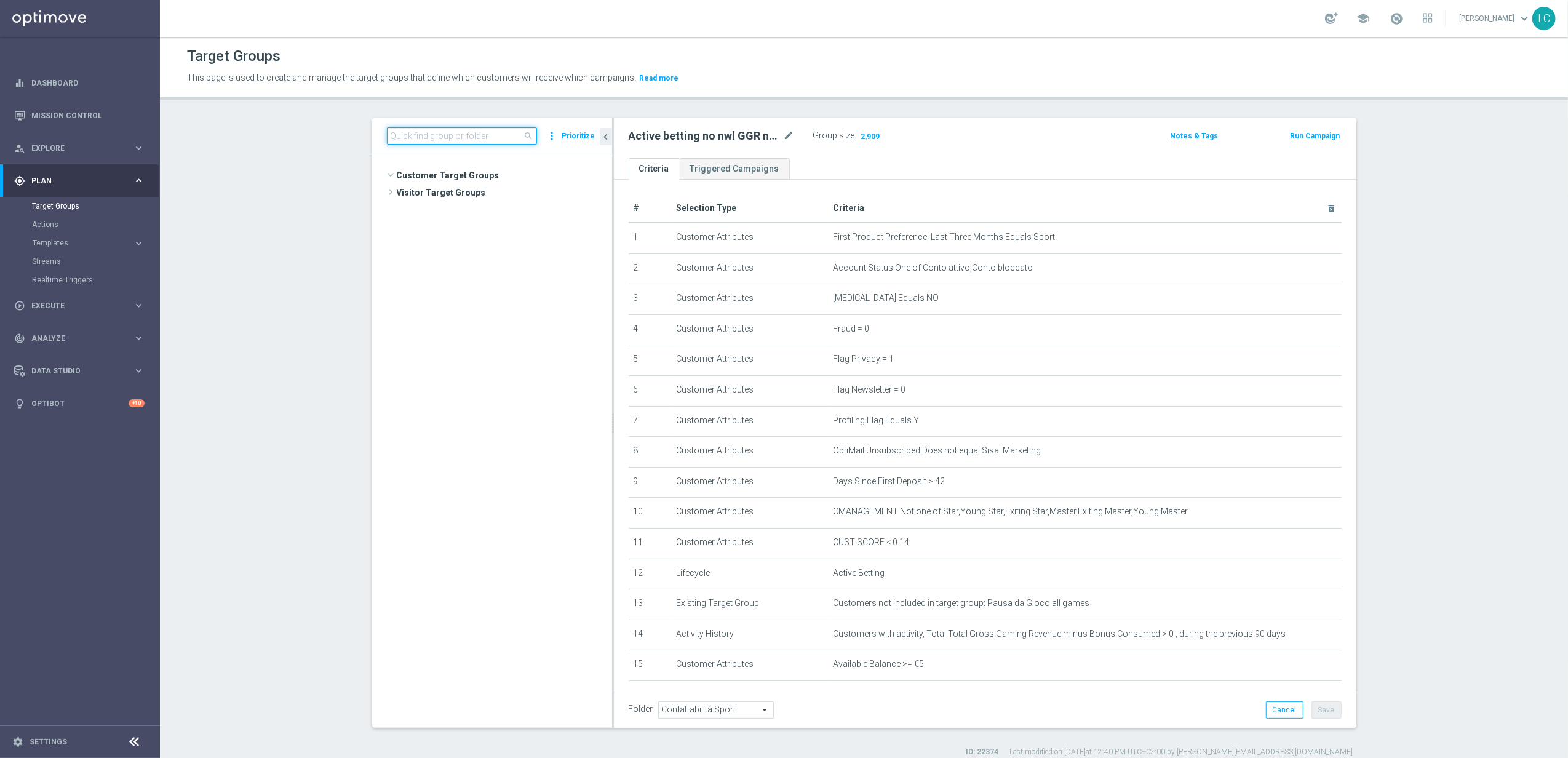
scroll to position [34364, 0]
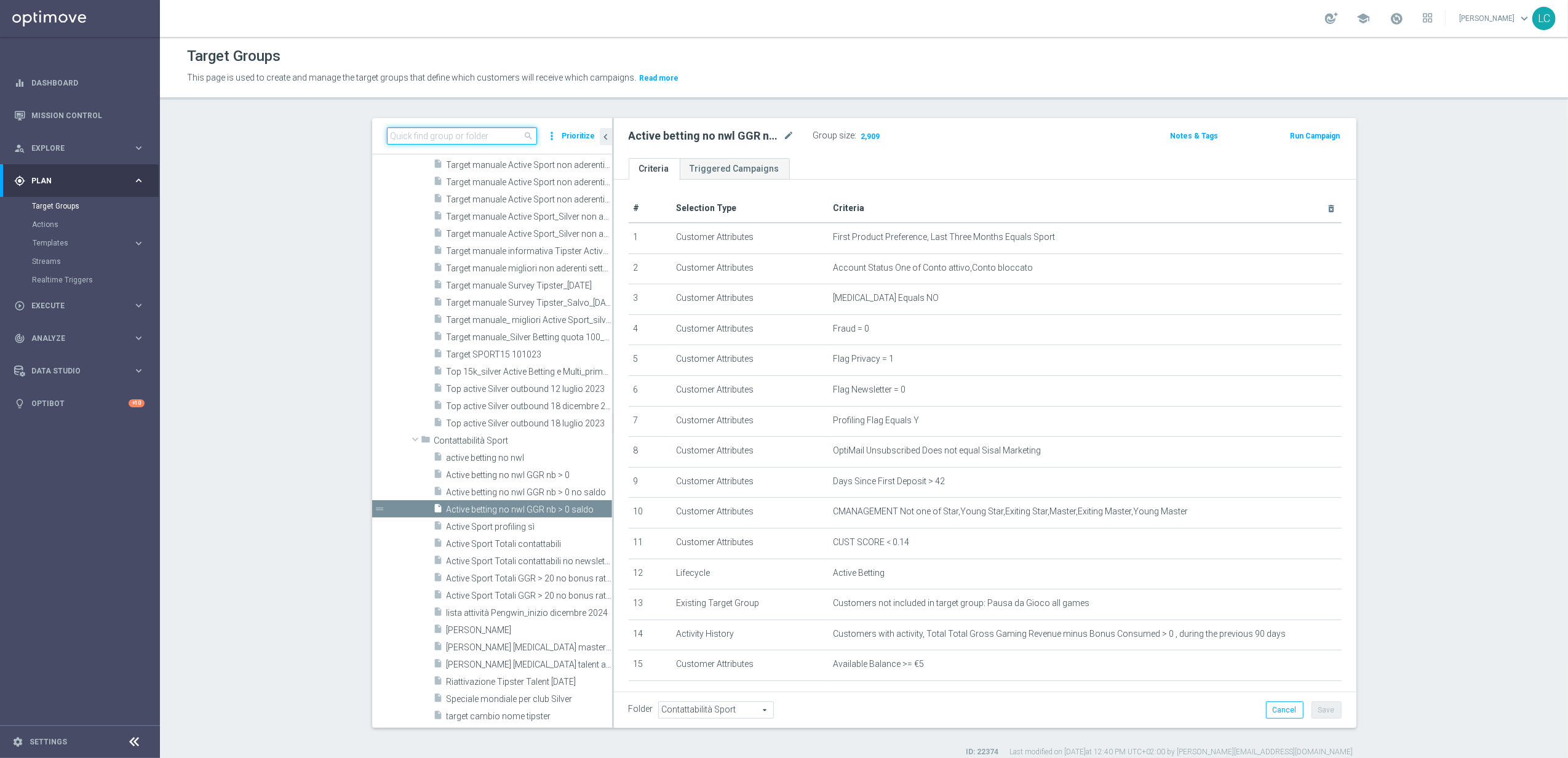
paste input "Active BETTING Master low TOTALI GGRnb>0"
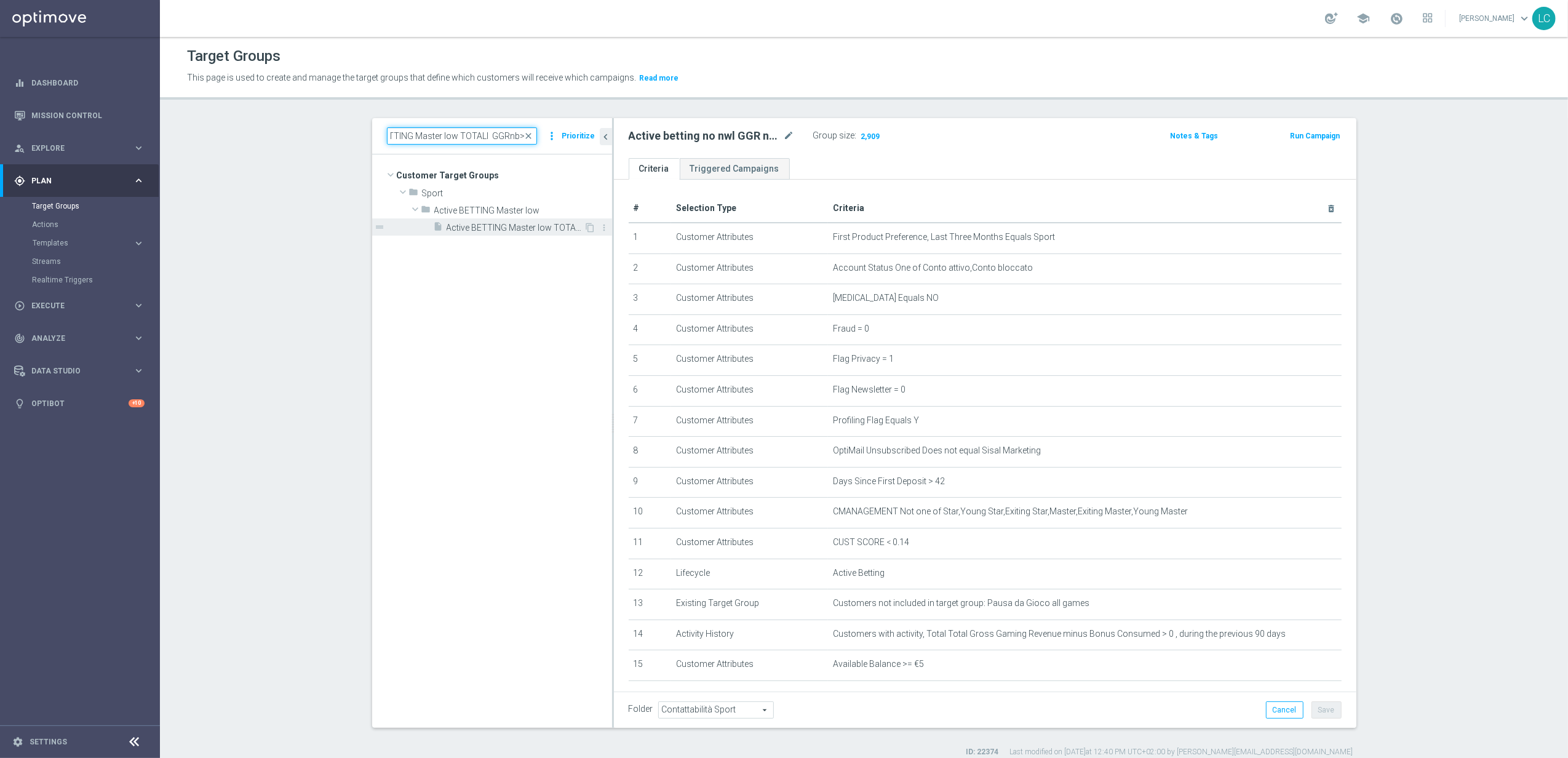
type input "Active BETTING Master low TOTALI GGRnb>0"
click at [502, 220] on div "insert_drive_file Active BETTING Master low TOTALI GGRnb>0" at bounding box center [509, 227] width 151 height 17
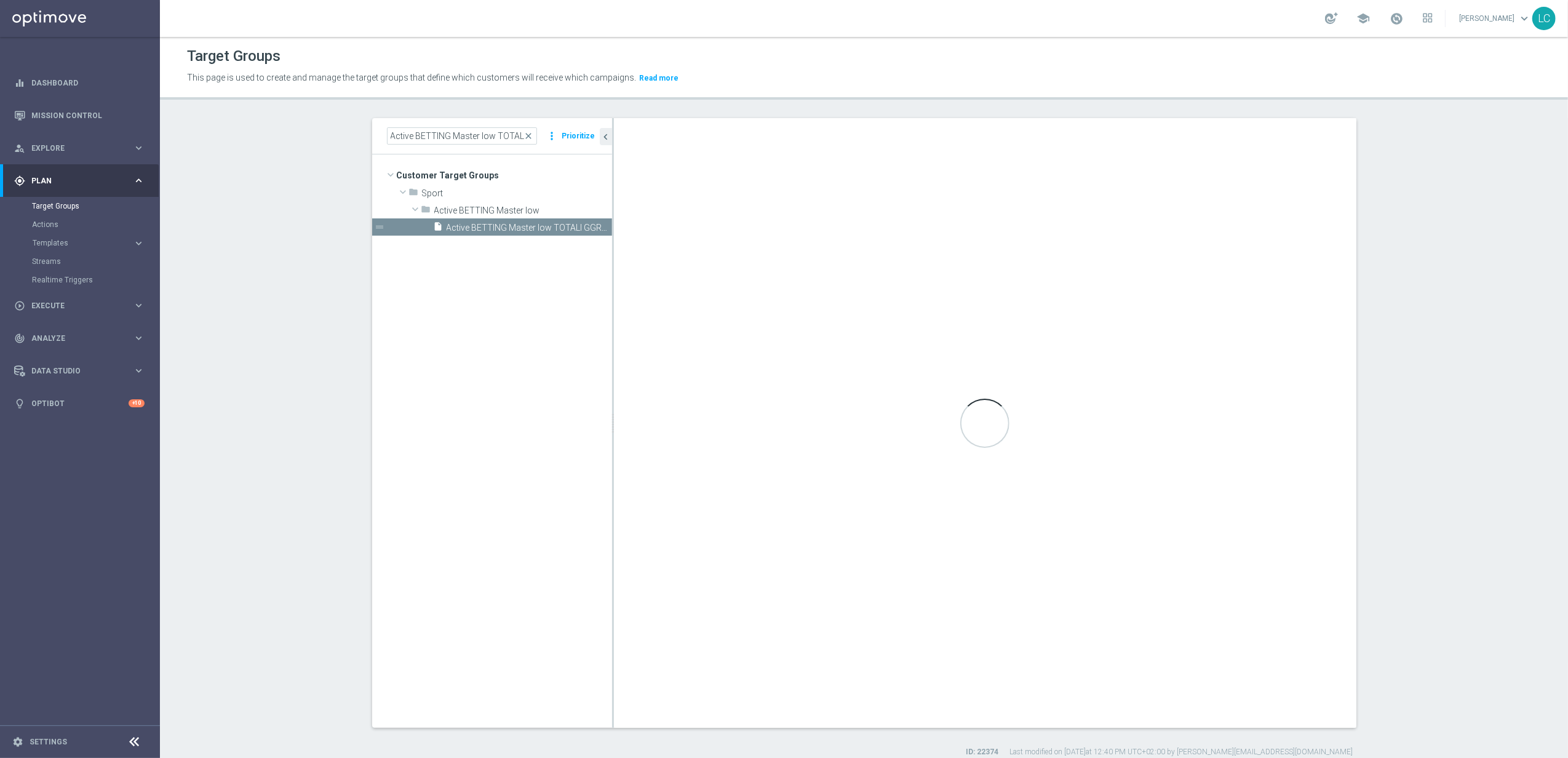
type input "Active BETTING Master low"
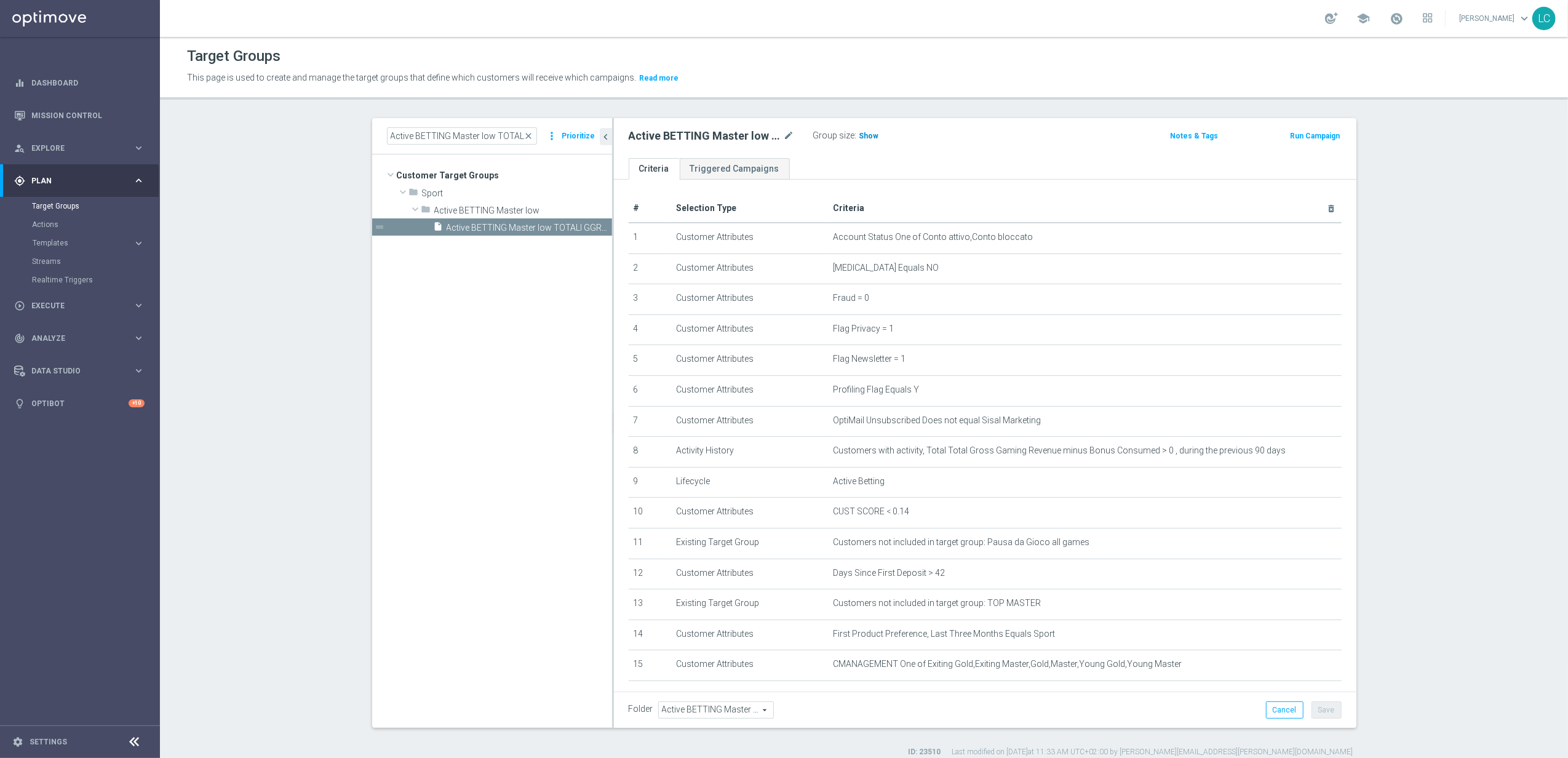
click at [863, 134] on span "Show" at bounding box center [869, 136] width 20 height 9
